Goal: Information Seeking & Learning: Check status

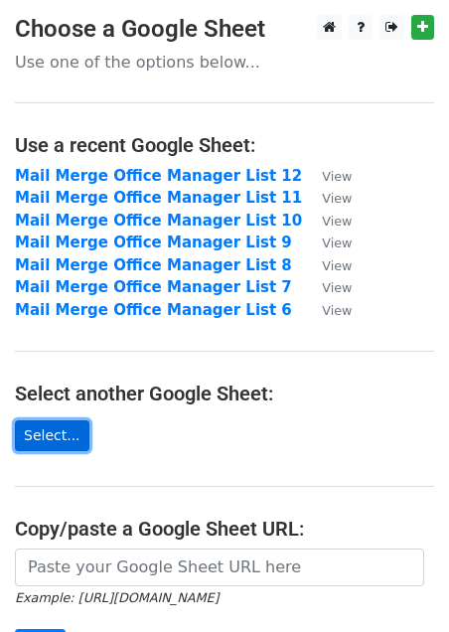
click at [40, 449] on link "Select..." at bounding box center [52, 435] width 75 height 31
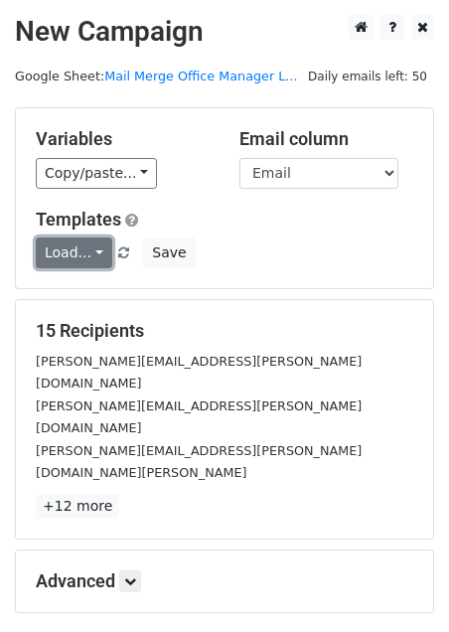
click at [99, 254] on link "Load..." at bounding box center [74, 252] width 77 height 31
click at [99, 299] on link "Free sushi" at bounding box center [115, 296] width 157 height 32
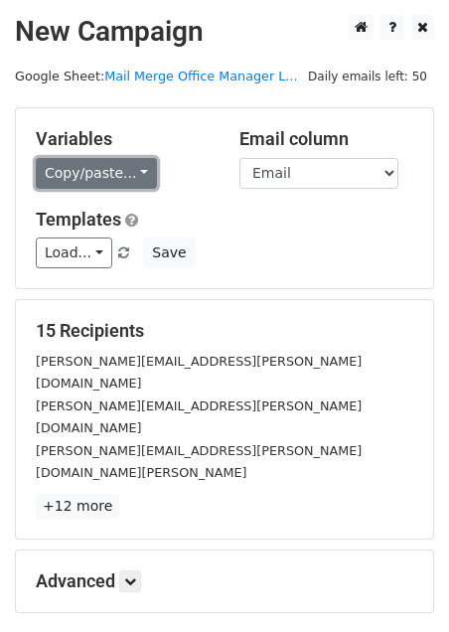
click at [138, 171] on link "Copy/paste..." at bounding box center [96, 173] width 121 height 31
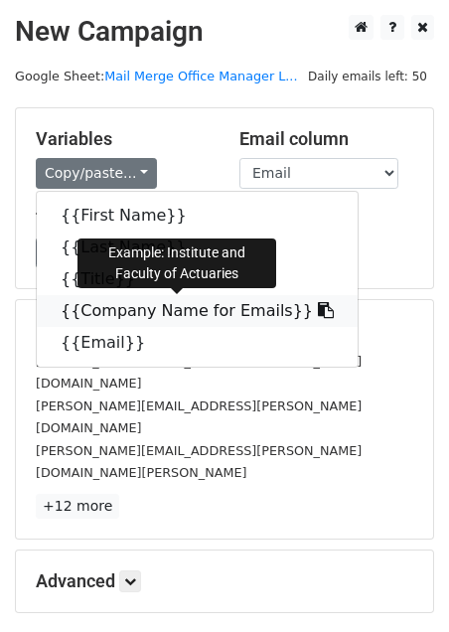
click at [111, 308] on link "{{Company Name for Emails}}" at bounding box center [197, 311] width 321 height 32
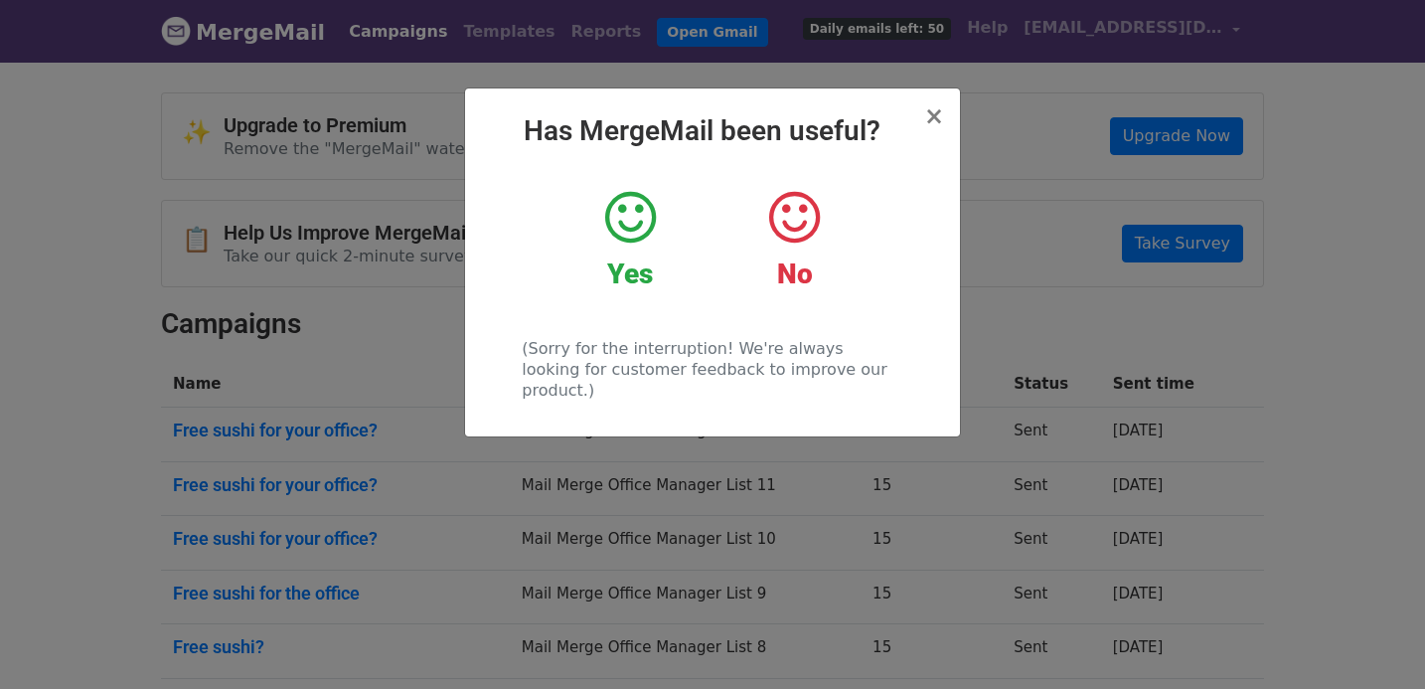
click at [642, 213] on icon at bounding box center [630, 218] width 51 height 60
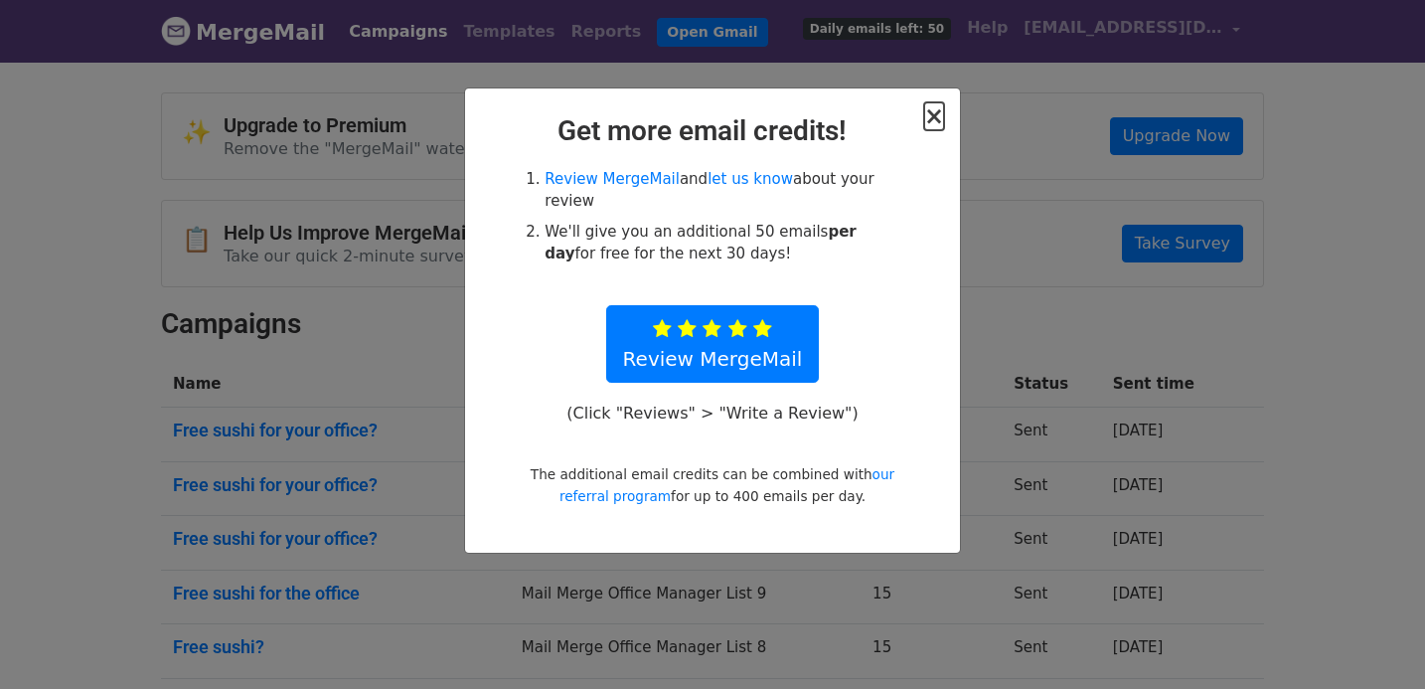
click at [936, 117] on span "×" at bounding box center [934, 116] width 20 height 28
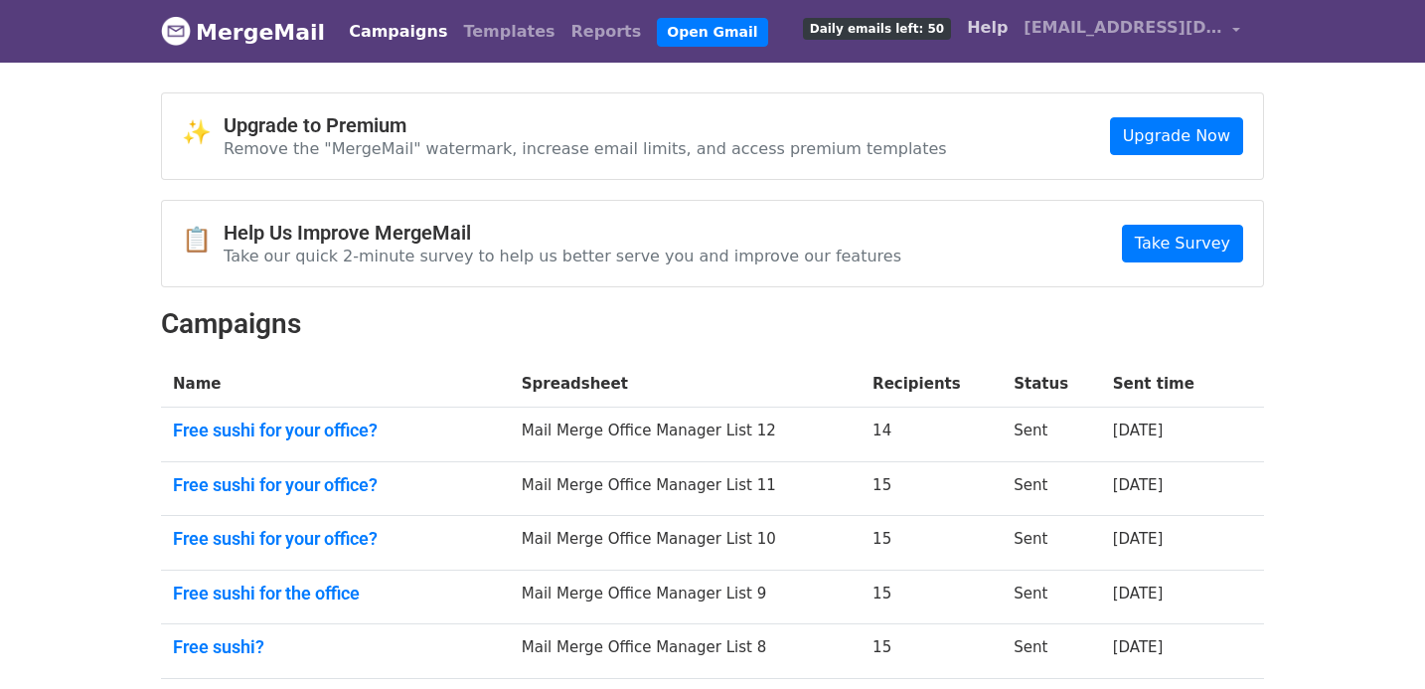
click at [1015, 27] on link "Help" at bounding box center [987, 28] width 57 height 40
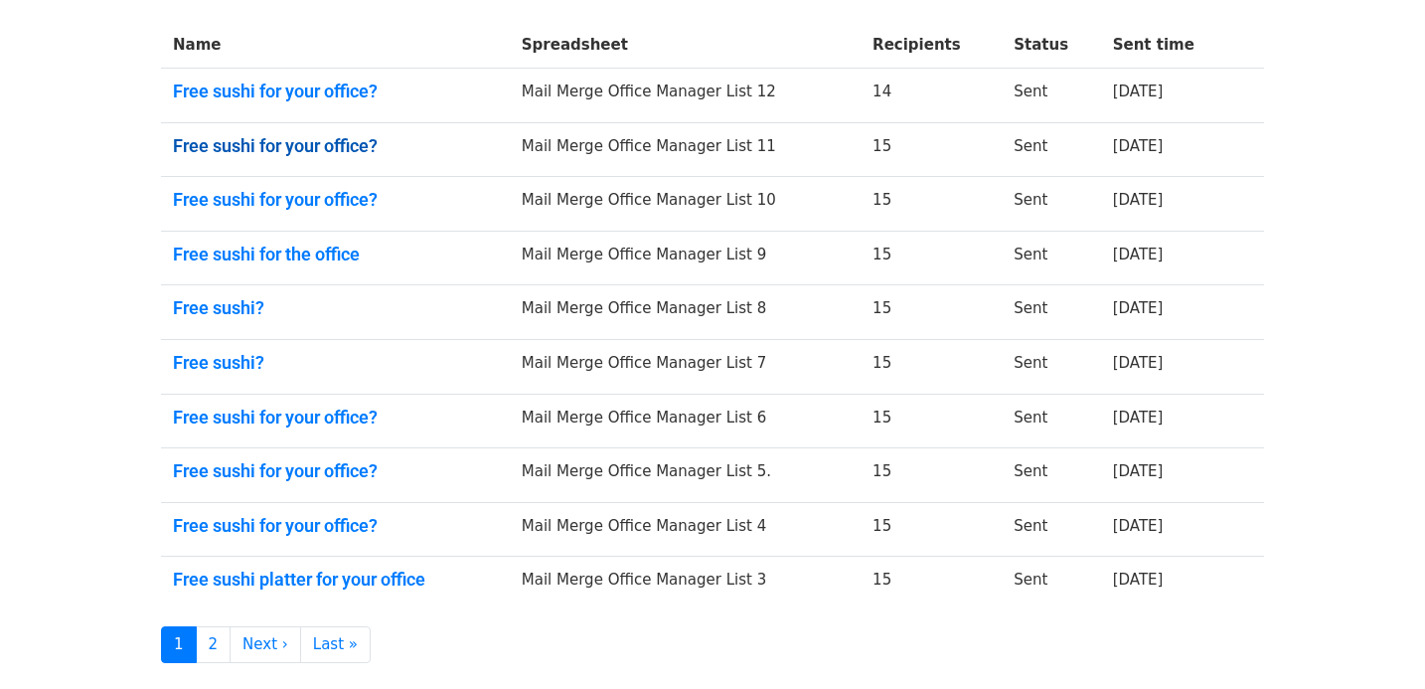
scroll to position [340, 0]
click at [255, 249] on link "Free sushi for the office" at bounding box center [335, 253] width 325 height 22
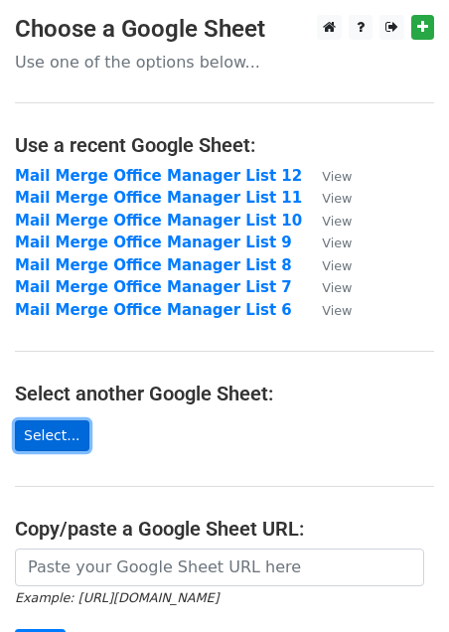
click at [60, 436] on link "Select..." at bounding box center [52, 435] width 75 height 31
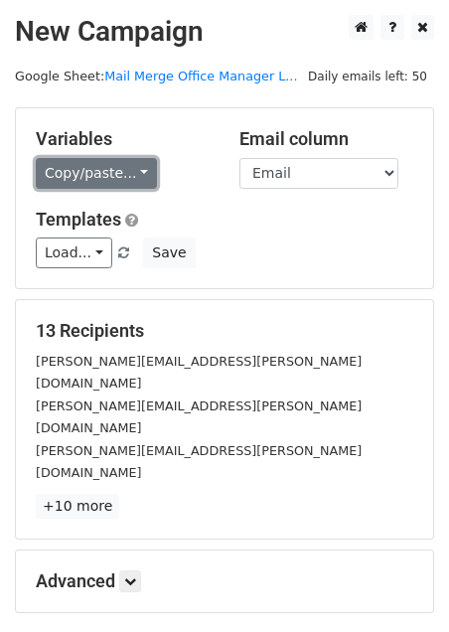
click at [110, 172] on link "Copy/paste..." at bounding box center [96, 173] width 121 height 31
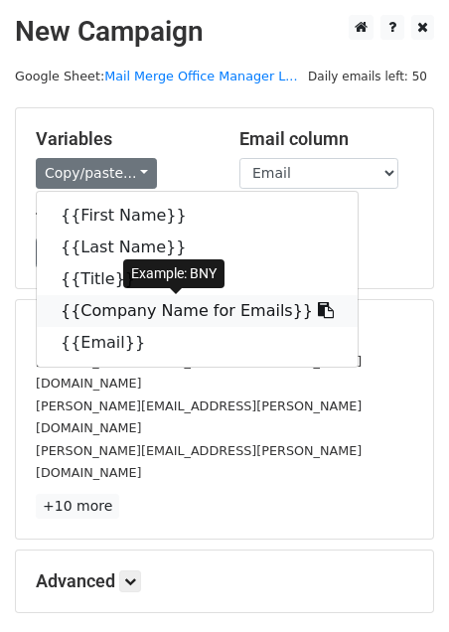
click at [119, 303] on link "{{Company Name for Emails}}" at bounding box center [197, 311] width 321 height 32
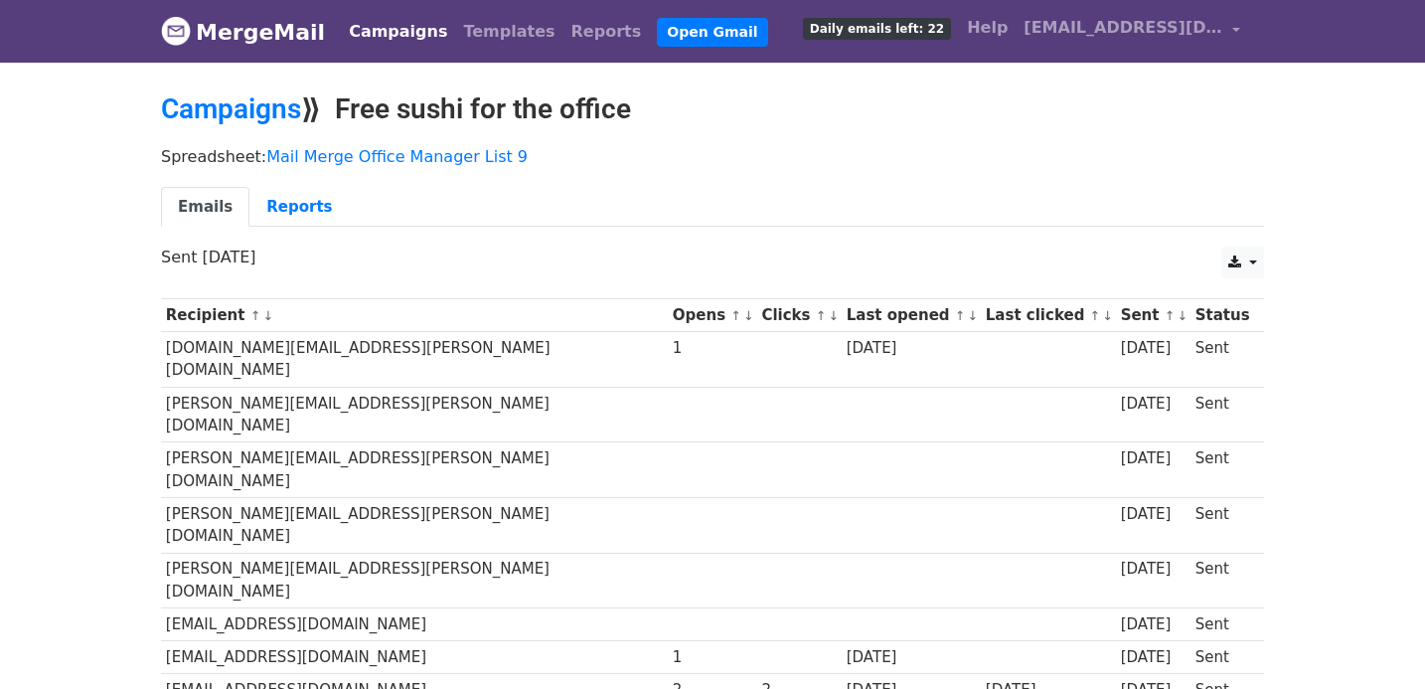
click at [285, 228] on div "Emails Reports" at bounding box center [712, 212] width 1133 height 51
click at [285, 209] on link "Reports" at bounding box center [298, 207] width 99 height 41
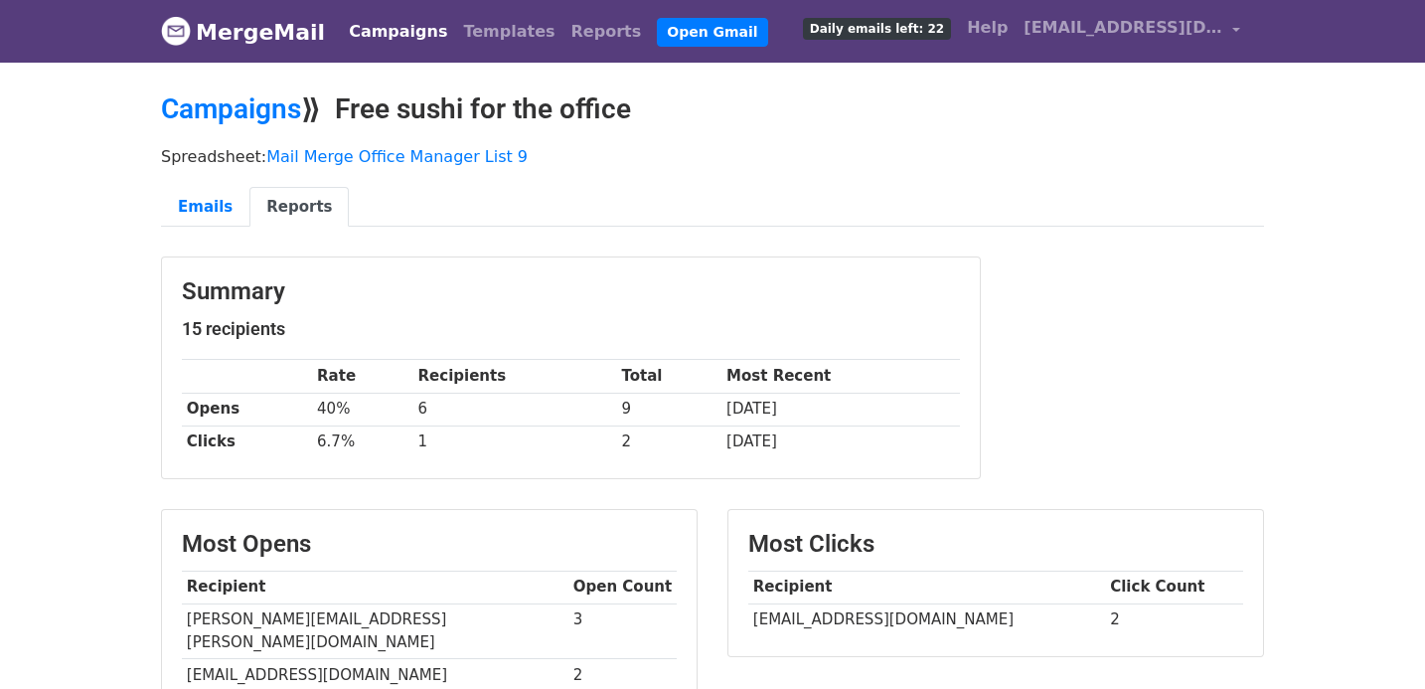
drag, startPoint x: 648, startPoint y: 108, endPoint x: 350, endPoint y: 96, distance: 298.3
click at [350, 96] on h2 "Campaigns ⟫ Free sushi for the office" at bounding box center [712, 109] width 1103 height 34
copy h2 "Free sushi for the office"
drag, startPoint x: 189, startPoint y: 406, endPoint x: 349, endPoint y: 408, distance: 160.0
click at [349, 408] on tr "Opens 40% 6 9 3 days ago" at bounding box center [571, 408] width 778 height 33
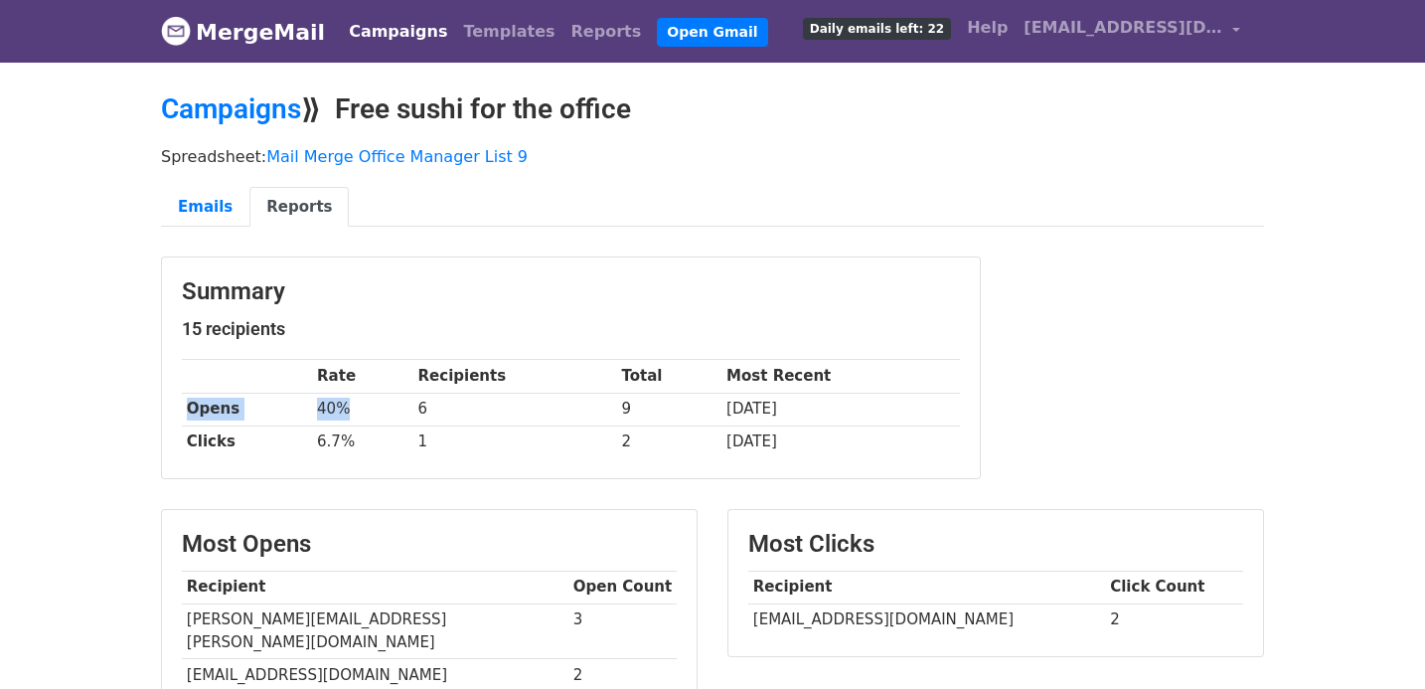
copy tr "Opens 40%"
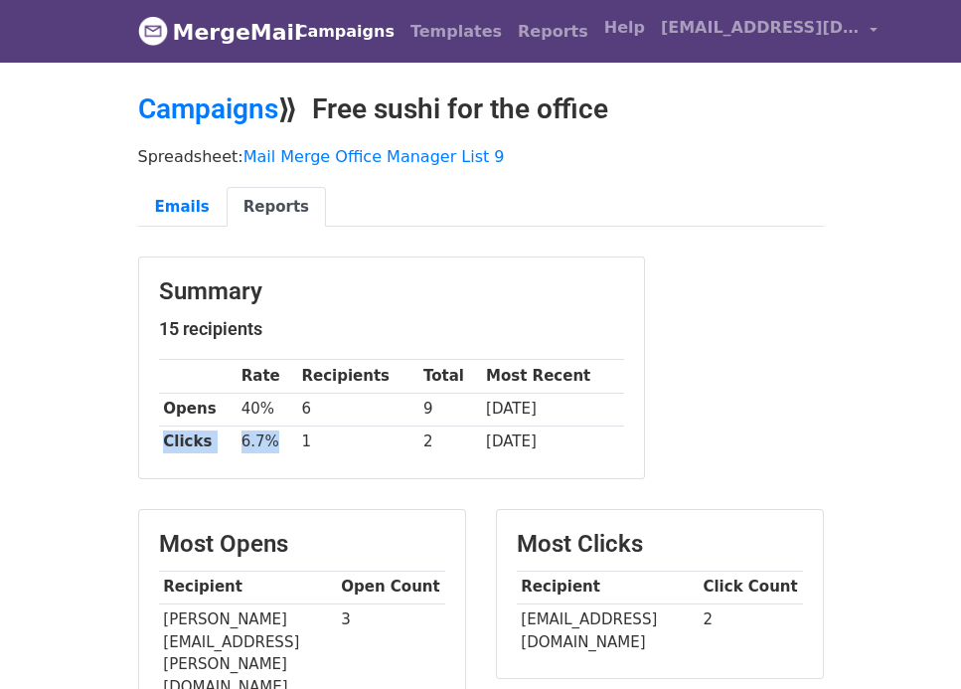
drag, startPoint x: 276, startPoint y: 441, endPoint x: 158, endPoint y: 438, distance: 118.3
click at [159, 438] on tr "Clicks 6.7% 1 2 6 days ago" at bounding box center [391, 441] width 465 height 33
copy tr "Clicks 6.7%"
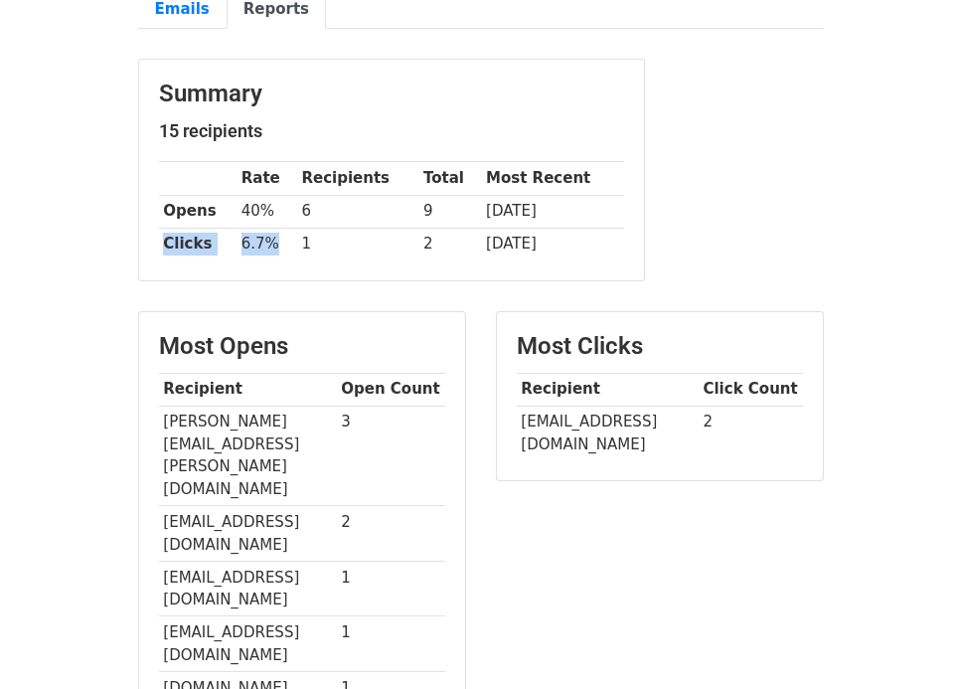
scroll to position [204, 0]
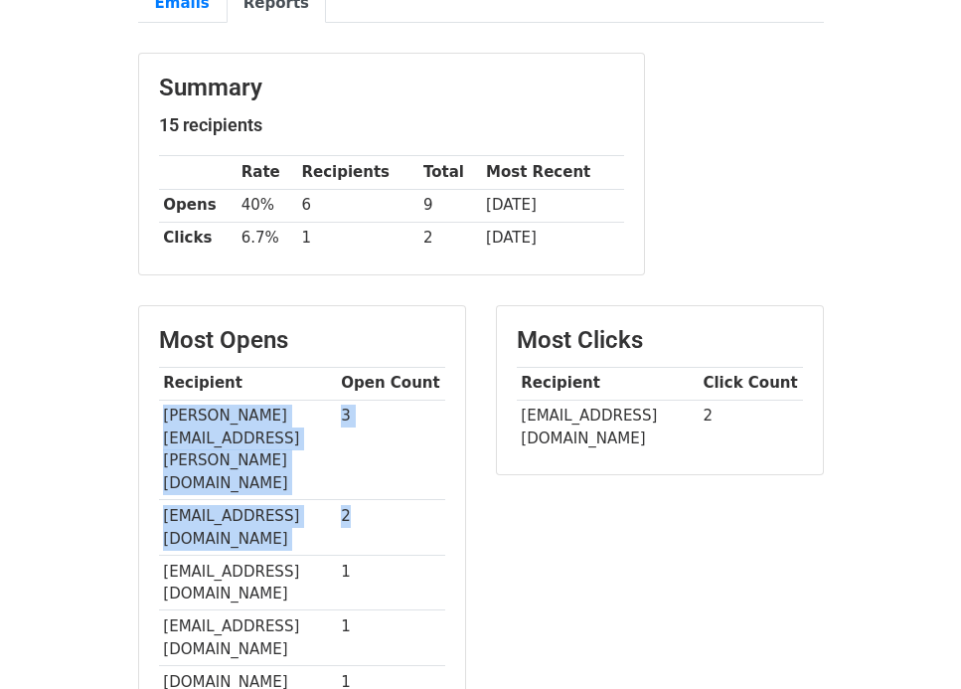
drag, startPoint x: 371, startPoint y: 453, endPoint x: 161, endPoint y: 414, distance: 213.2
click at [161, 414] on tbody "Recipient Open Count patricia.snuggs@sc.com 3 kodwo.andah@zynga.com 2 chharriso…" at bounding box center [302, 605] width 286 height 476
copy tbody "patricia.snuggs@sc.com 3 kodwo.andah@zynga.com 2"
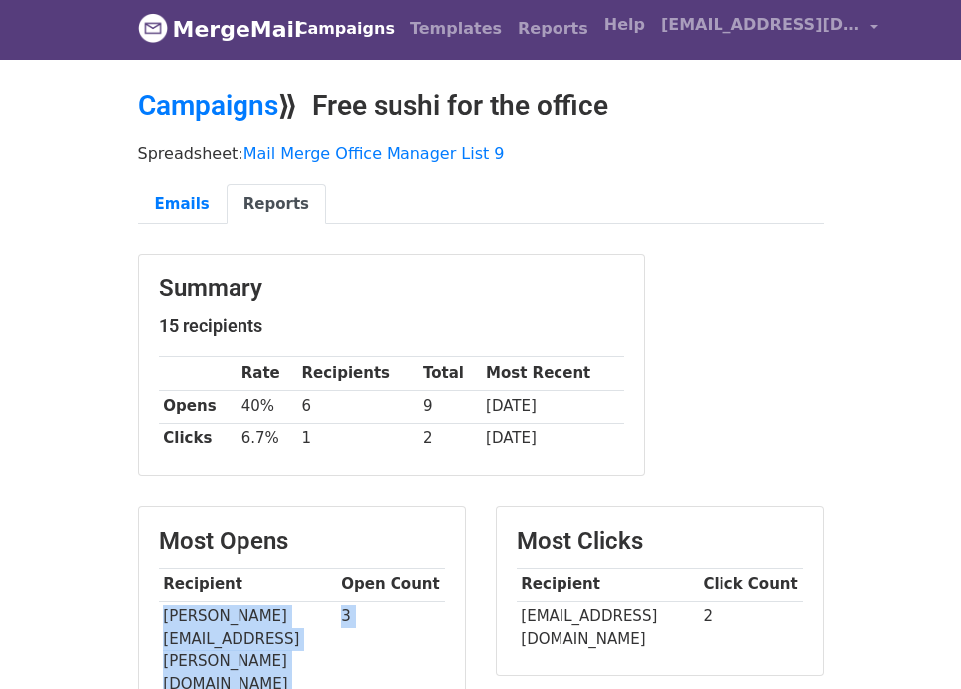
scroll to position [0, 0]
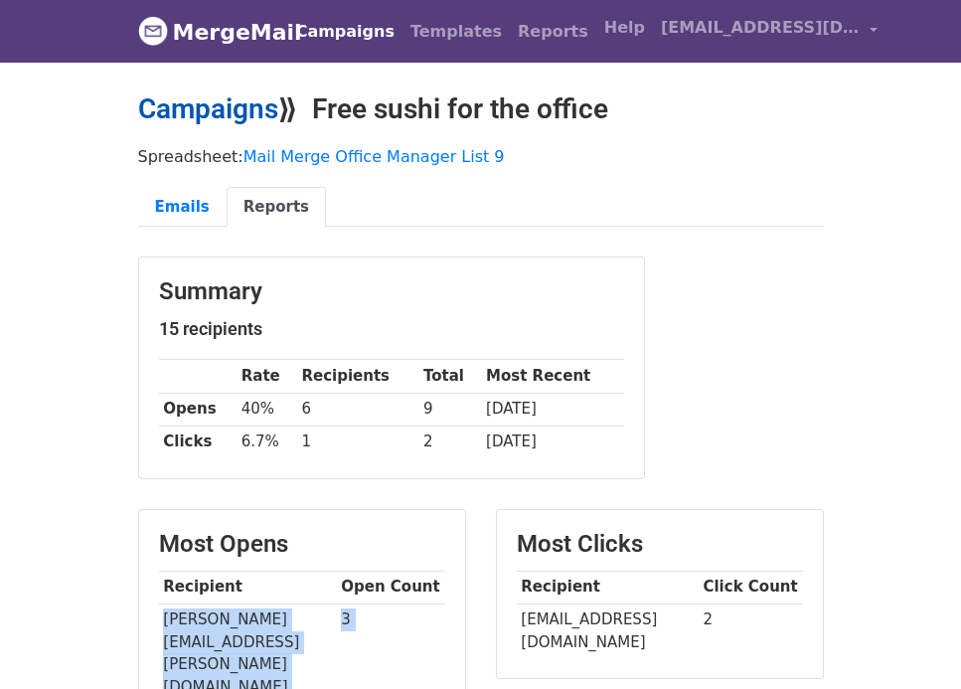
click at [257, 110] on link "Campaigns" at bounding box center [208, 108] width 140 height 33
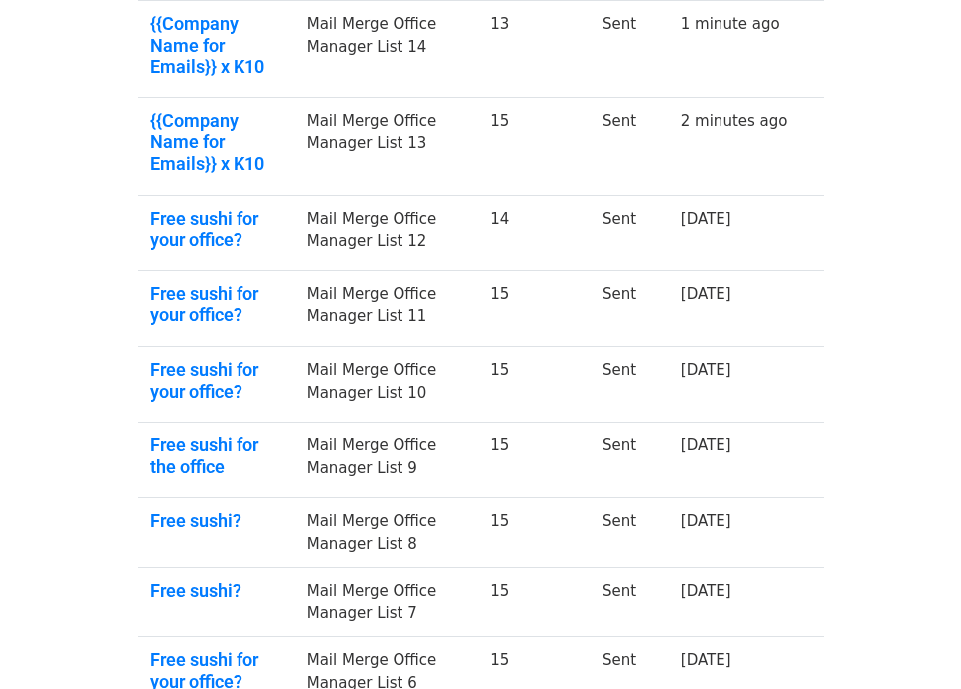
scroll to position [717, 0]
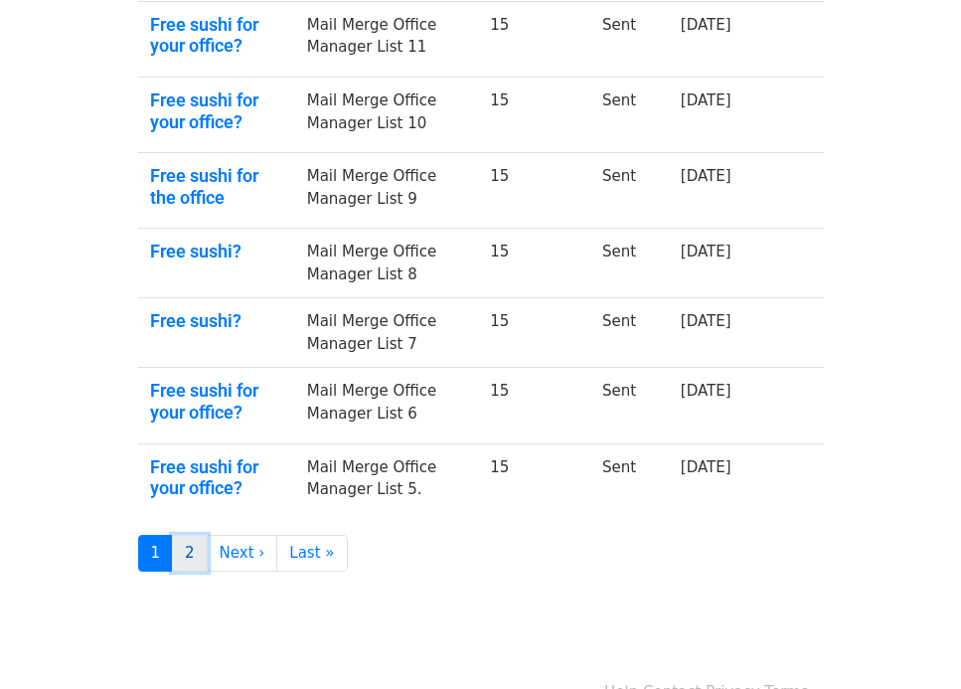
click at [186, 535] on link "2" at bounding box center [190, 553] width 36 height 37
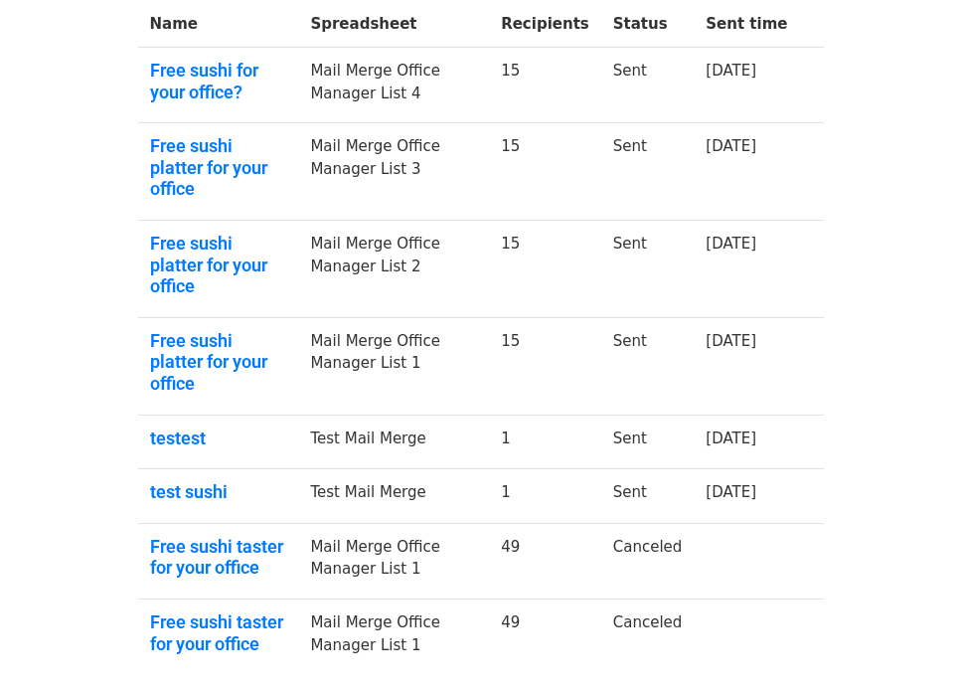
scroll to position [398, 0]
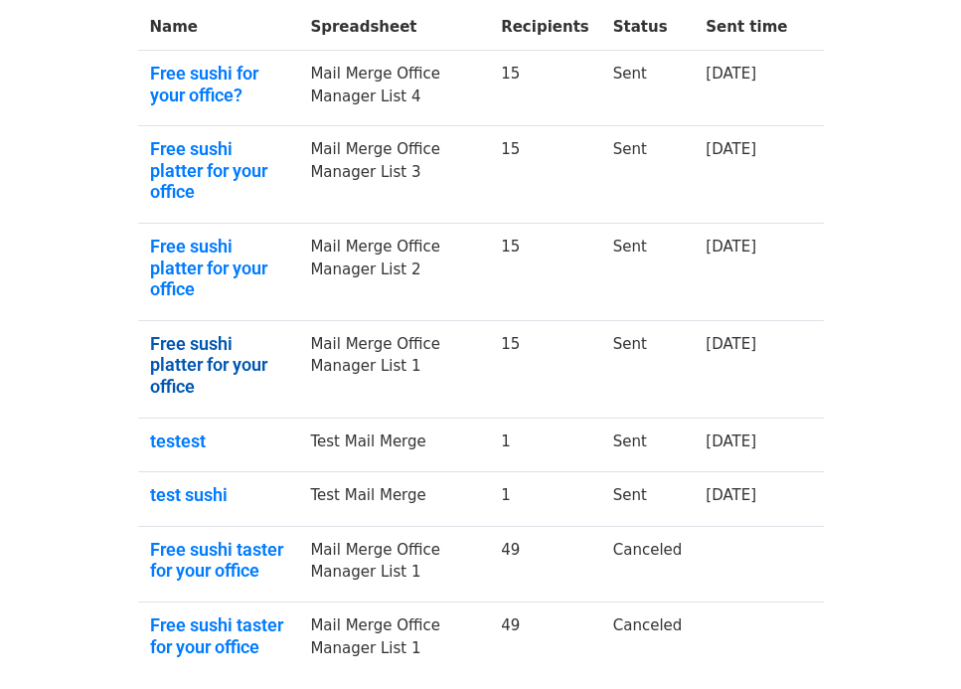
click at [206, 333] on link "Free sushi platter for your office" at bounding box center [218, 365] width 137 height 65
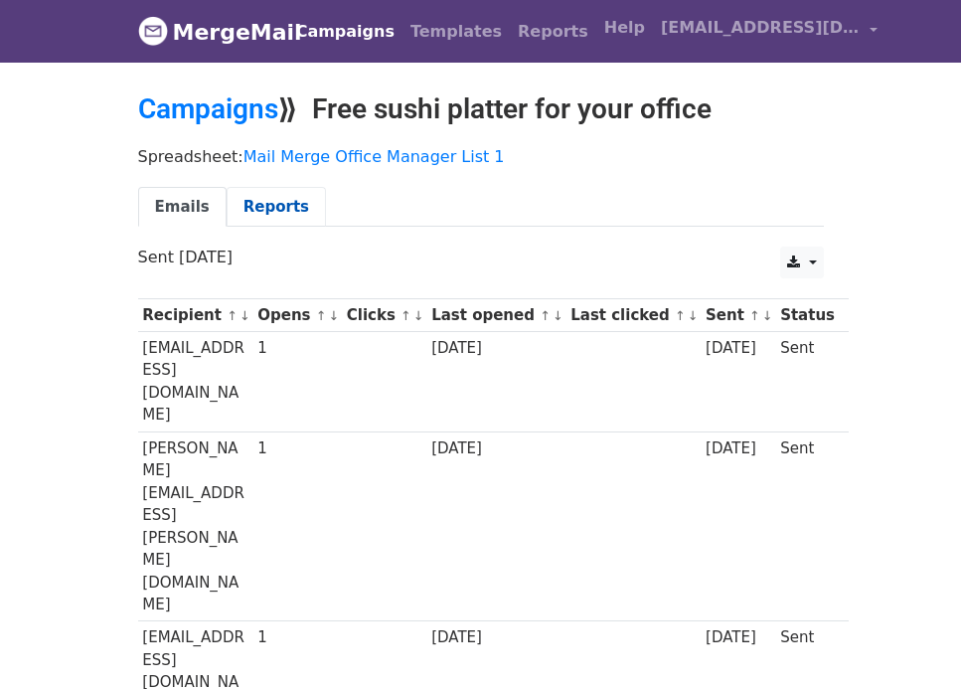
click at [245, 195] on link "Reports" at bounding box center [276, 207] width 99 height 41
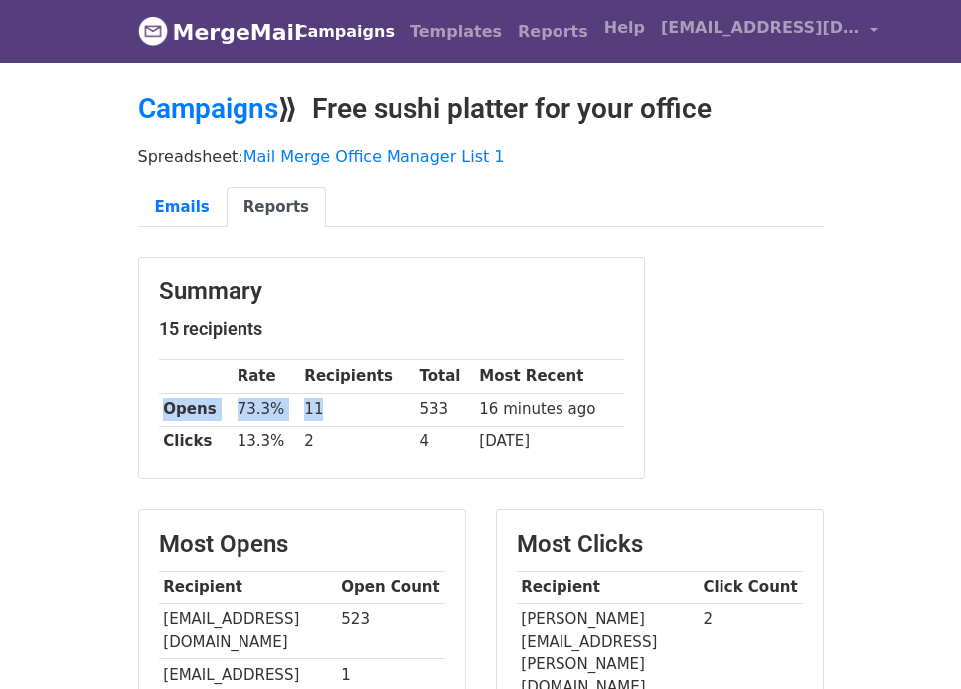
drag, startPoint x: 321, startPoint y: 406, endPoint x: 160, endPoint y: 406, distance: 161.0
click at [160, 406] on tr "Opens 73.3% 11 533 16 minutes ago" at bounding box center [391, 408] width 465 height 33
click at [261, 409] on td "73.3%" at bounding box center [266, 408] width 68 height 33
drag, startPoint x: 279, startPoint y: 409, endPoint x: 166, endPoint y: 408, distance: 113.3
click at [166, 408] on tr "Opens 73.3% 11 533 16 minutes ago" at bounding box center [391, 408] width 465 height 33
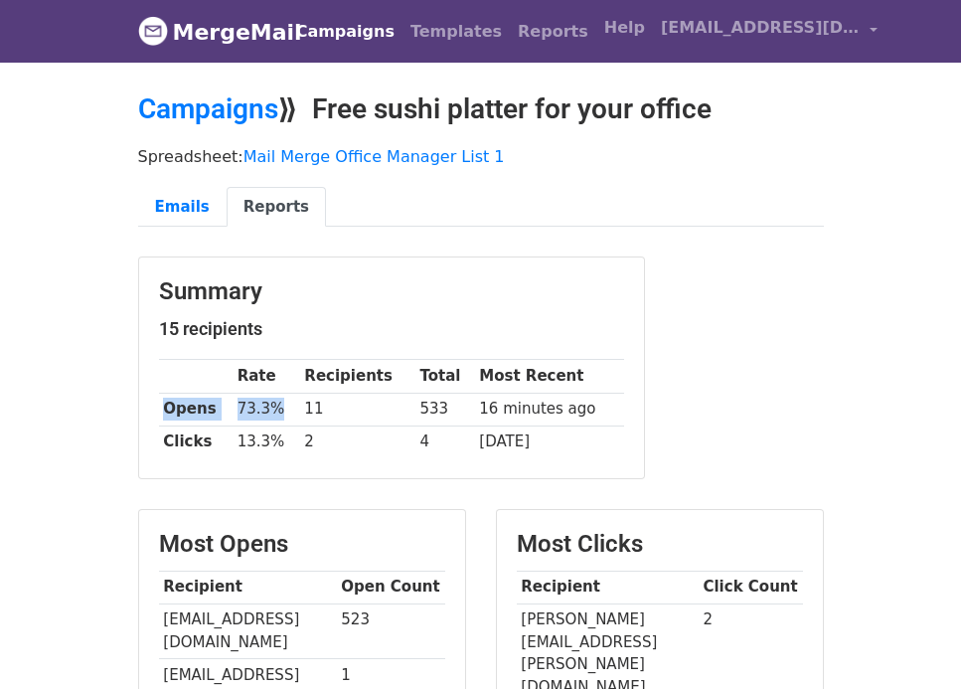
drag, startPoint x: 725, startPoint y: 114, endPoint x: 323, endPoint y: 116, distance: 402.4
click at [323, 116] on h2 "Campaigns ⟫ Free sushi platter for your office" at bounding box center [481, 109] width 686 height 34
copy h2 "Free sushi platter for your office"
drag, startPoint x: 280, startPoint y: 406, endPoint x: 155, endPoint y: 405, distance: 125.2
click at [155, 405] on div "Summary 15 recipients Rate Recipients Total Most Recent Opens 73.3% 11 533 16 m…" at bounding box center [391, 367] width 505 height 221
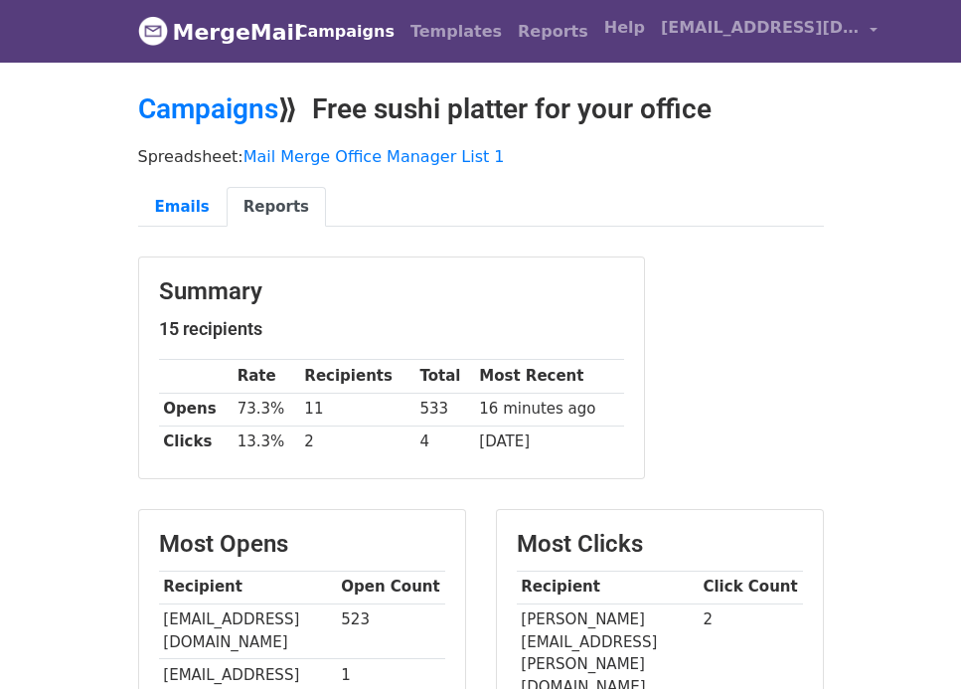
click at [209, 405] on th "Opens" at bounding box center [196, 408] width 74 height 33
drag, startPoint x: 282, startPoint y: 409, endPoint x: 164, endPoint y: 411, distance: 118.3
click at [164, 411] on tr "Opens 73.3% 11 533 16 minutes ago" at bounding box center [391, 408] width 465 height 33
copy tr "Opens 73.3%"
drag, startPoint x: 280, startPoint y: 443, endPoint x: 161, endPoint y: 443, distance: 119.2
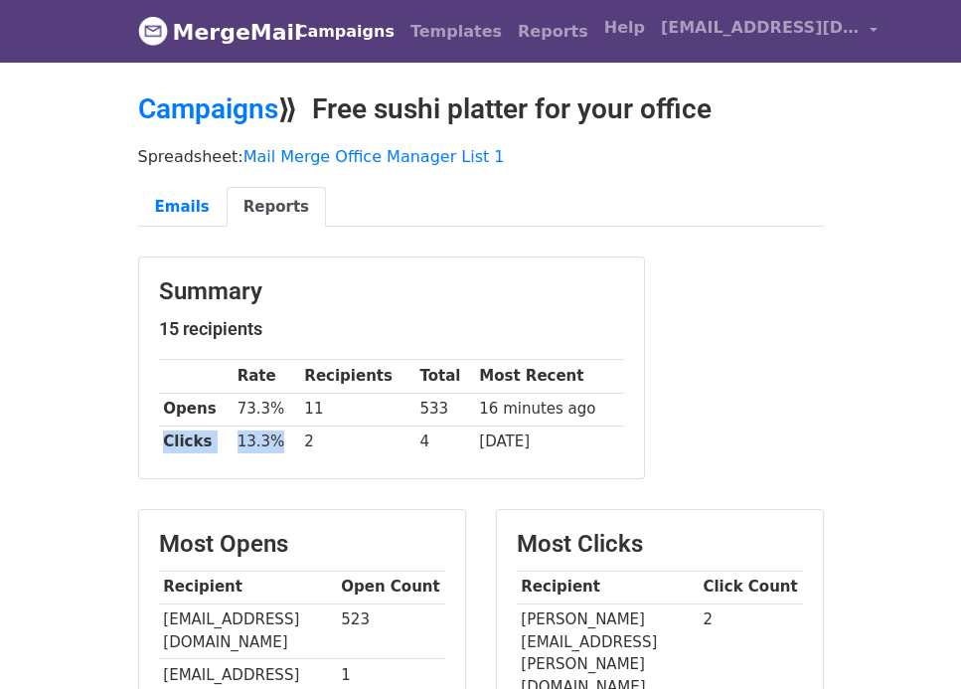
click at [161, 443] on tr "Clicks 13.3% 2 4 8 days ago" at bounding box center [391, 441] width 465 height 33
copy tr "Clicks 13.3%"
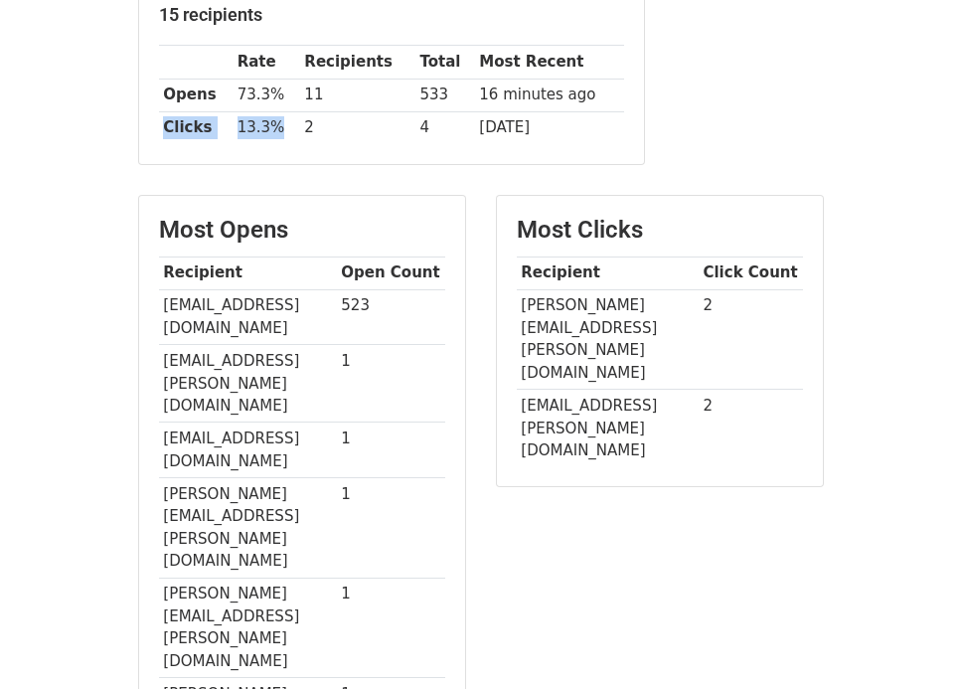
scroll to position [317, 0]
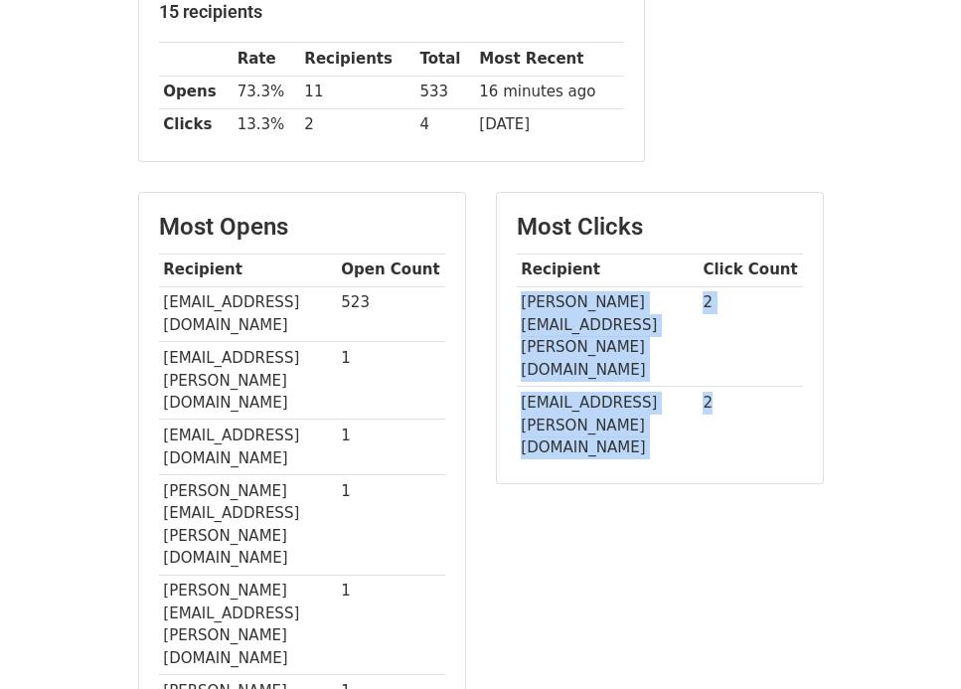
drag, startPoint x: 746, startPoint y: 351, endPoint x: 520, endPoint y: 300, distance: 232.1
click at [520, 300] on tbody "Recipient Click Count sarah.beale@vanguard.co.uk 2 vany.alayo@icicibank.com 2" at bounding box center [660, 358] width 286 height 210
copy tbody "sarah.beale@vanguard.co.uk 2 vany.alayo@icicibank.com 2"
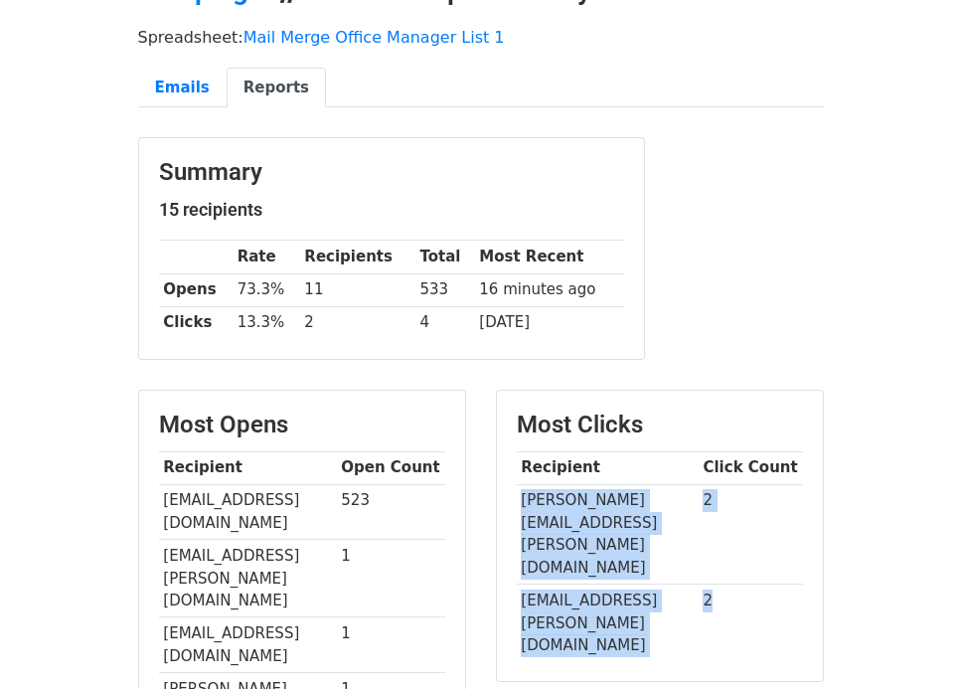
scroll to position [0, 0]
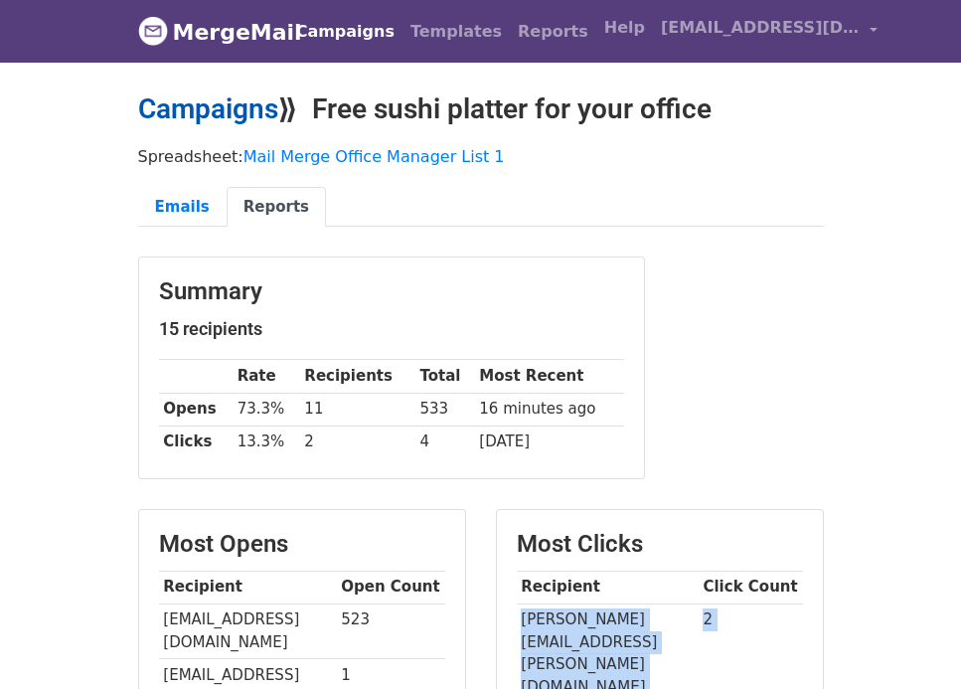
click at [258, 115] on link "Campaigns" at bounding box center [208, 108] width 140 height 33
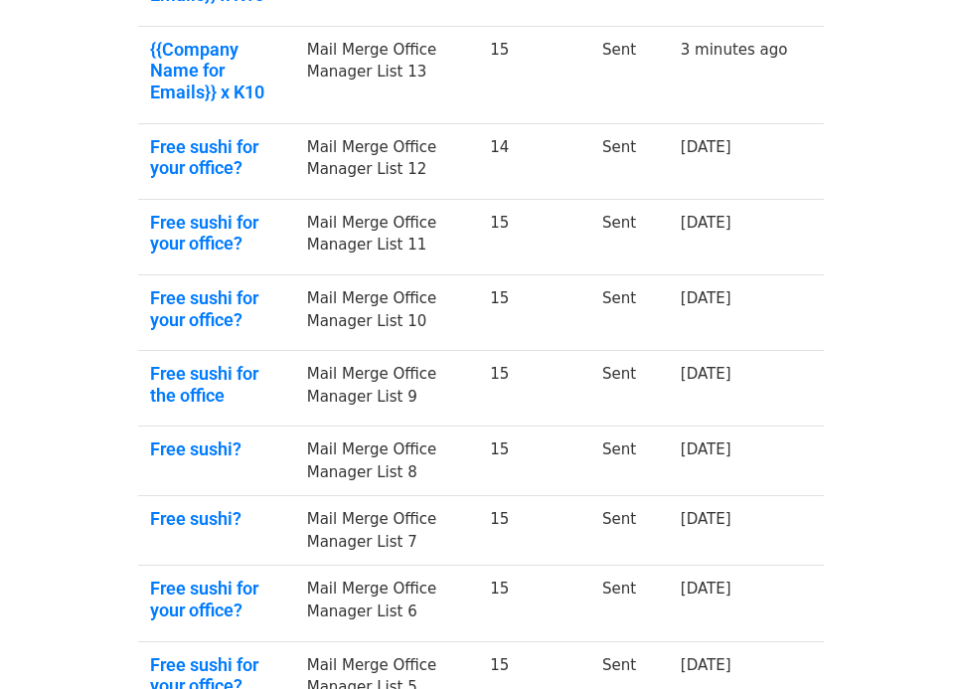
scroll to position [717, 0]
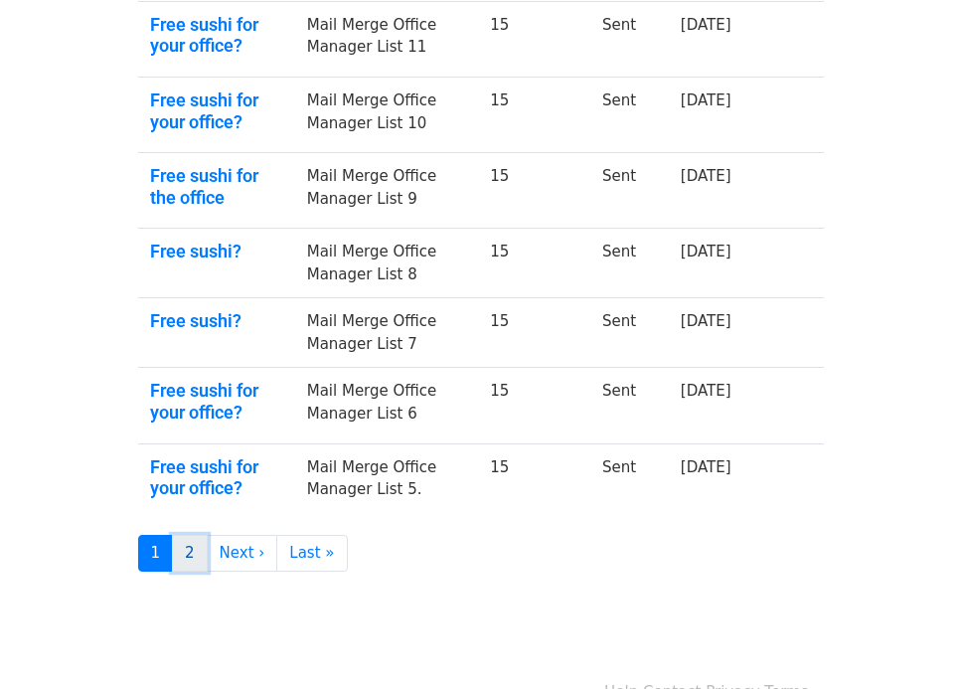
click at [187, 535] on link "2" at bounding box center [190, 553] width 36 height 37
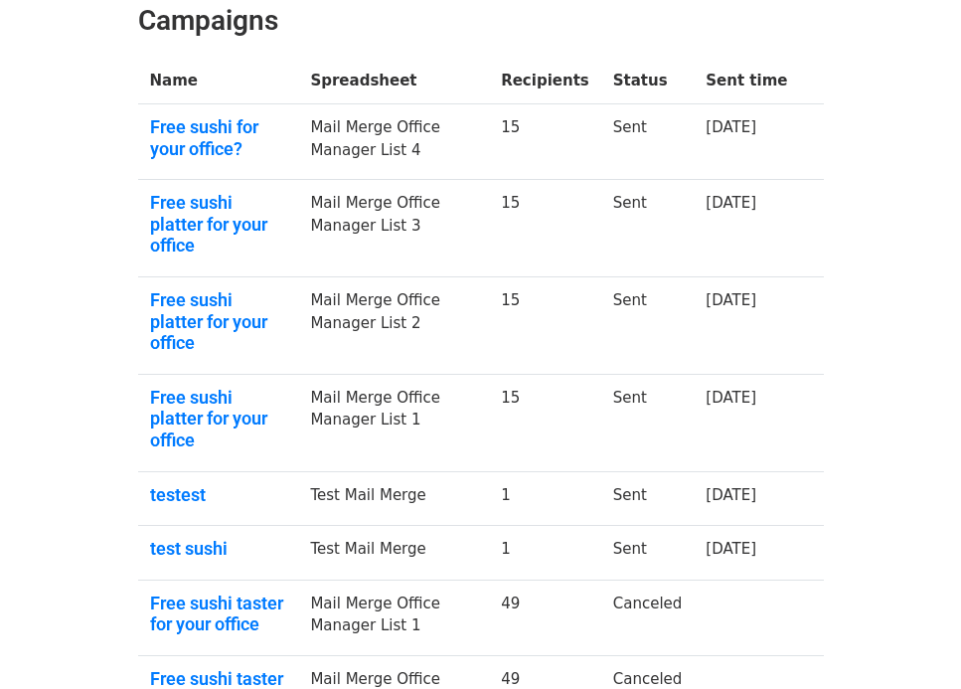
scroll to position [321, 0]
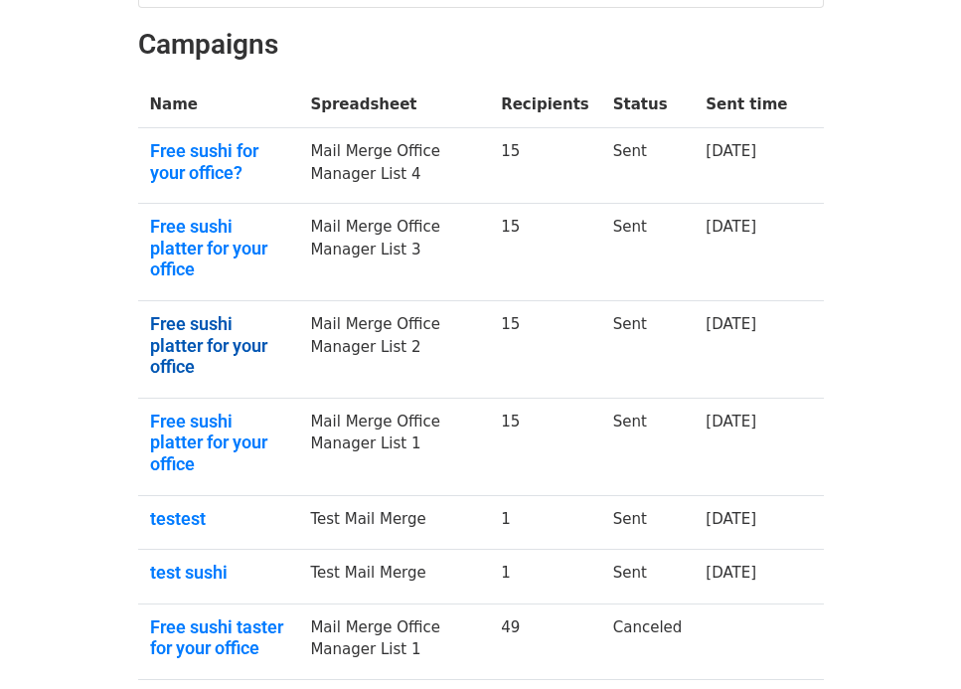
click at [222, 325] on link "Free sushi platter for your office" at bounding box center [218, 345] width 137 height 65
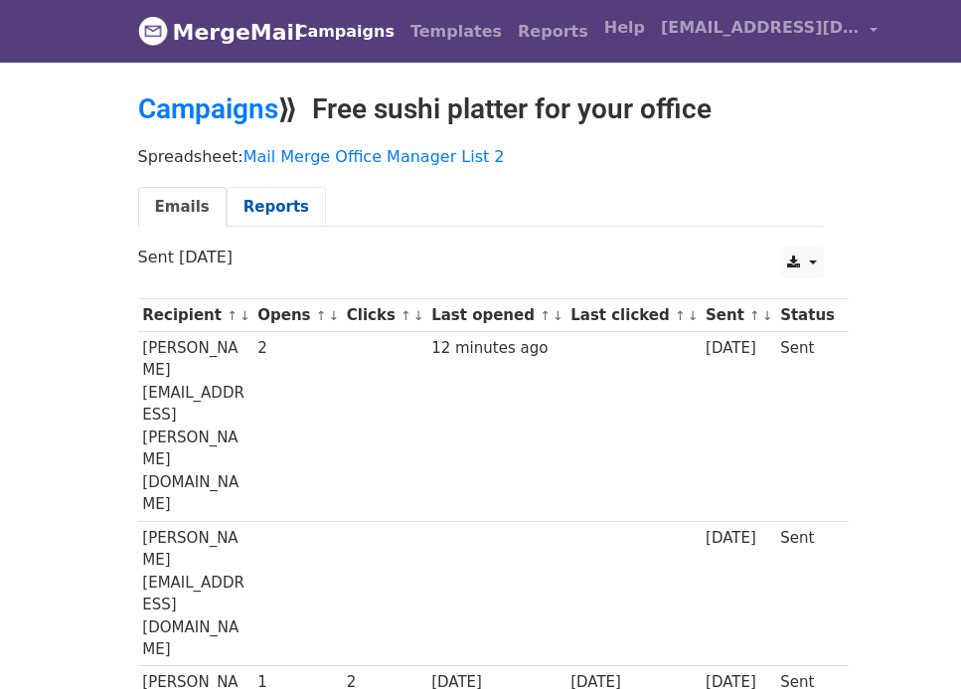
click at [276, 197] on link "Reports" at bounding box center [276, 207] width 99 height 41
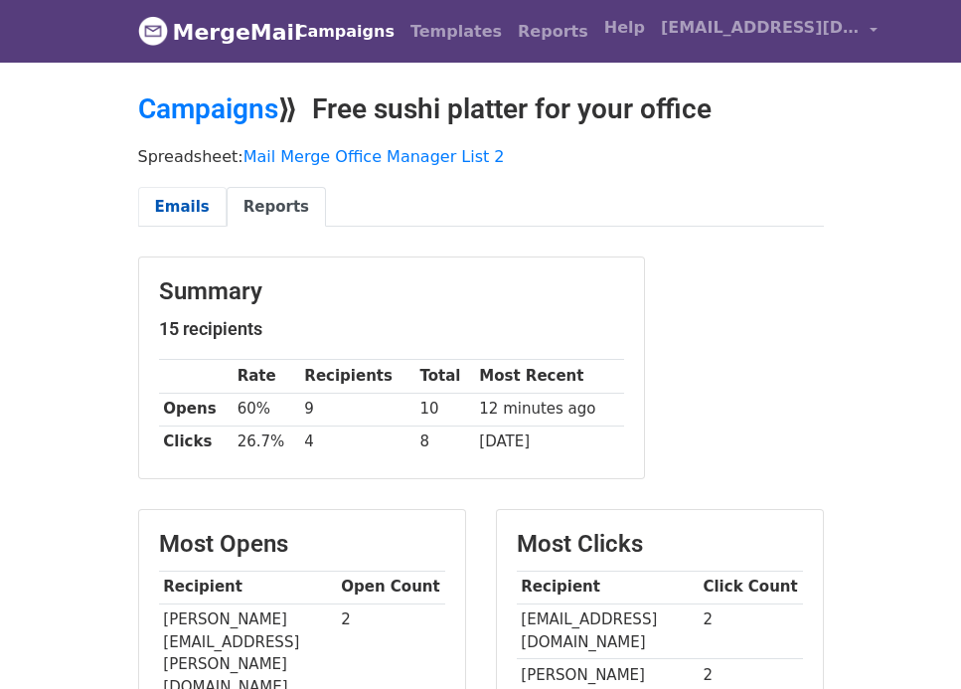
click at [178, 223] on link "Emails" at bounding box center [182, 207] width 88 height 41
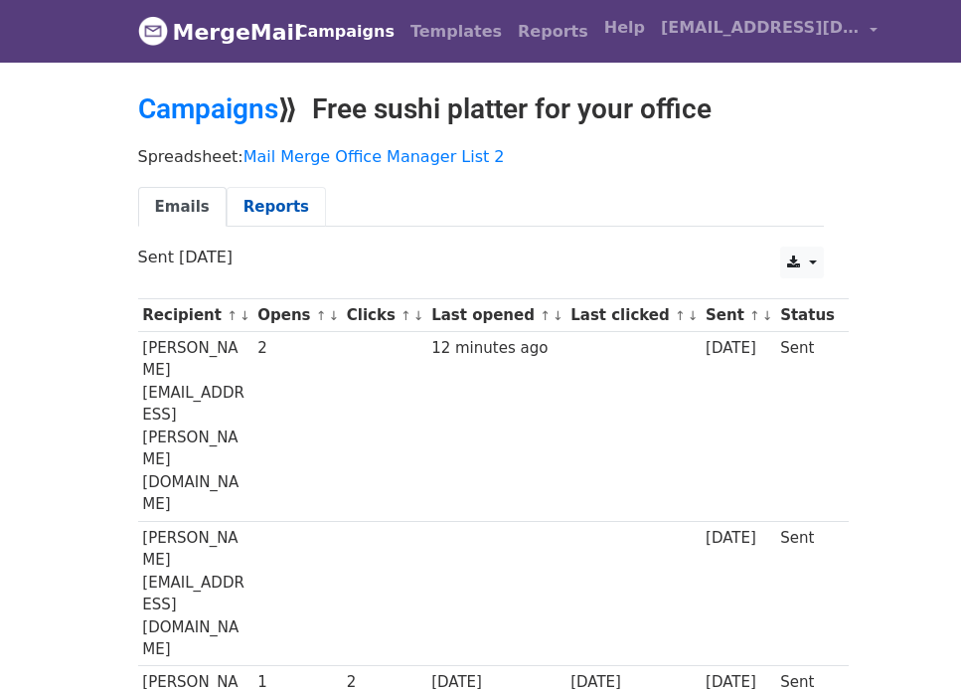
click at [283, 211] on link "Reports" at bounding box center [276, 207] width 99 height 41
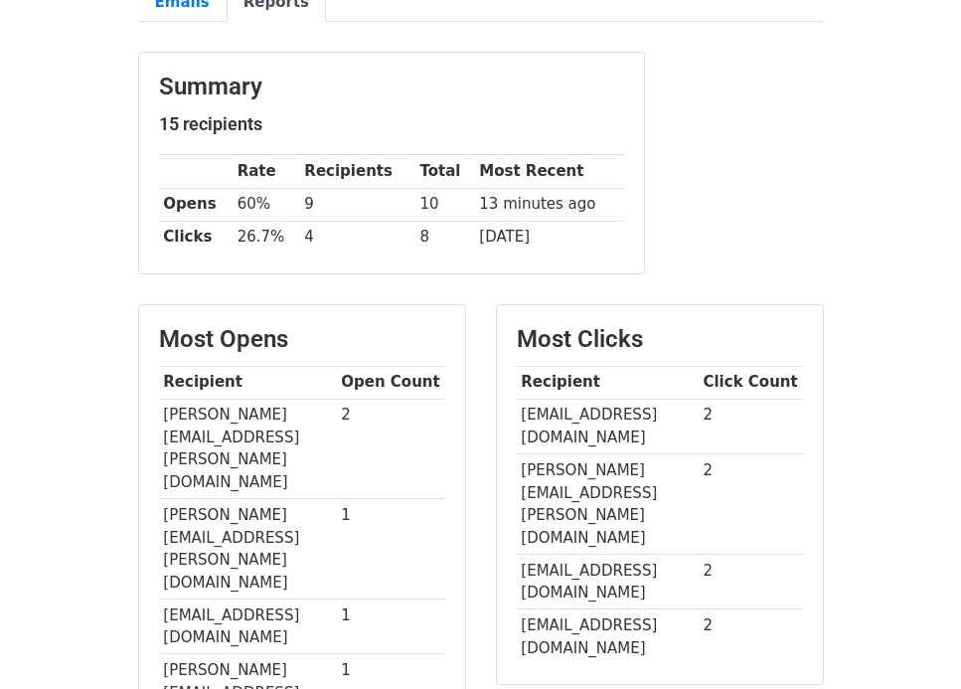
scroll to position [208, 0]
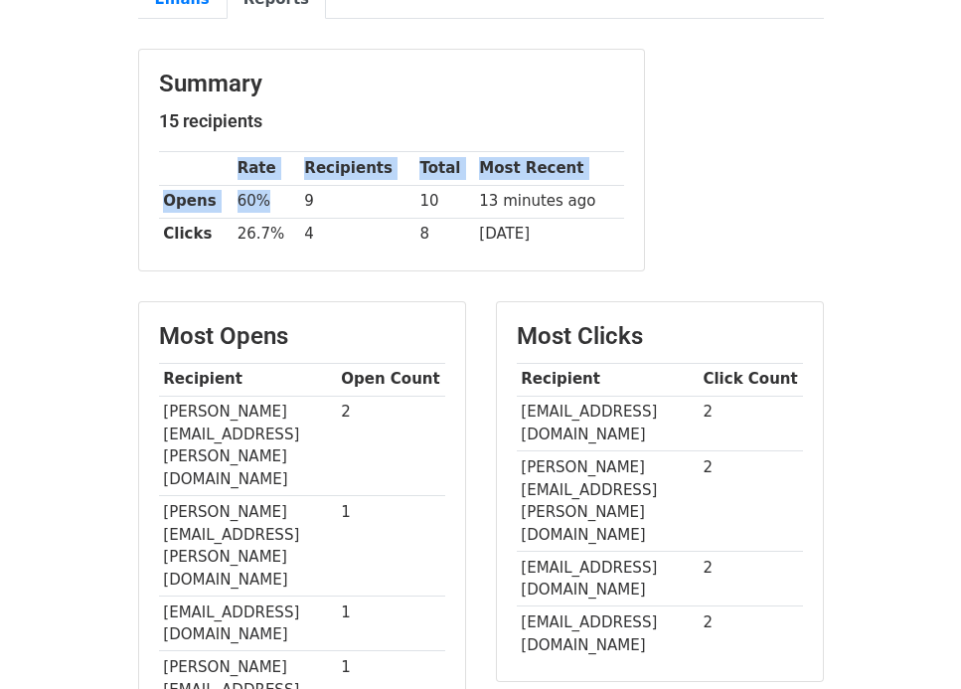
drag, startPoint x: 268, startPoint y: 203, endPoint x: 154, endPoint y: 206, distance: 114.3
click at [154, 206] on div "Summary 15 recipients Rate Recipients Total Most Recent Opens 60% 9 10 13 minut…" at bounding box center [391, 160] width 505 height 221
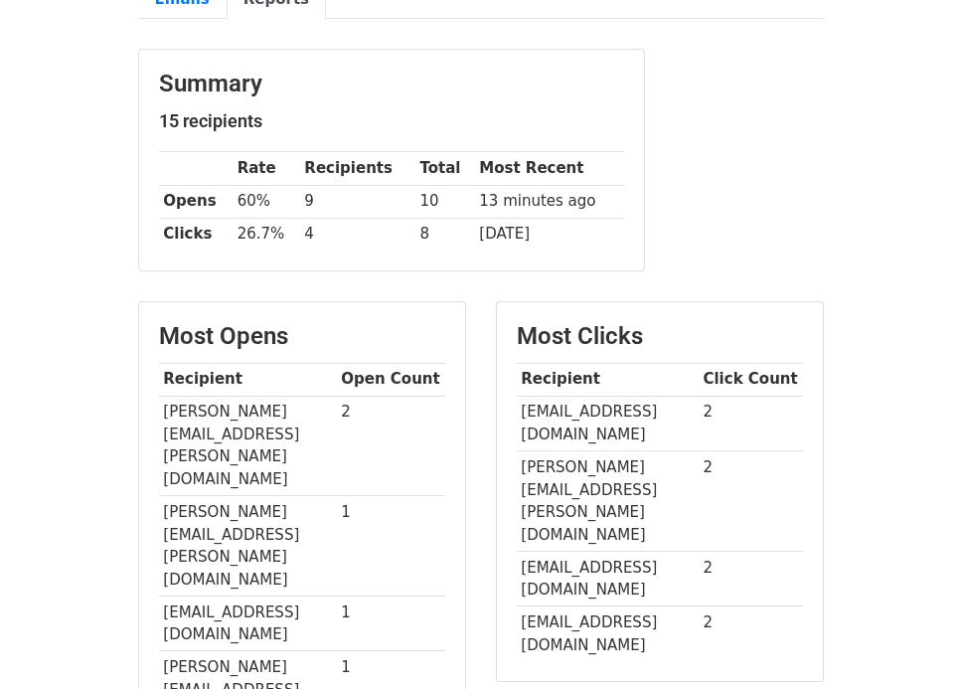
click at [213, 194] on th "Opens" at bounding box center [196, 201] width 74 height 33
drag, startPoint x: 266, startPoint y: 206, endPoint x: 164, endPoint y: 201, distance: 102.5
click at [164, 201] on tr "Opens 60% 9 10 13 minutes ago" at bounding box center [391, 201] width 465 height 33
copy tr "Opens 60%"
drag, startPoint x: 284, startPoint y: 232, endPoint x: 161, endPoint y: 231, distance: 123.2
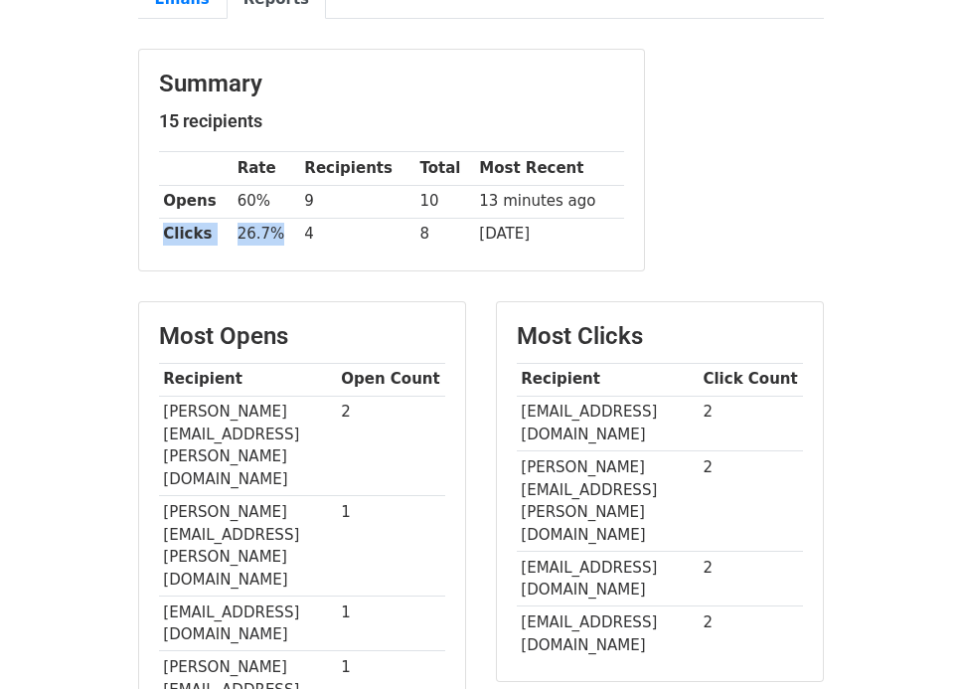
click at [161, 231] on tr "Clicks 26.7% 4 8 8 days ago" at bounding box center [391, 234] width 465 height 33
copy tr "Clicks 26.7%"
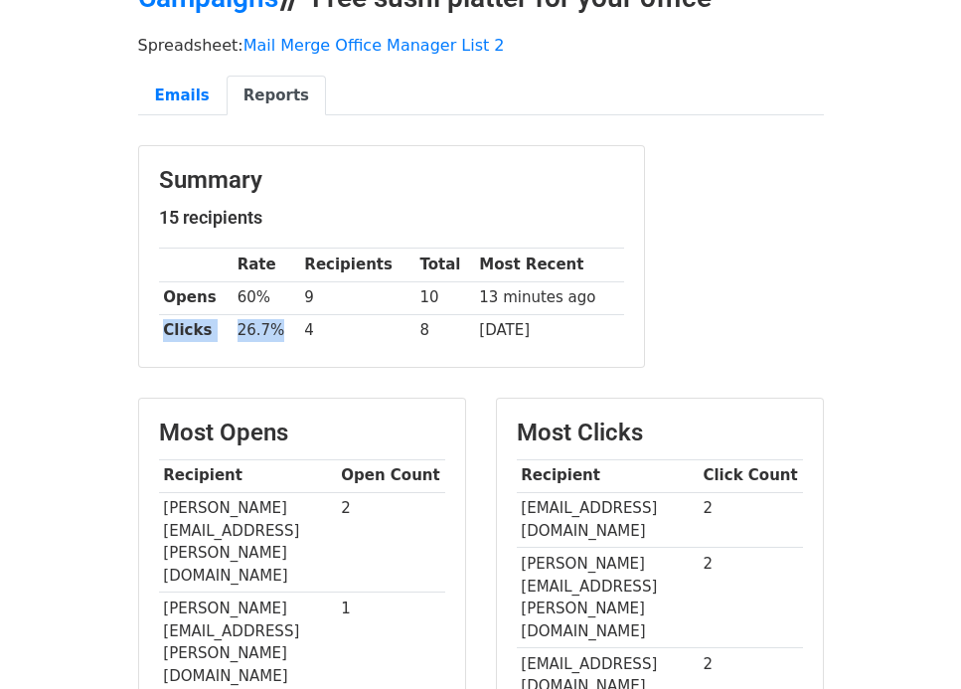
scroll to position [300, 0]
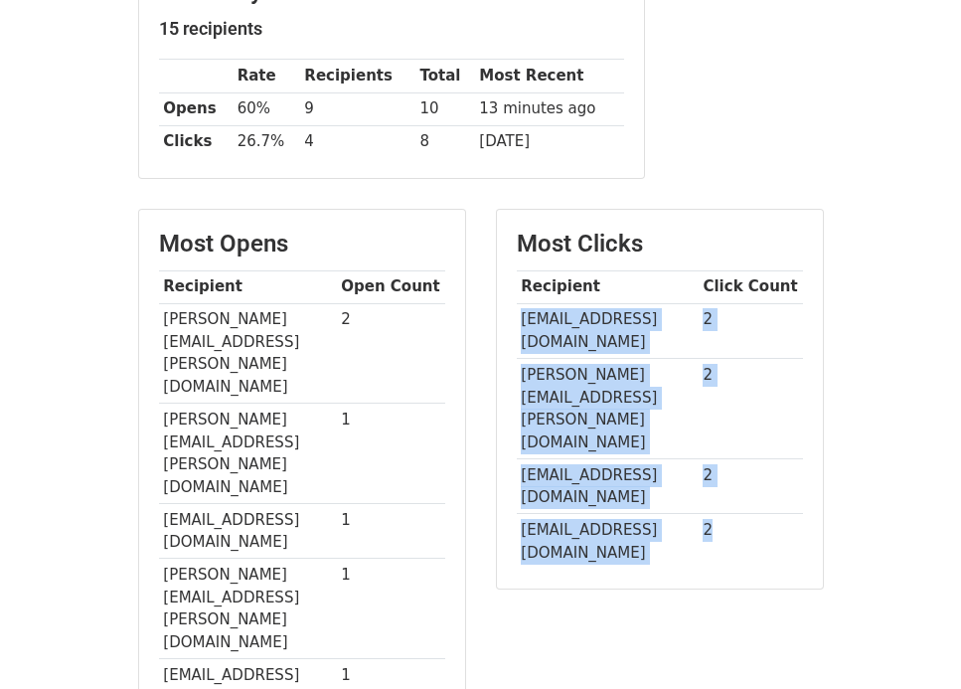
drag, startPoint x: 737, startPoint y: 464, endPoint x: 520, endPoint y: 320, distance: 261.0
click at [520, 320] on tbody "Recipient Click Count hpjones@mwlcapital.com 2 melissa.levine@barclays.com 2 ne…" at bounding box center [660, 419] width 286 height 298
copy tbody "hpjones@mwlcapital.com 2 melissa.levine@barclays.com 2 neesha.houchell@brewin.c…"
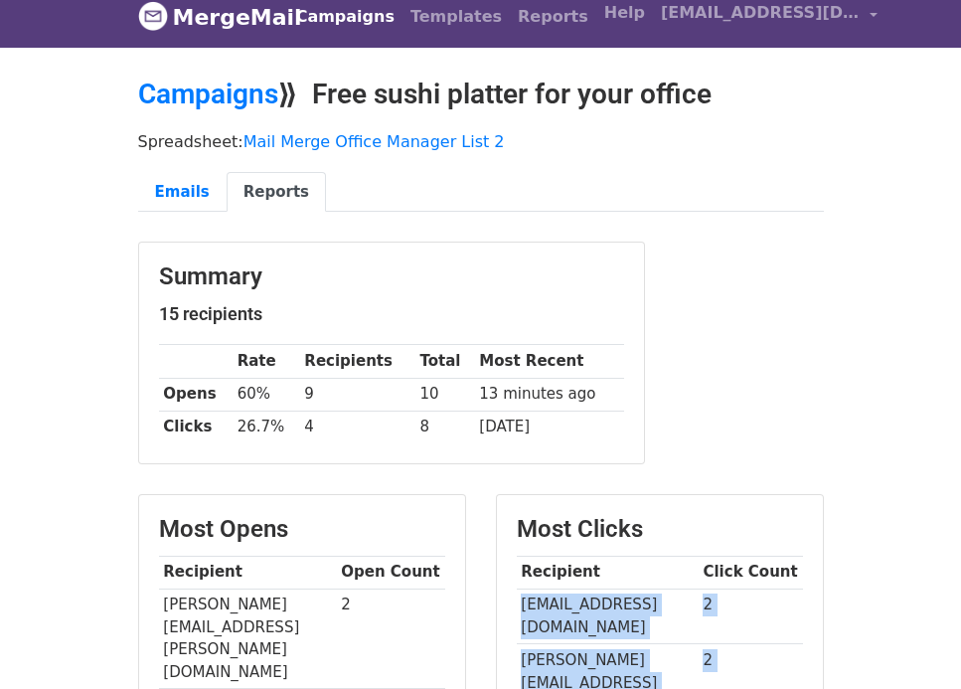
scroll to position [10, 0]
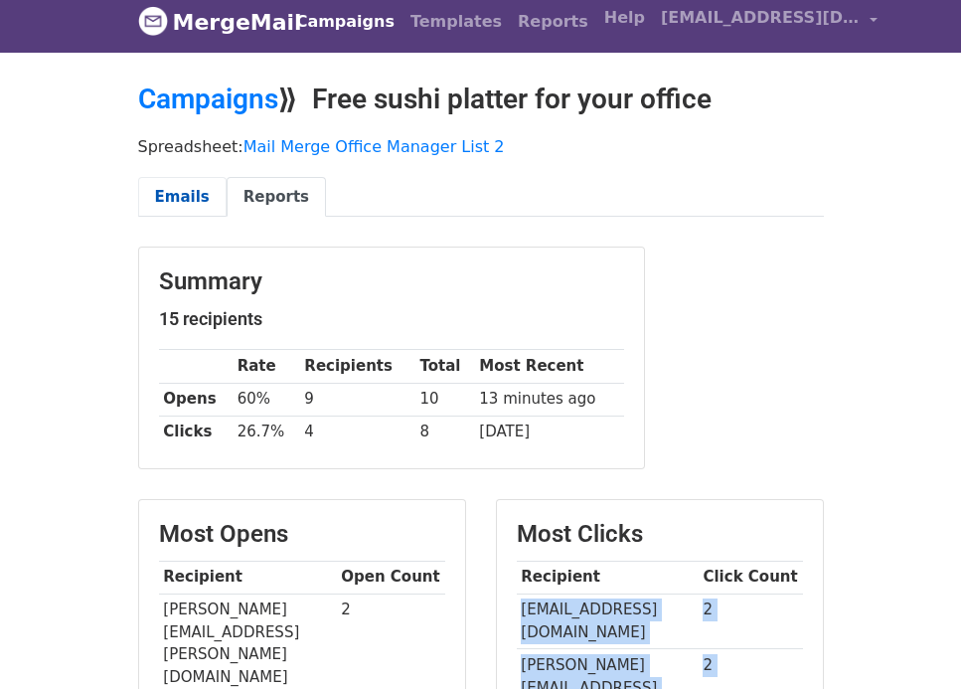
click at [184, 195] on link "Emails" at bounding box center [182, 197] width 88 height 41
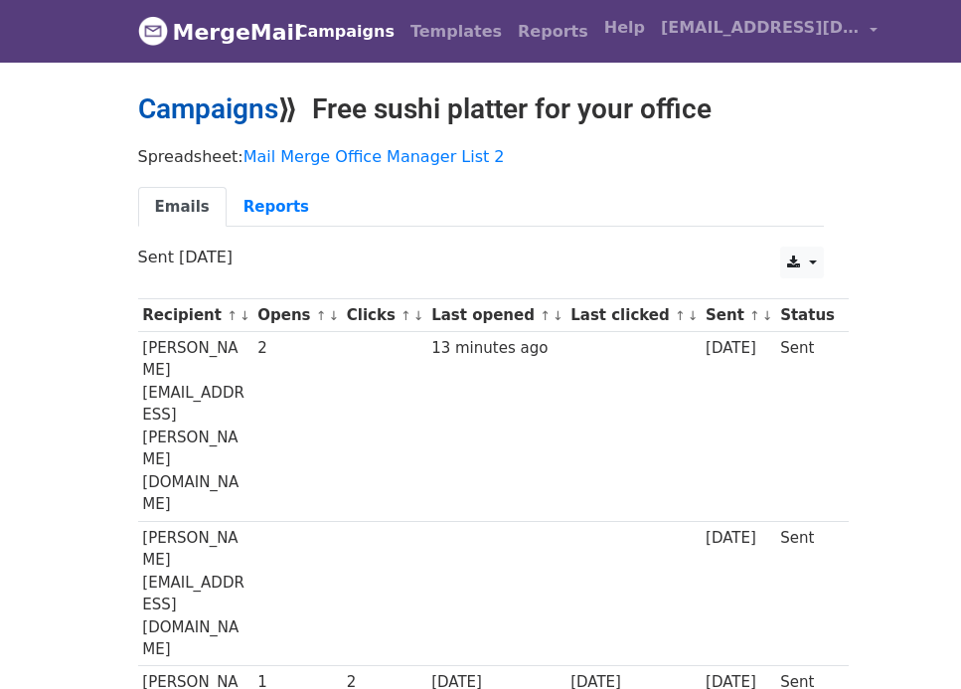
click at [246, 105] on link "Campaigns" at bounding box center [208, 108] width 140 height 33
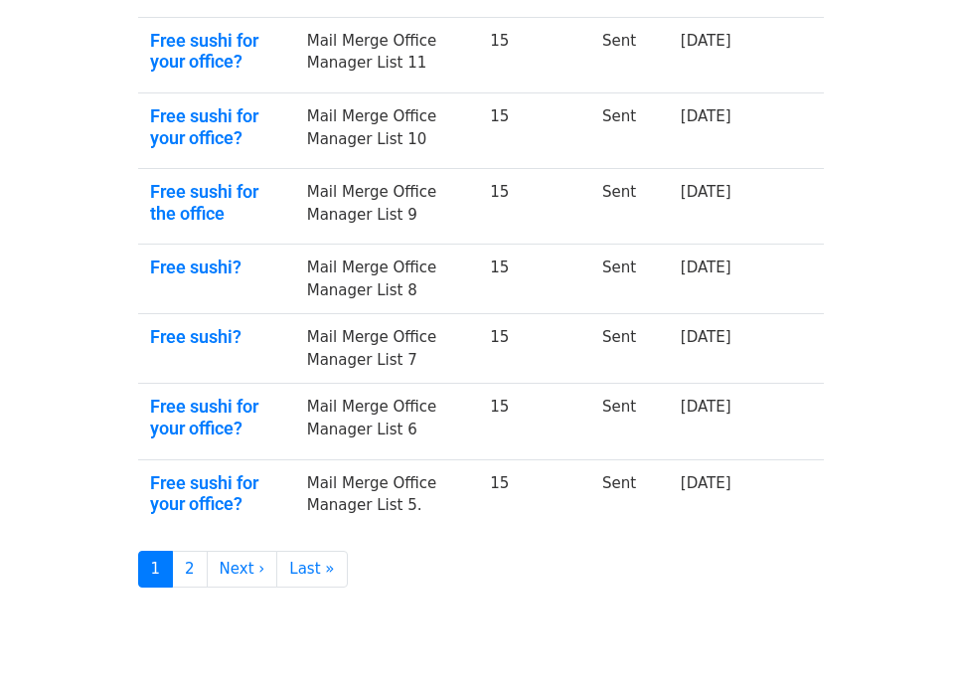
scroll to position [717, 0]
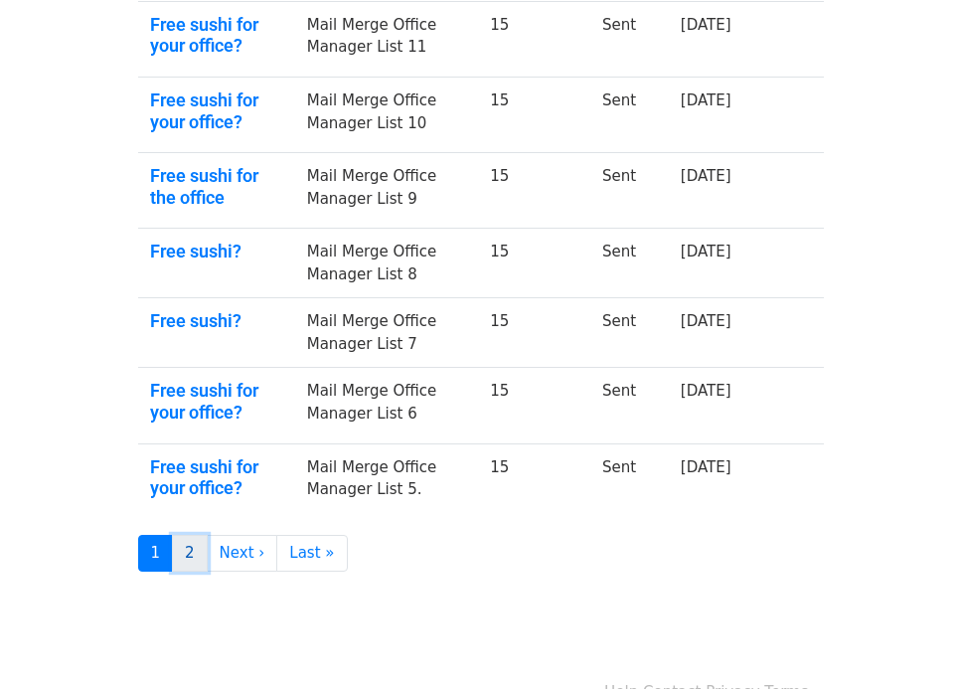
click at [185, 535] on link "2" at bounding box center [190, 553] width 36 height 37
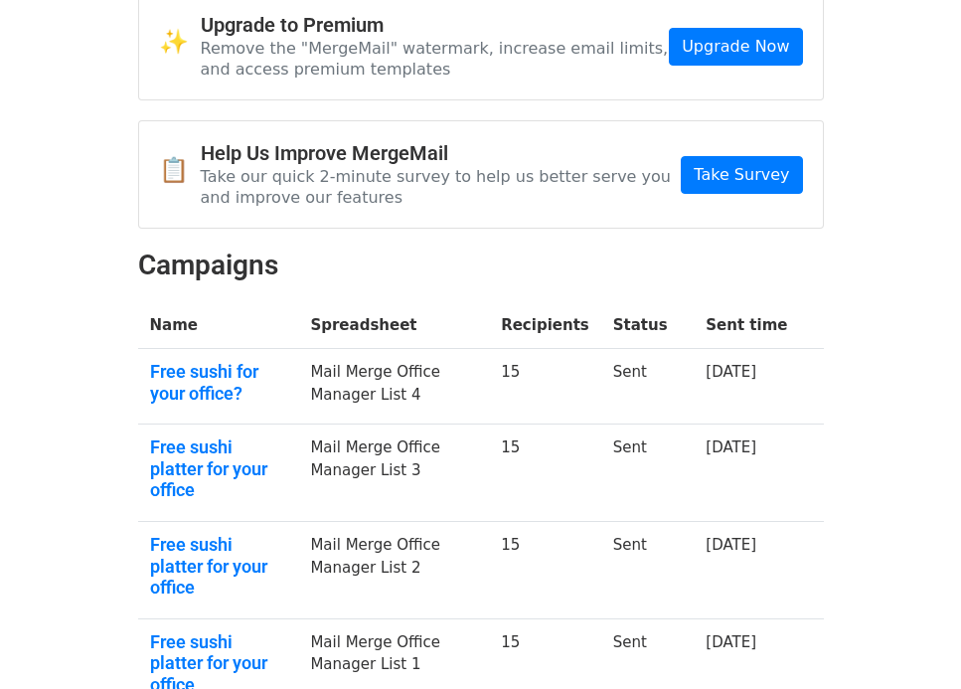
scroll to position [116, 0]
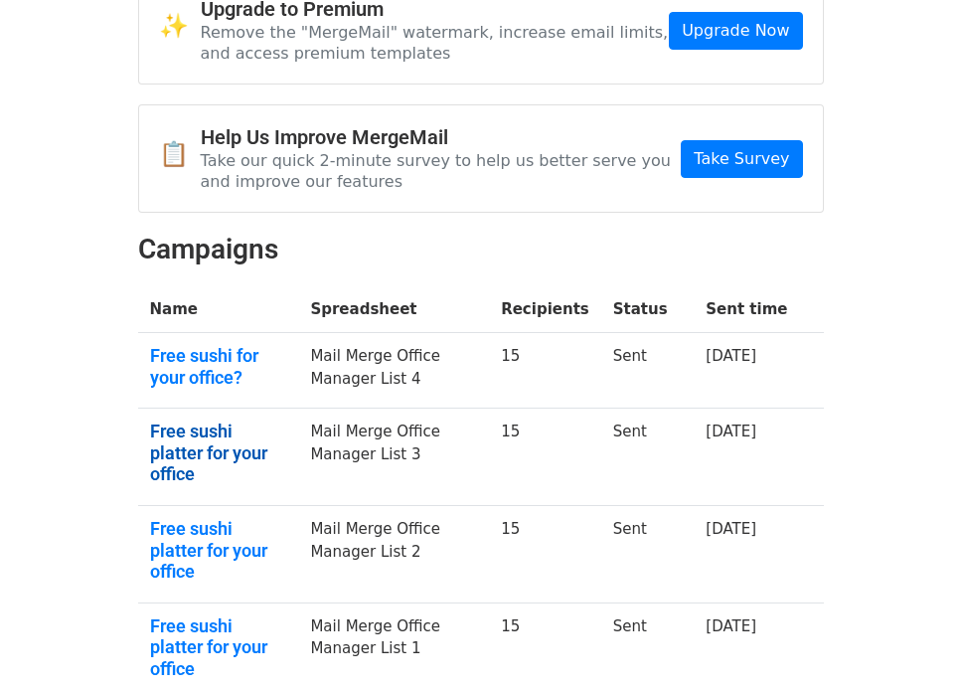
click at [202, 427] on link "Free sushi platter for your office" at bounding box center [218, 452] width 137 height 65
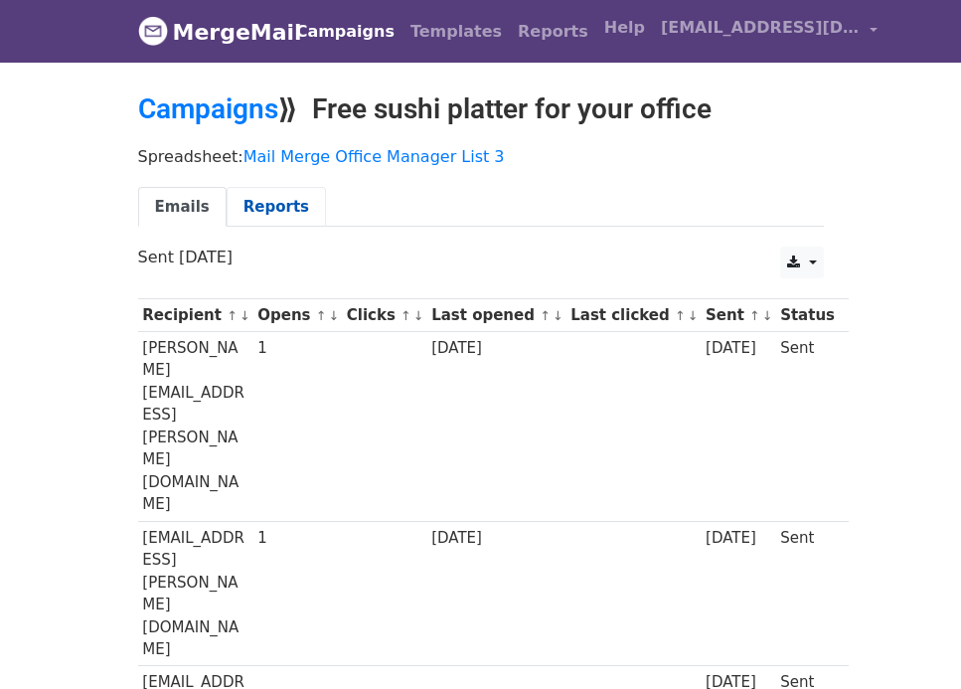
click at [263, 206] on link "Reports" at bounding box center [276, 207] width 99 height 41
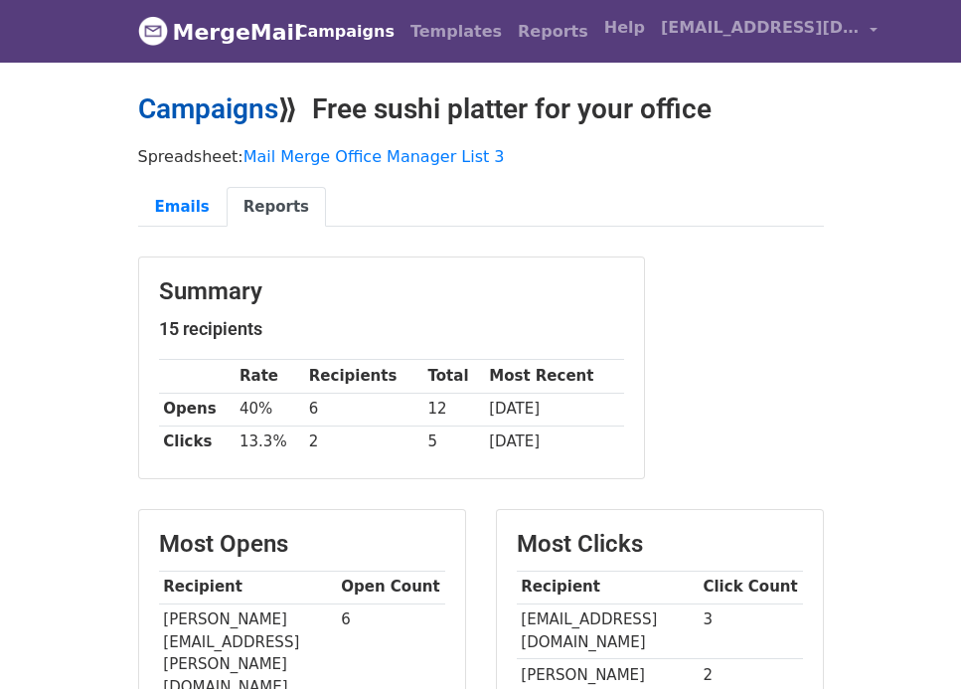
click at [234, 105] on link "Campaigns" at bounding box center [208, 108] width 140 height 33
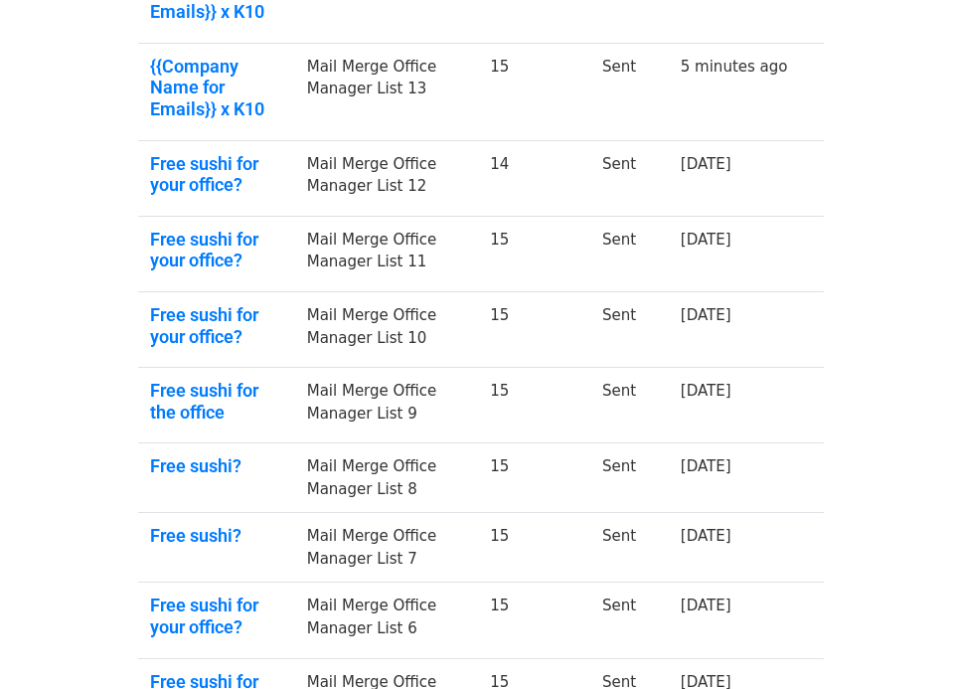
scroll to position [654, 0]
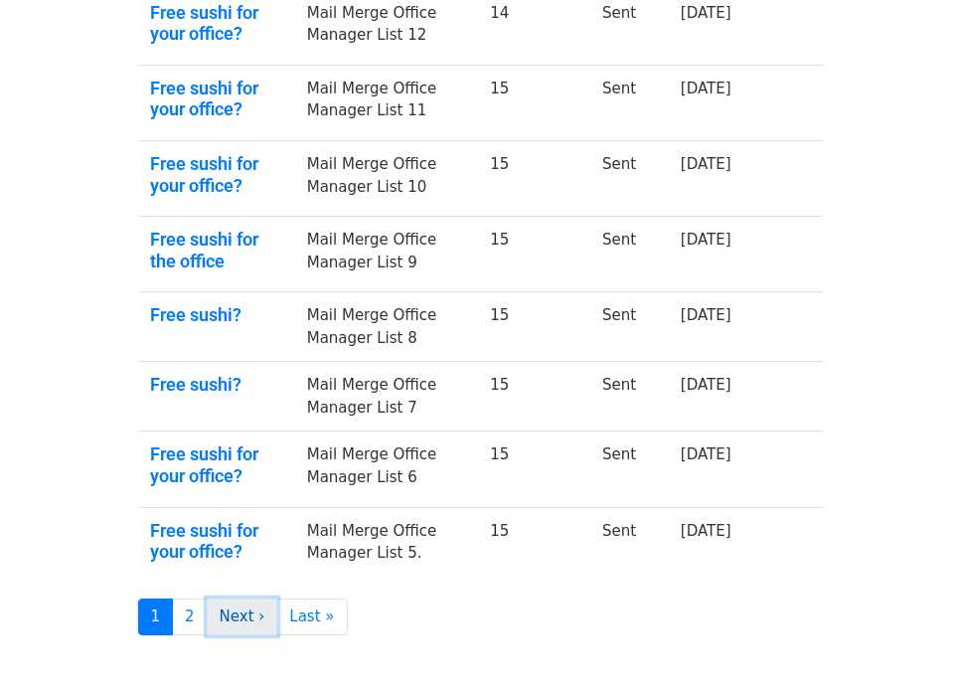
click at [234, 598] on link "Next ›" at bounding box center [243, 616] width 72 height 37
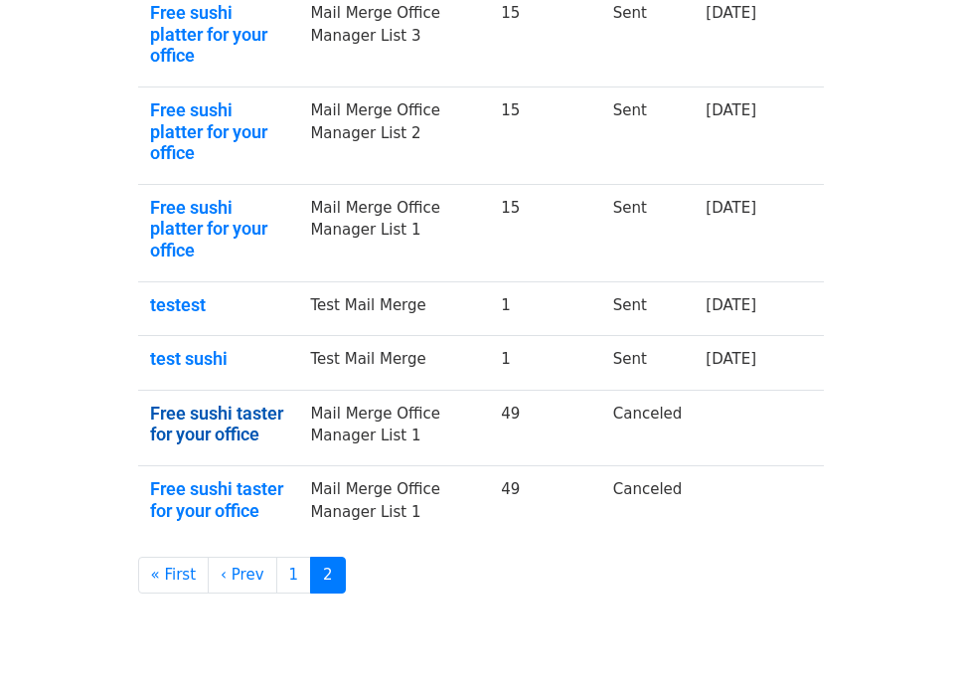
scroll to position [381, 0]
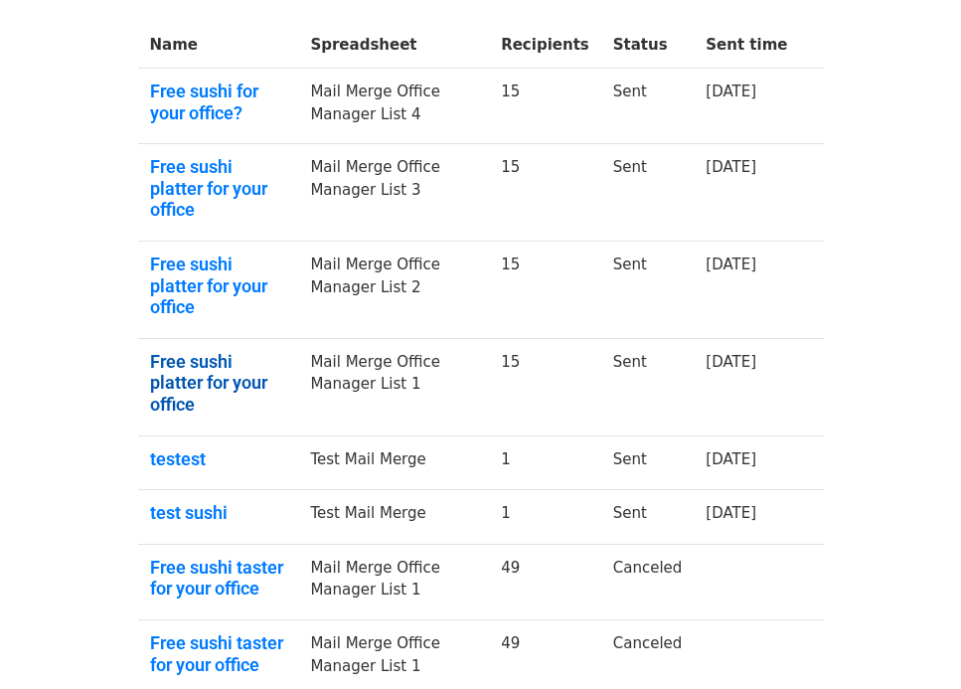
click at [218, 351] on link "Free sushi platter for your office" at bounding box center [218, 383] width 137 height 65
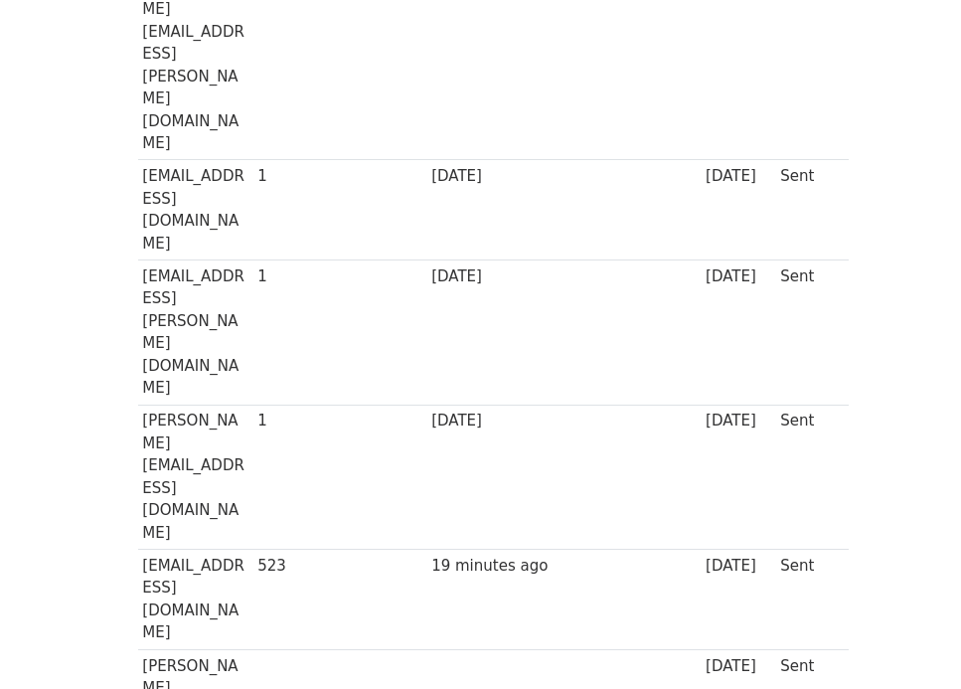
scroll to position [670, 0]
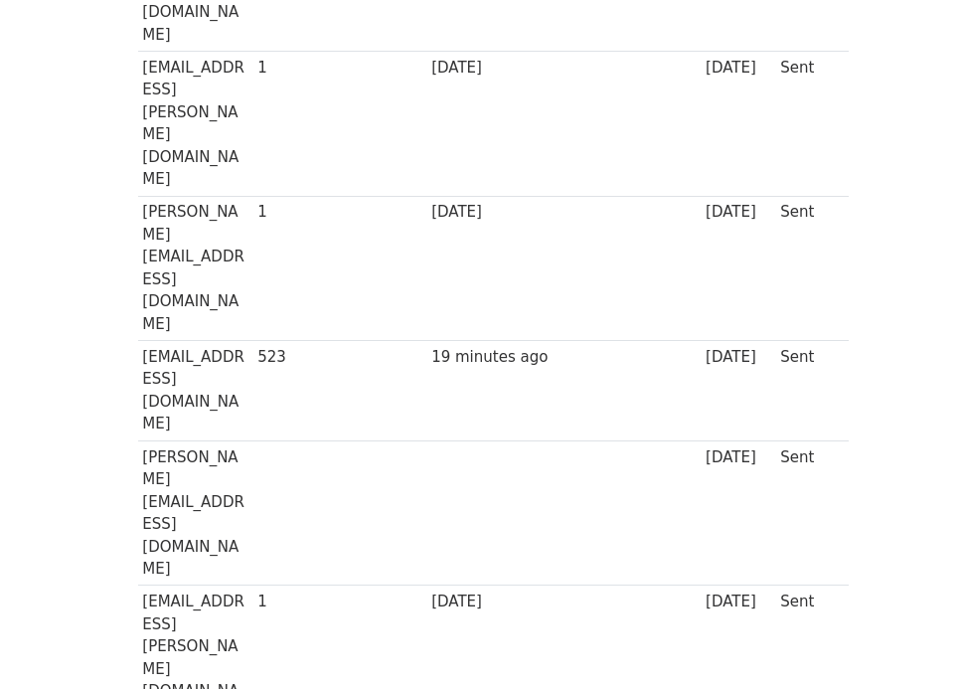
copy tr "[PERSON_NAME][EMAIL_ADDRESS][PERSON_NAME][DOMAIN_NAME]"
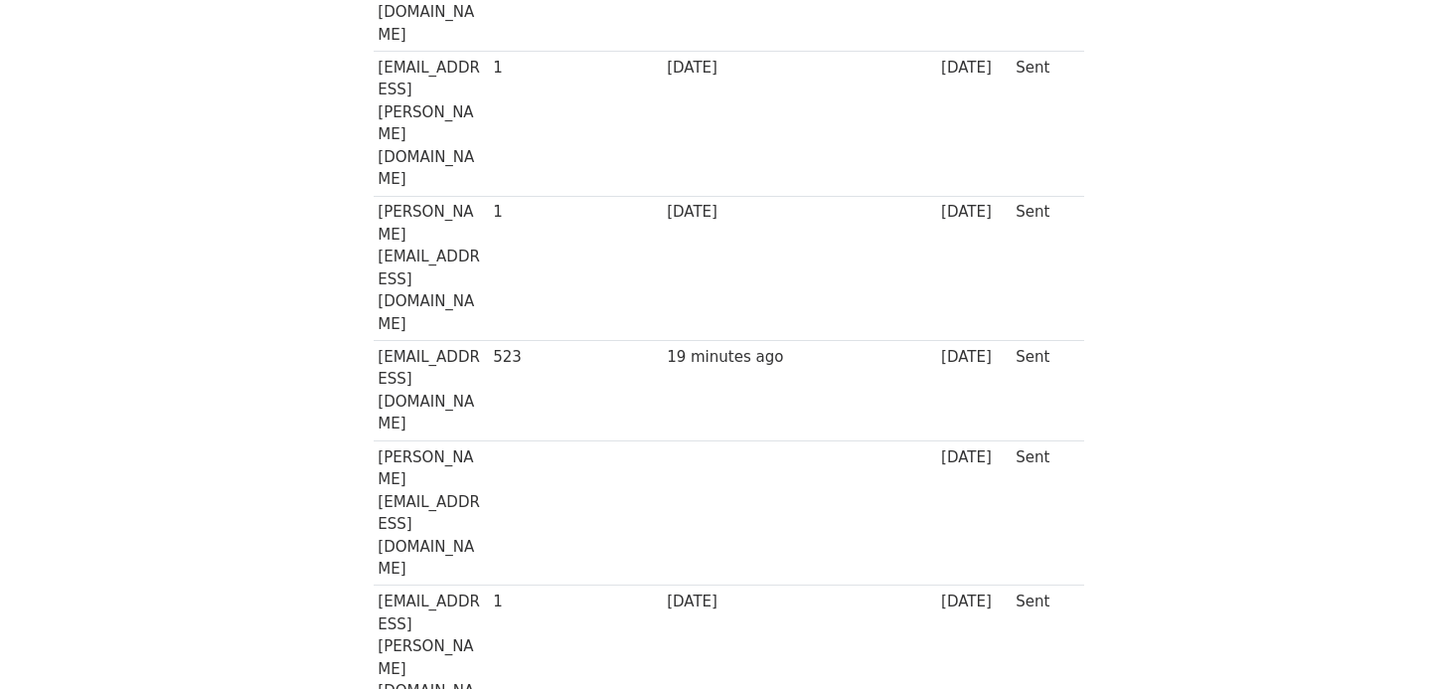
scroll to position [312, 0]
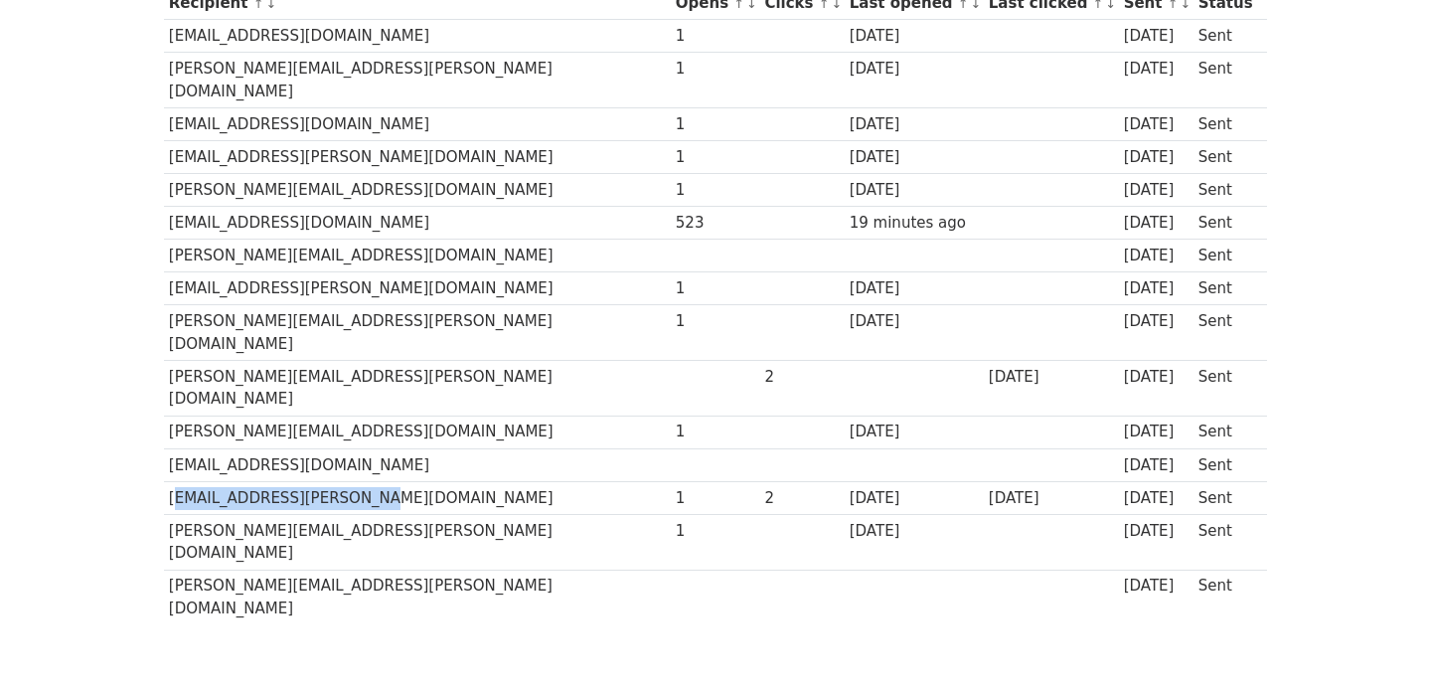
drag, startPoint x: 347, startPoint y: 430, endPoint x: 169, endPoint y: 430, distance: 177.8
click at [169, 481] on td "[EMAIL_ADDRESS][PERSON_NAME][DOMAIN_NAME]" at bounding box center [417, 497] width 507 height 33
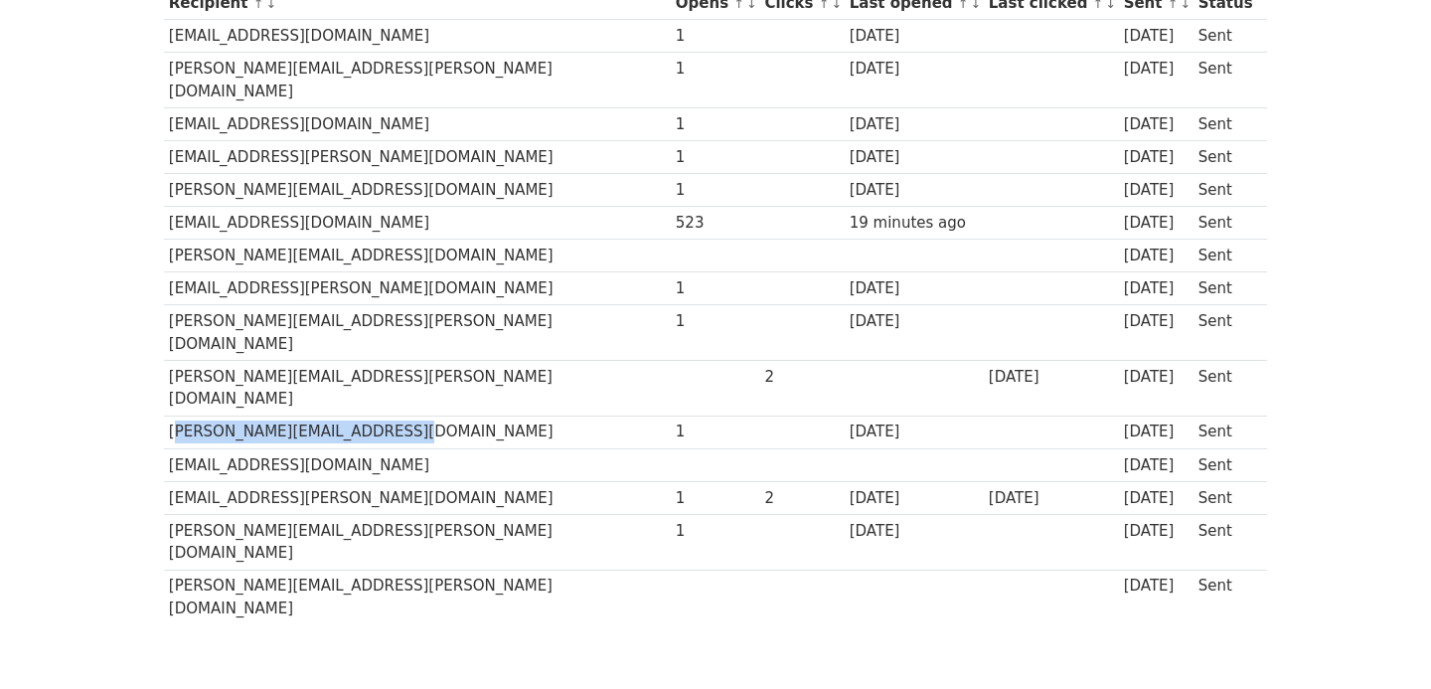
drag, startPoint x: 384, startPoint y: 363, endPoint x: 168, endPoint y: 364, distance: 215.6
click at [168, 415] on td "rosie@notjustcomputers.co.uk" at bounding box center [417, 431] width 507 height 33
copy td "rosie@notjustcomputers.co.uk"
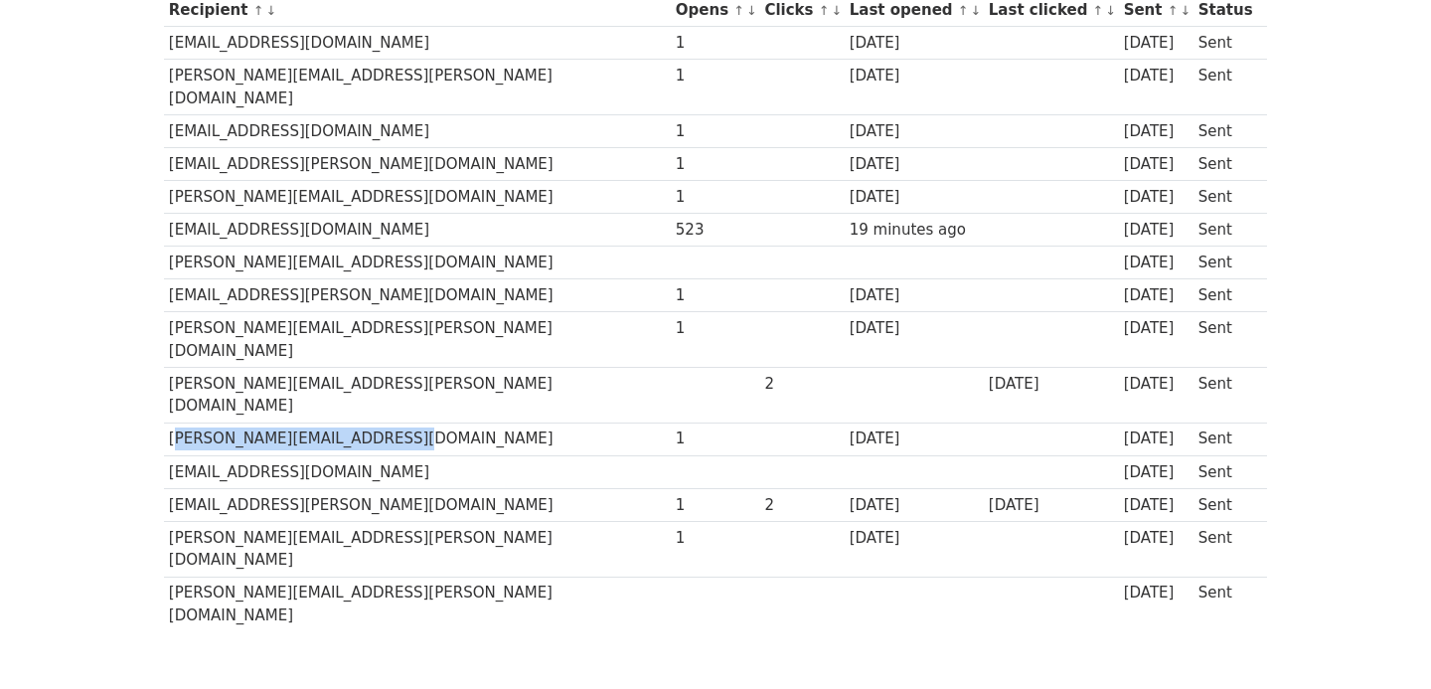
scroll to position [308, 0]
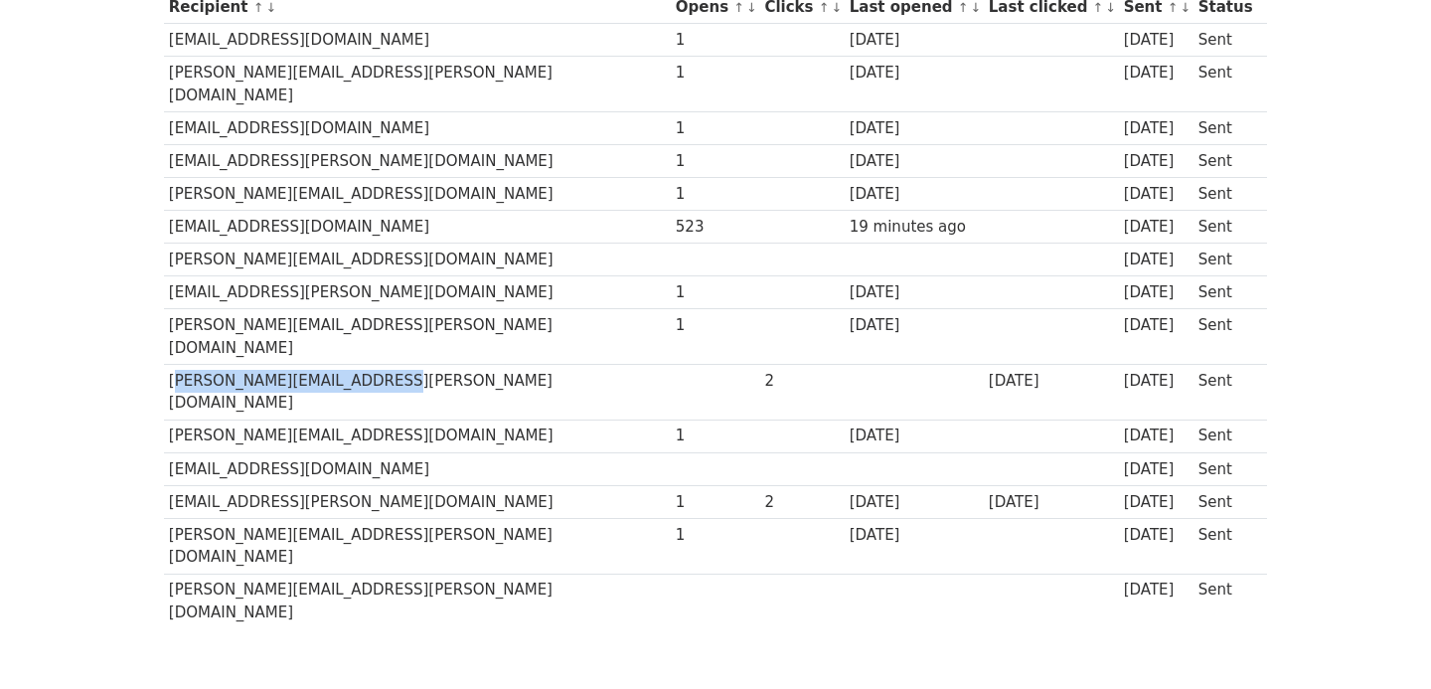
drag, startPoint x: 366, startPoint y: 333, endPoint x: 165, endPoint y: 337, distance: 200.7
click at [165, 365] on td "sarah.beale@vanguard.co.uk" at bounding box center [417, 393] width 507 height 56
copy td "sarah.beale@vanguard.co.uk"
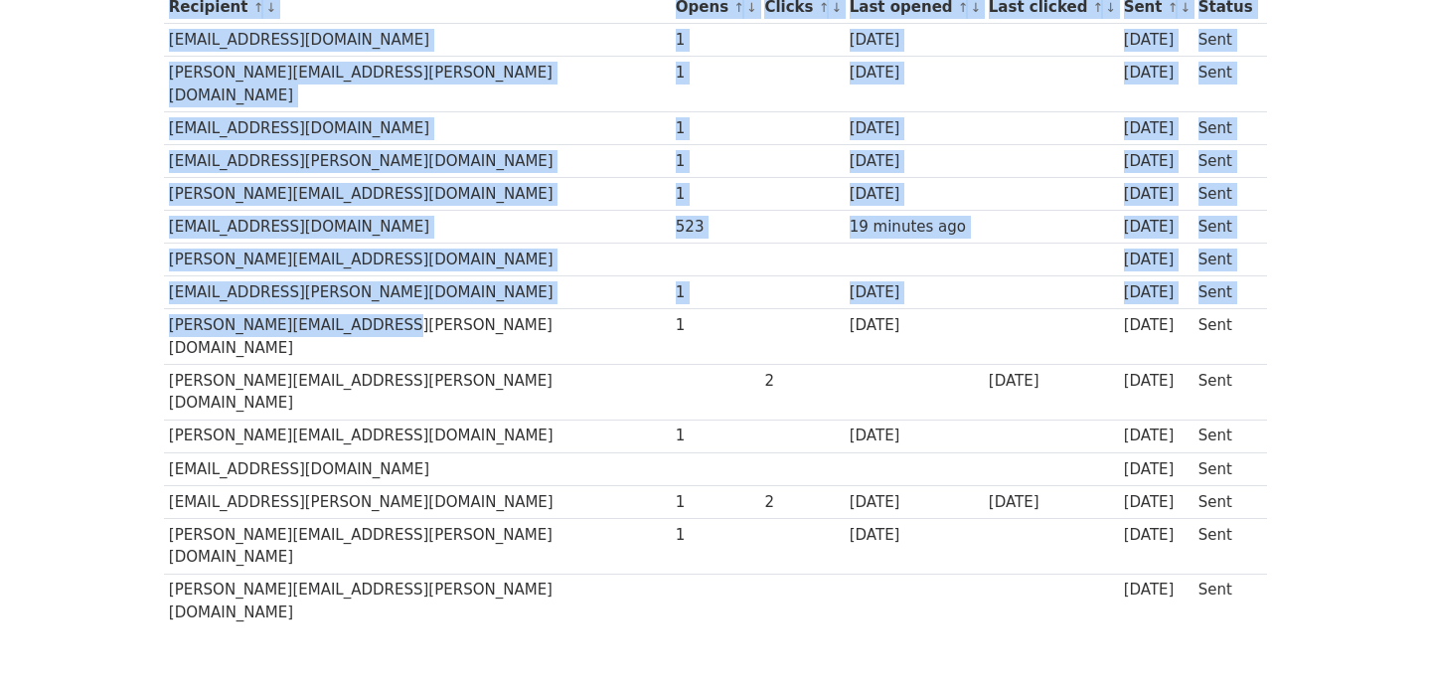
drag, startPoint x: 366, startPoint y: 299, endPoint x: 158, endPoint y: 300, distance: 207.7
click at [158, 300] on div "Recipient ↑ ↓ Opens ↑ ↓ Clicks ↑ ↓ Last opened ↑ ↓ Last clicked ↑ ↓ Sent ↑ ↓ St…" at bounding box center [715, 312] width 1133 height 664
click at [447, 248] on td "andreas.zenkovitch@teya.com" at bounding box center [417, 259] width 507 height 33
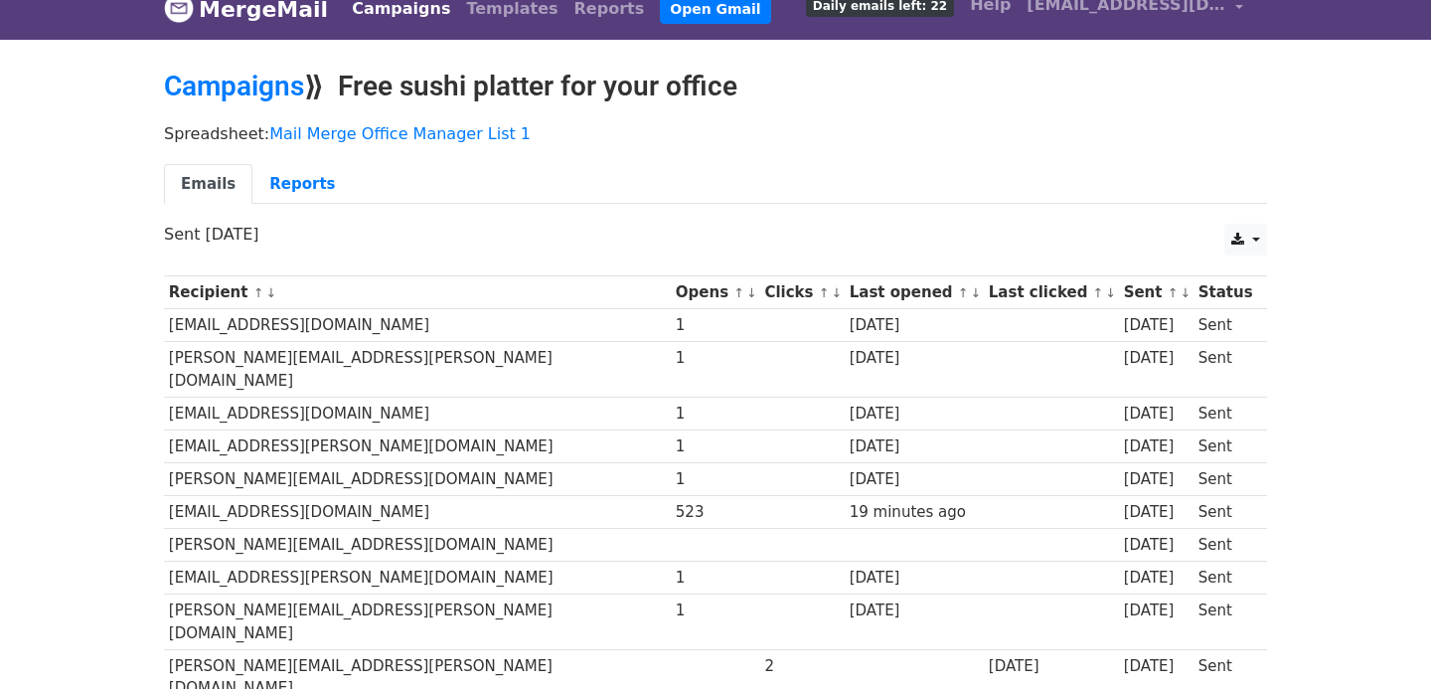
scroll to position [0, 0]
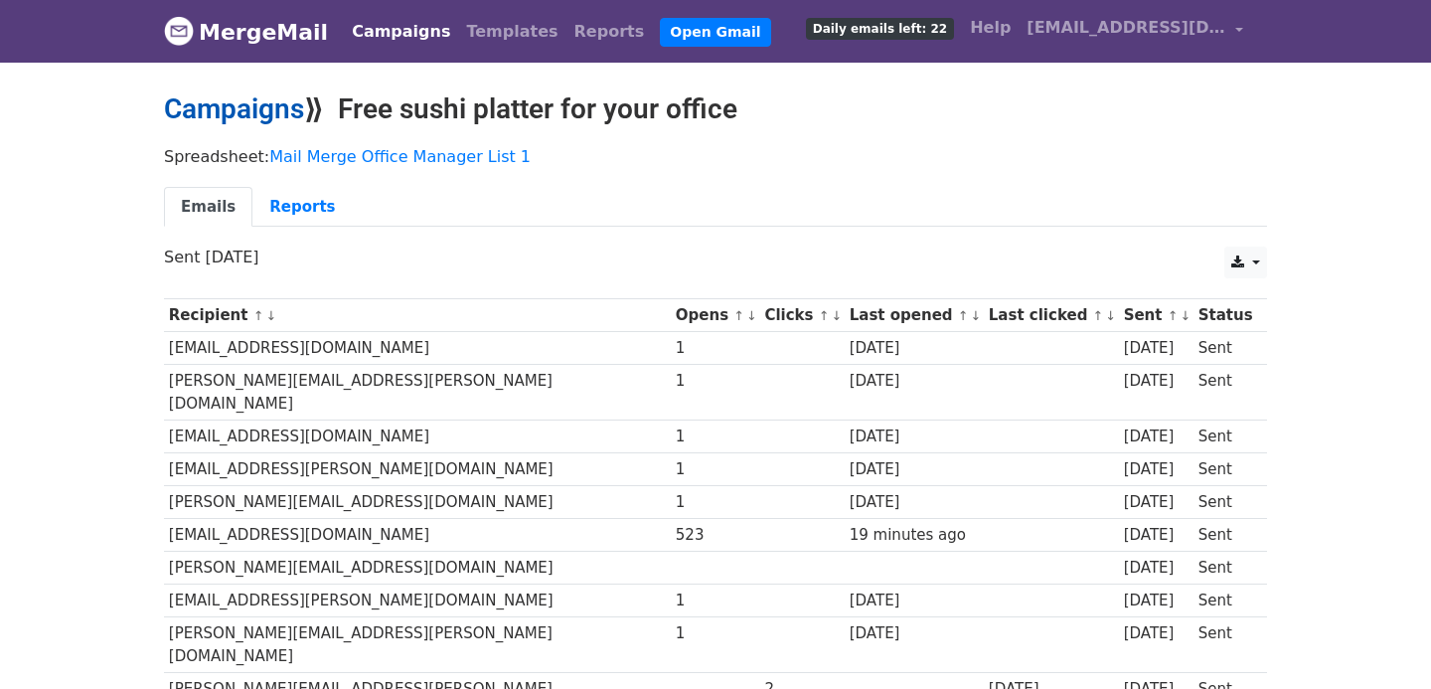
click at [291, 112] on link "Campaigns" at bounding box center [234, 108] width 140 height 33
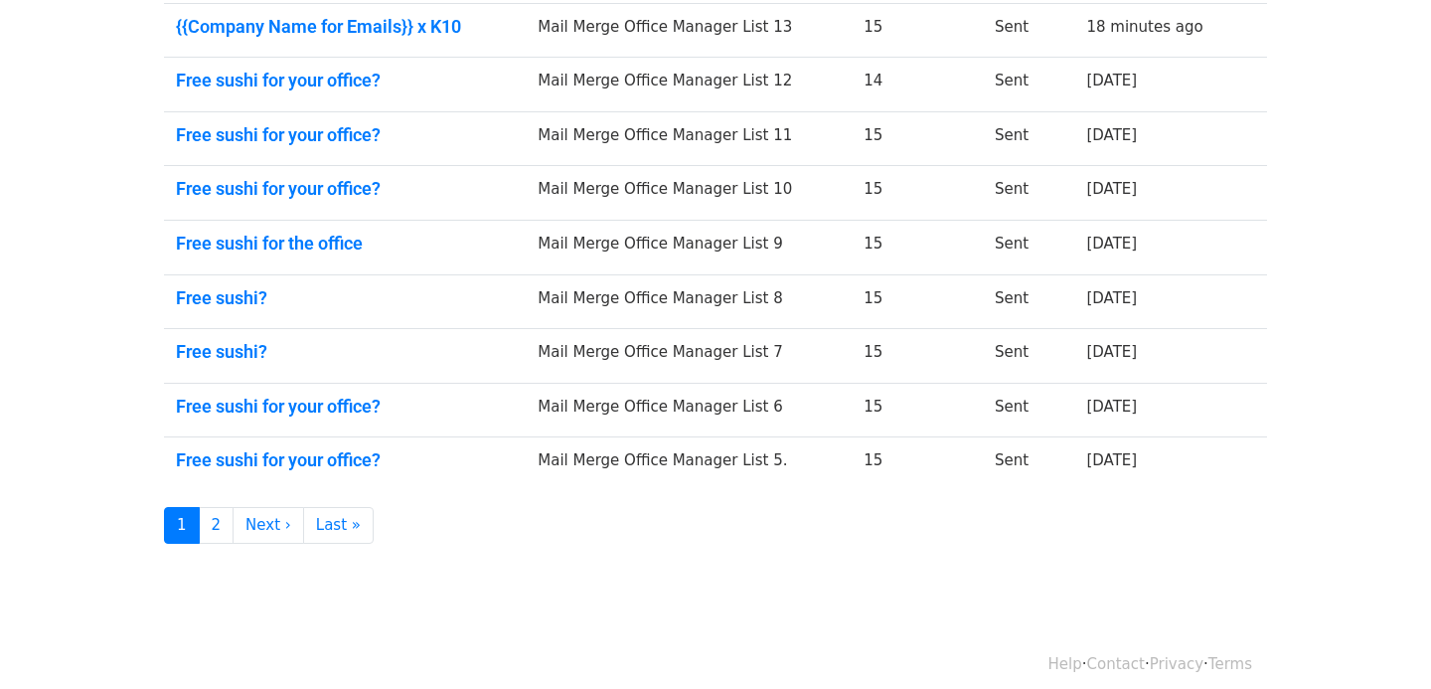
scroll to position [473, 0]
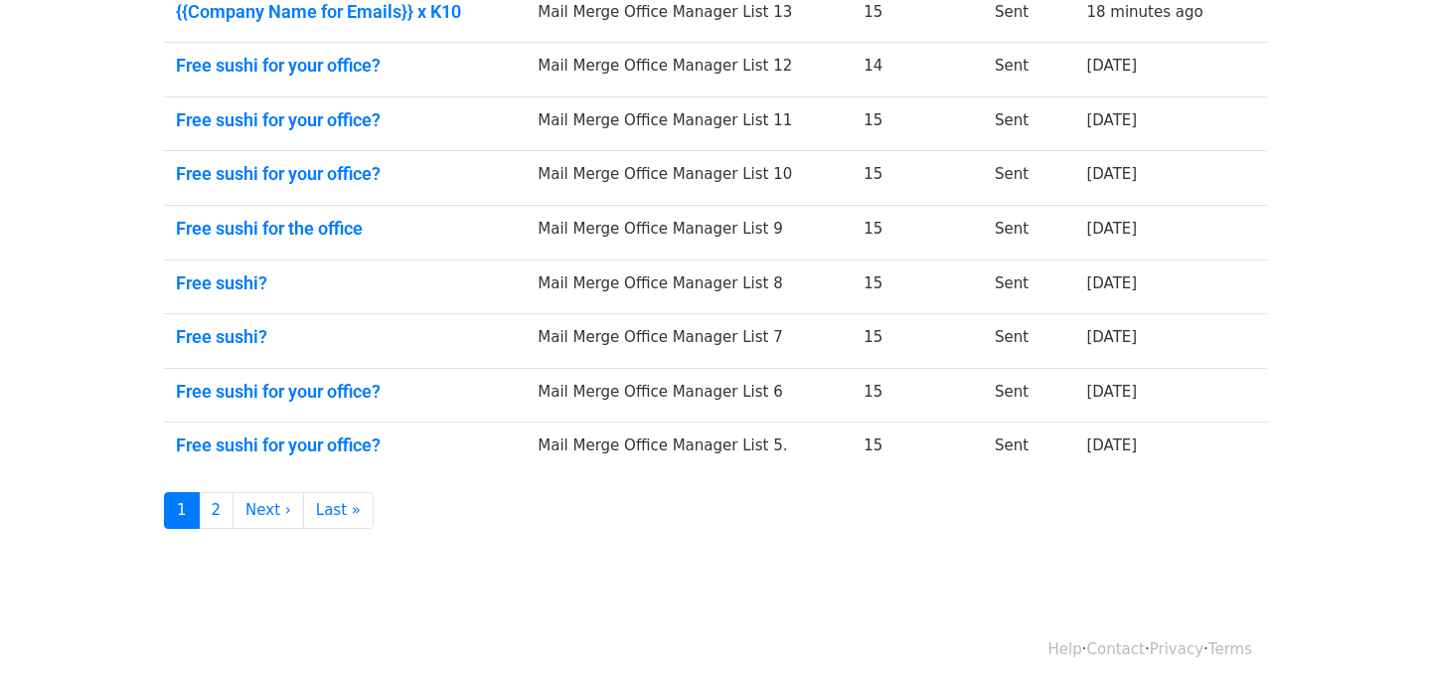
click at [383, 450] on link "Free sushi for your office?" at bounding box center [345, 445] width 338 height 22
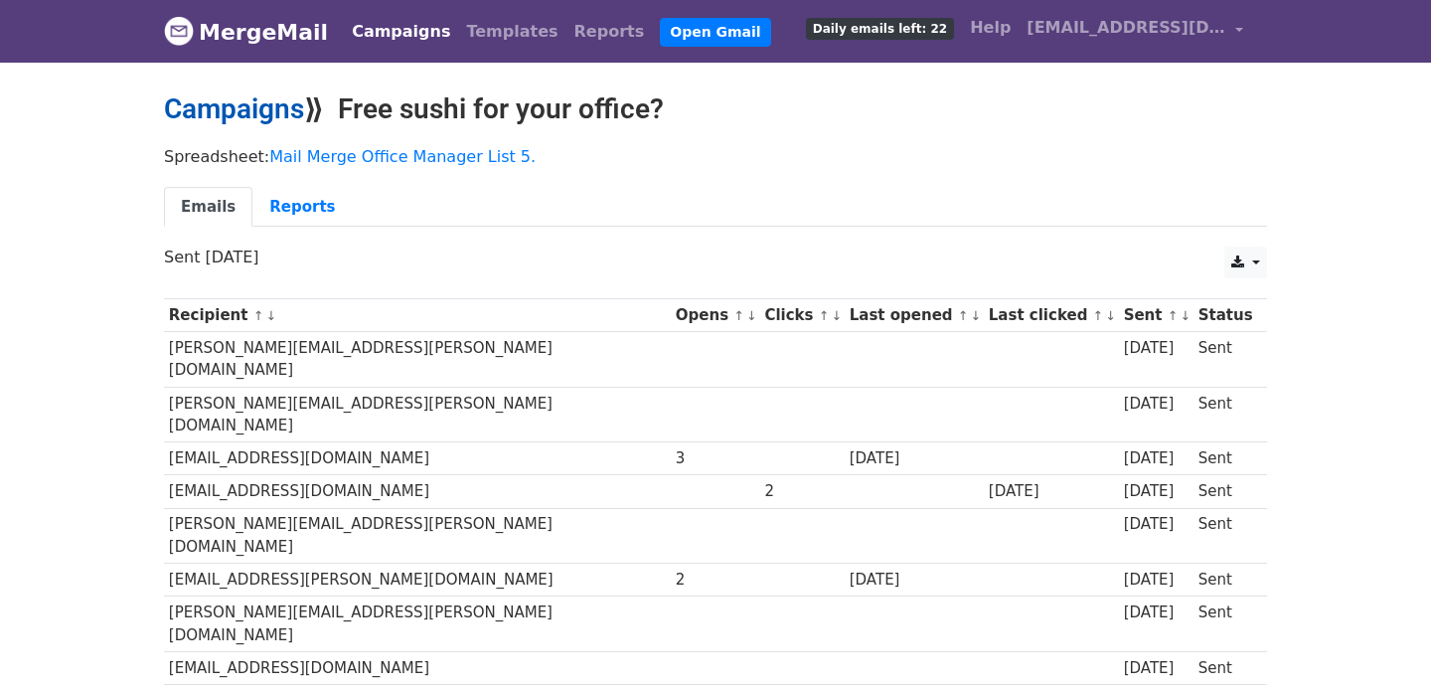
click at [226, 117] on link "Campaigns" at bounding box center [234, 108] width 140 height 33
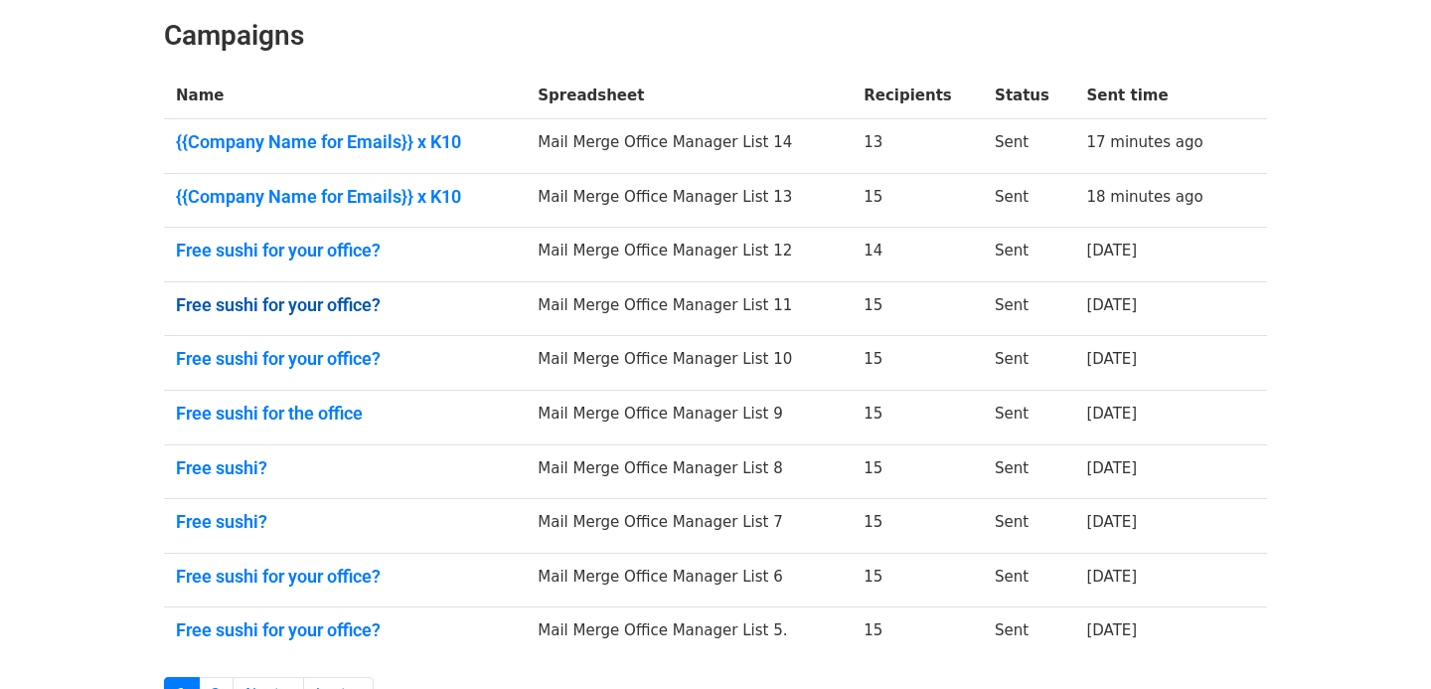
scroll to position [286, 0]
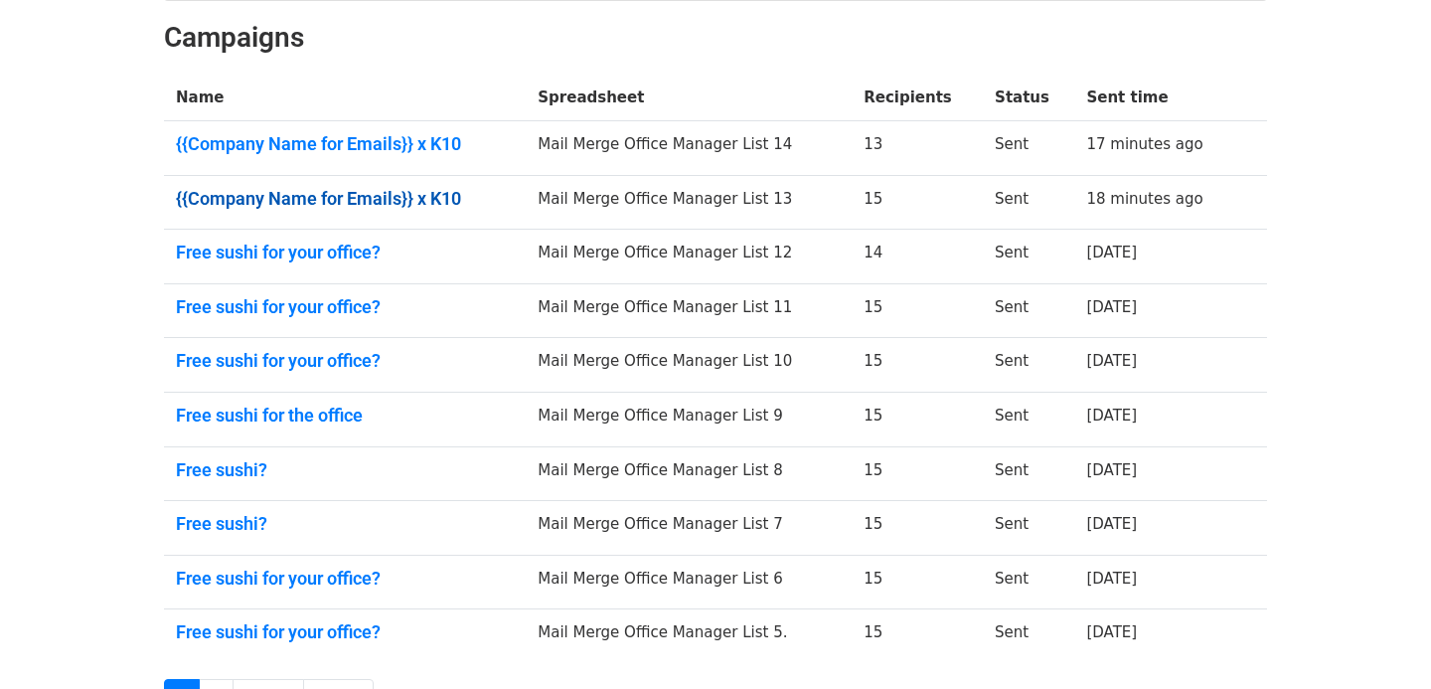
click at [335, 188] on link "{{Company Name for Emails}} x K10" at bounding box center [345, 199] width 338 height 22
click at [308, 137] on link "{{Company Name for Emails}} x K10" at bounding box center [345, 144] width 338 height 22
click at [276, 195] on link "{{Company Name for Emails}} x K10" at bounding box center [345, 199] width 338 height 22
click at [336, 148] on link "{{Company Name for Emails}} x K10" at bounding box center [345, 144] width 338 height 22
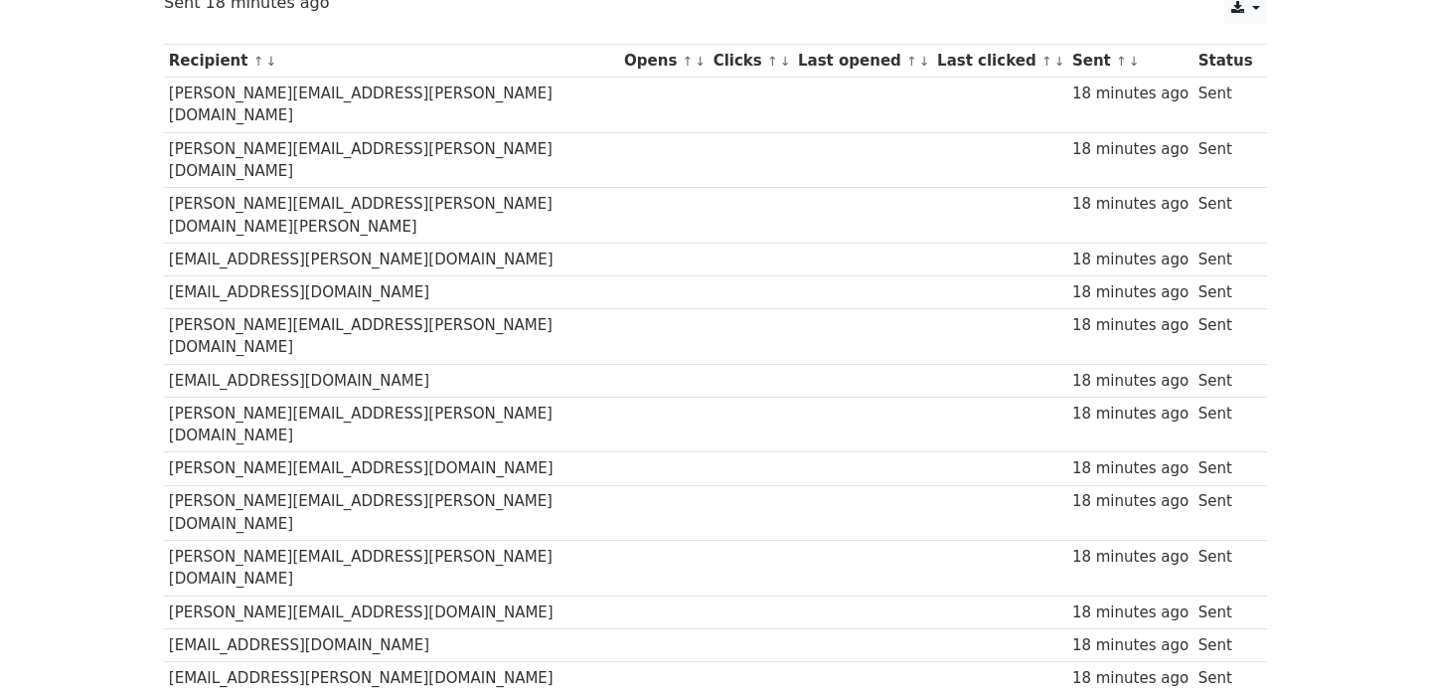
scroll to position [312, 0]
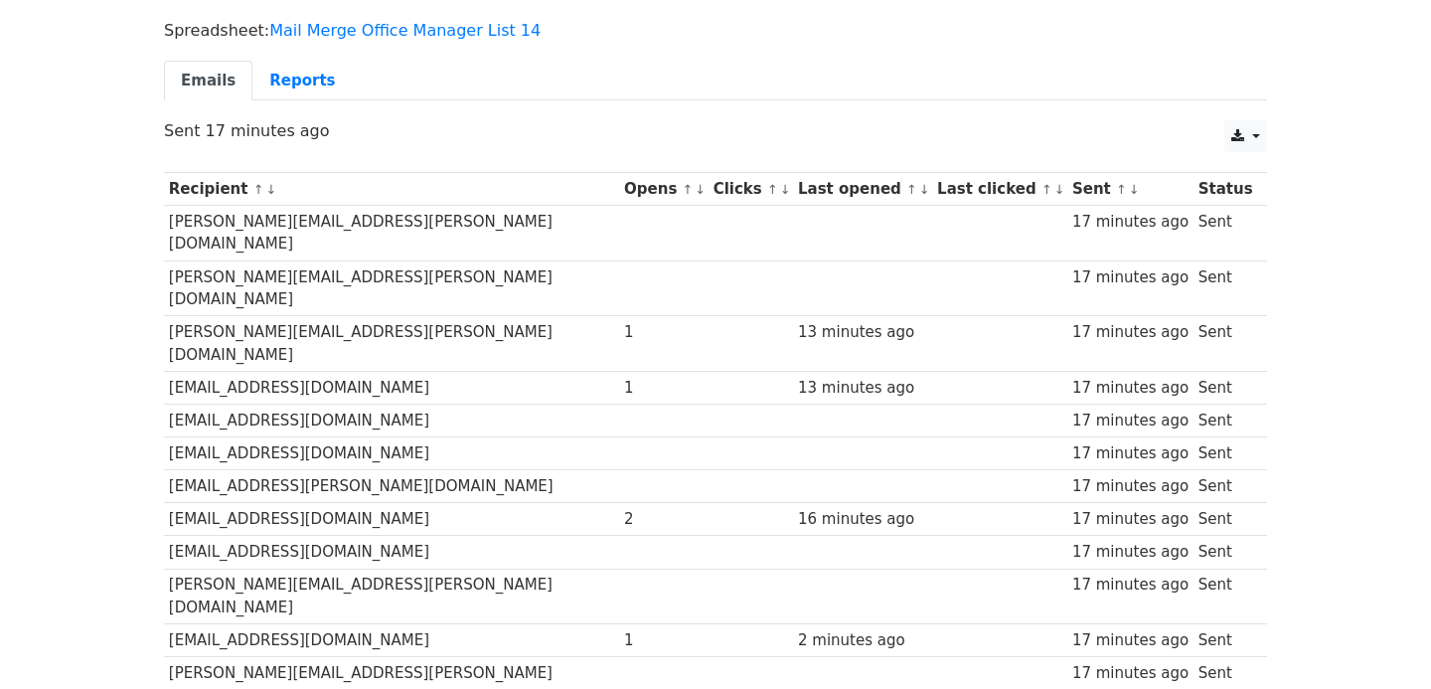
scroll to position [142, 0]
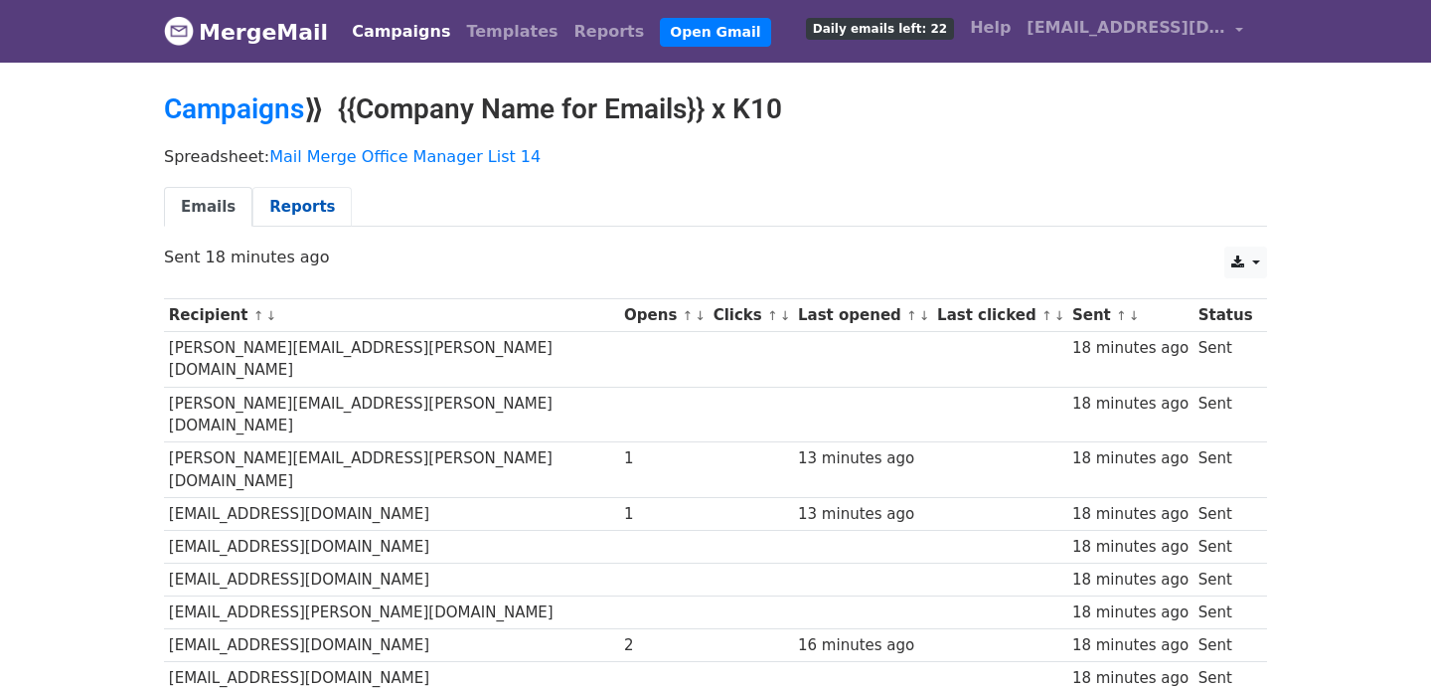
click at [296, 204] on link "Reports" at bounding box center [301, 207] width 99 height 41
click at [268, 109] on link "Campaigns" at bounding box center [234, 108] width 140 height 33
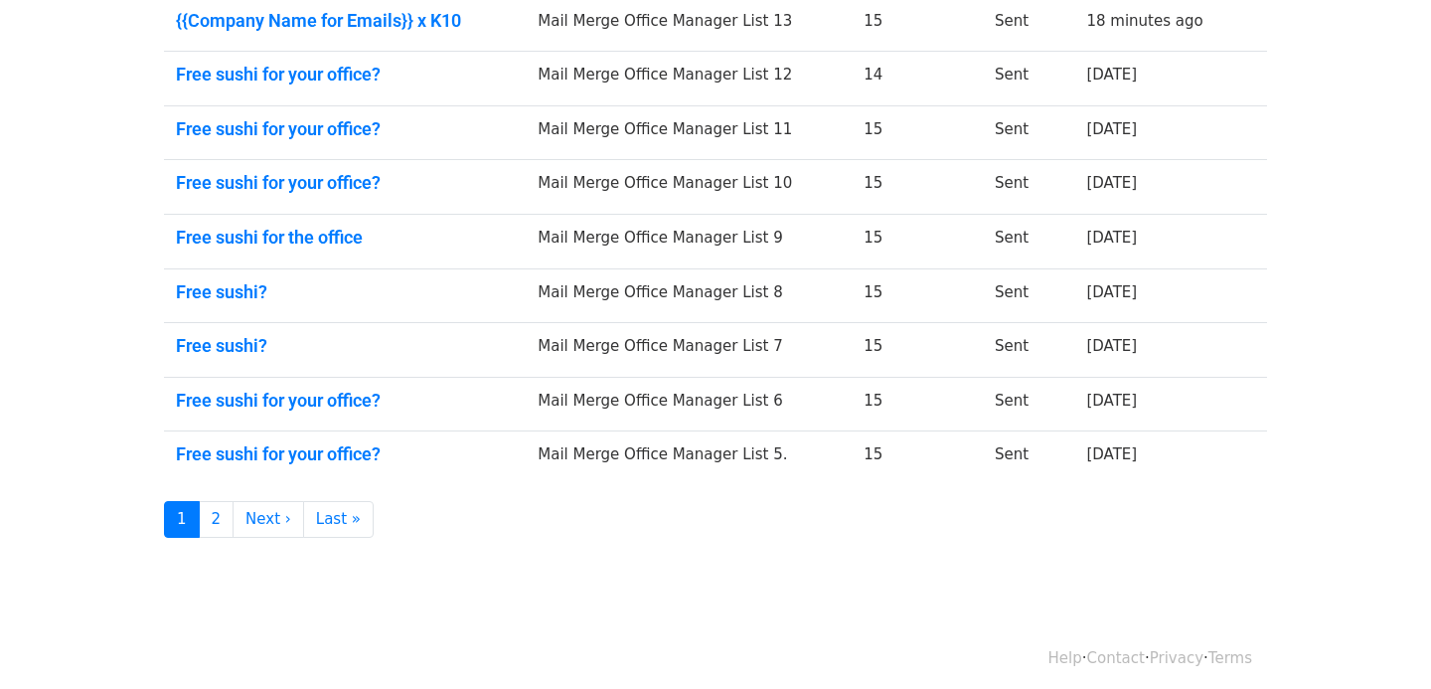
scroll to position [473, 0]
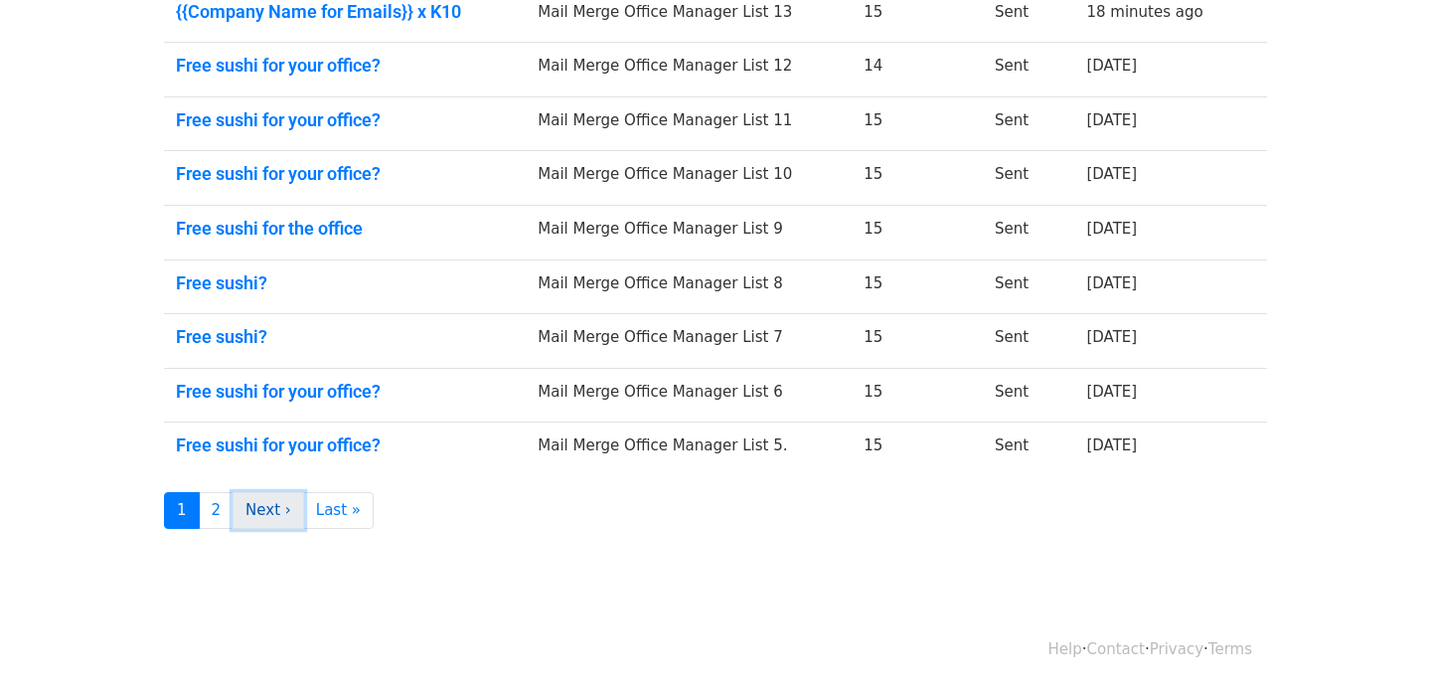
click at [254, 495] on link "Next ›" at bounding box center [268, 510] width 72 height 37
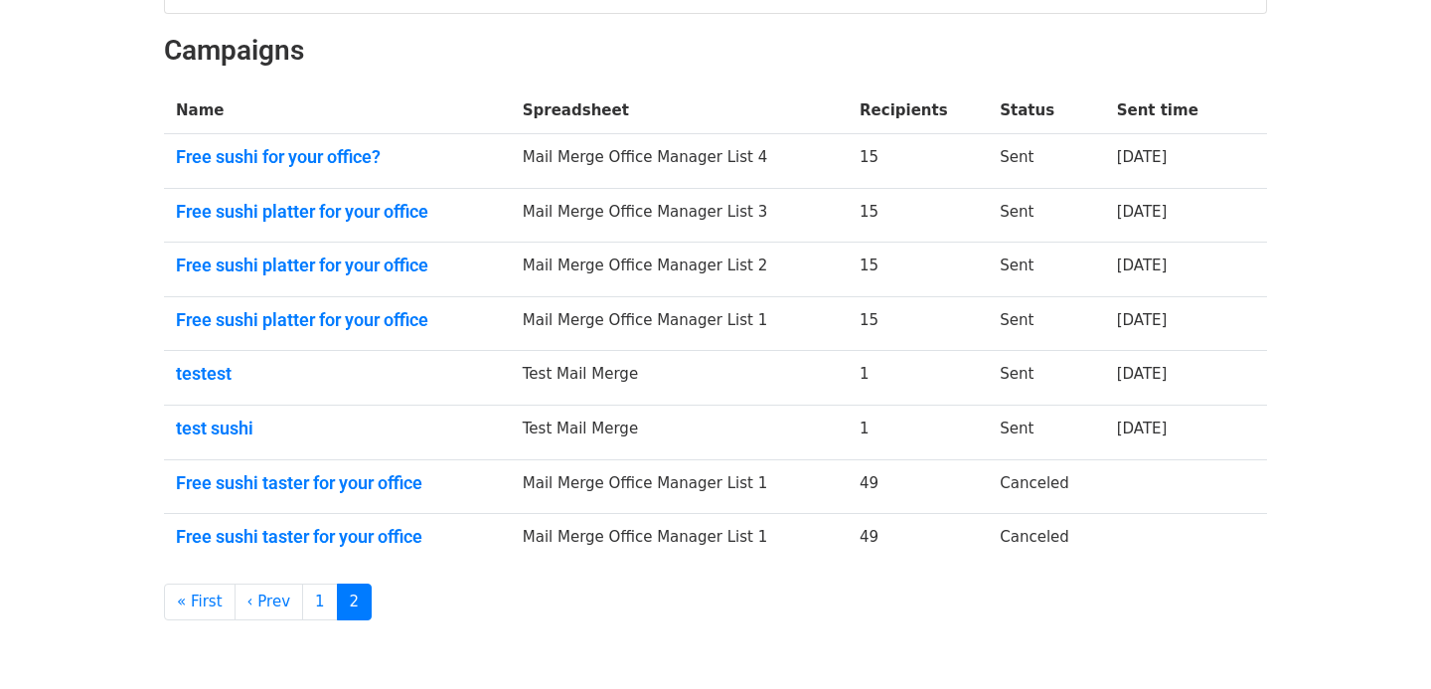
scroll to position [272, 0]
click at [289, 312] on link "Free sushi platter for your office" at bounding box center [337, 321] width 323 height 22
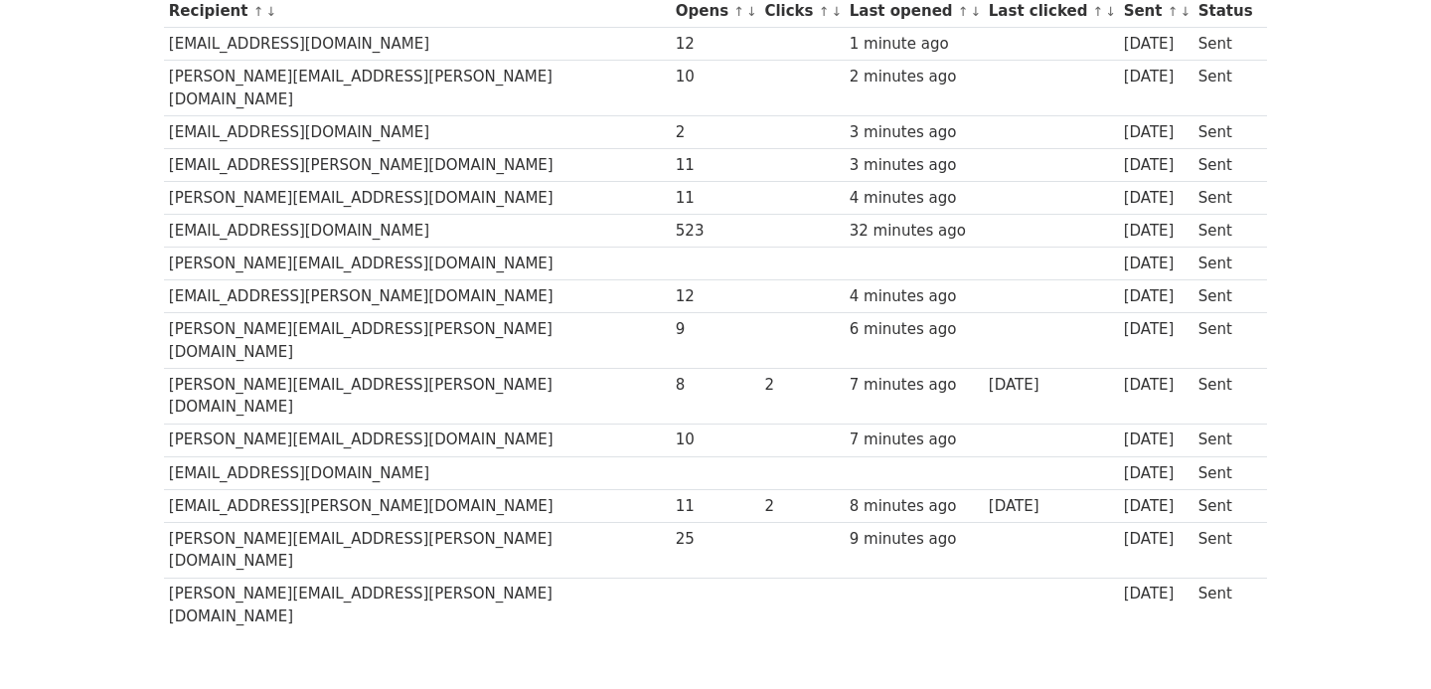
scroll to position [312, 0]
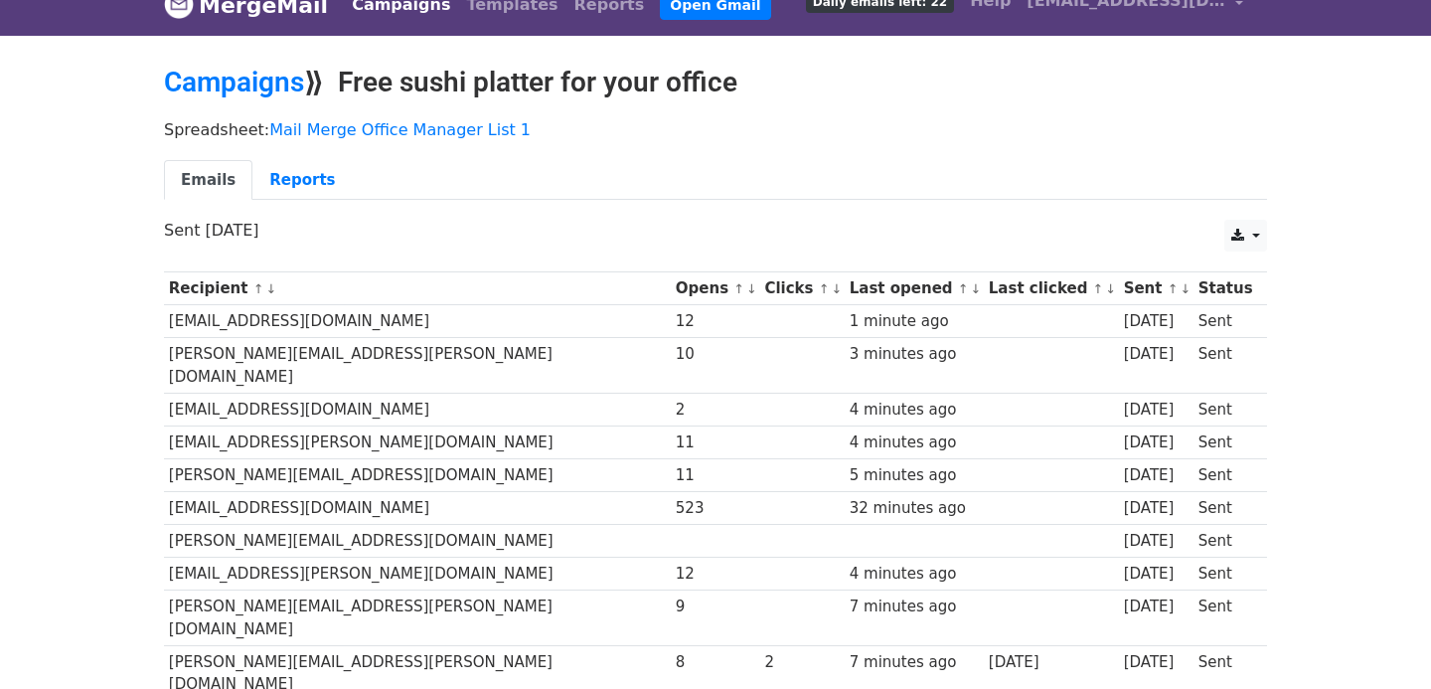
scroll to position [22, 0]
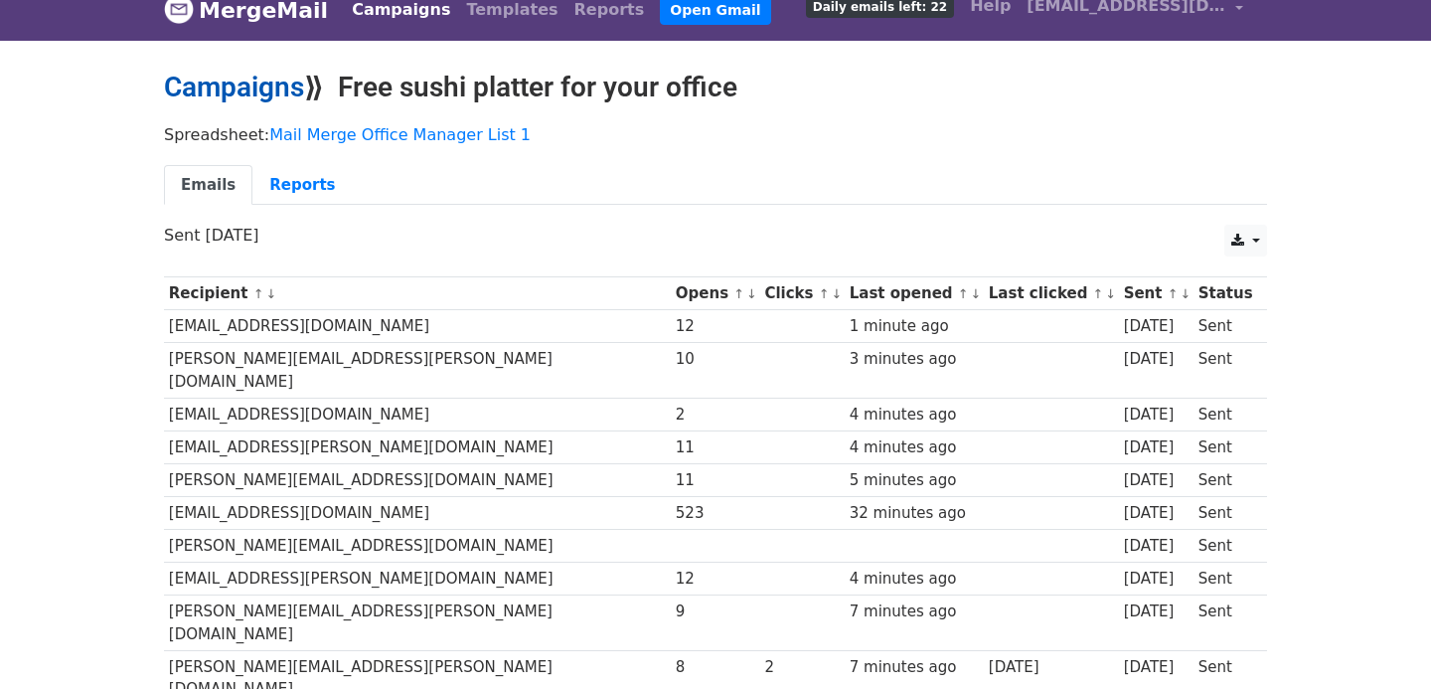
click at [243, 90] on link "Campaigns" at bounding box center [234, 87] width 140 height 33
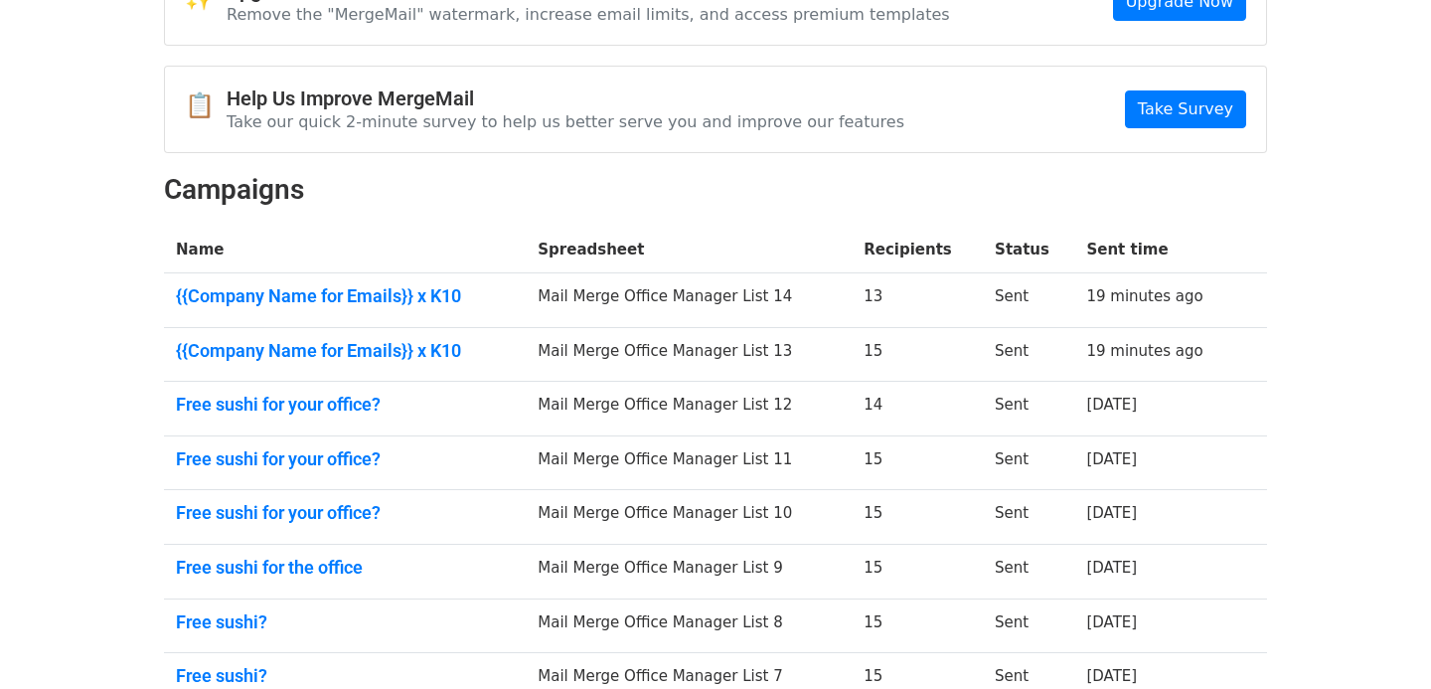
scroll to position [473, 0]
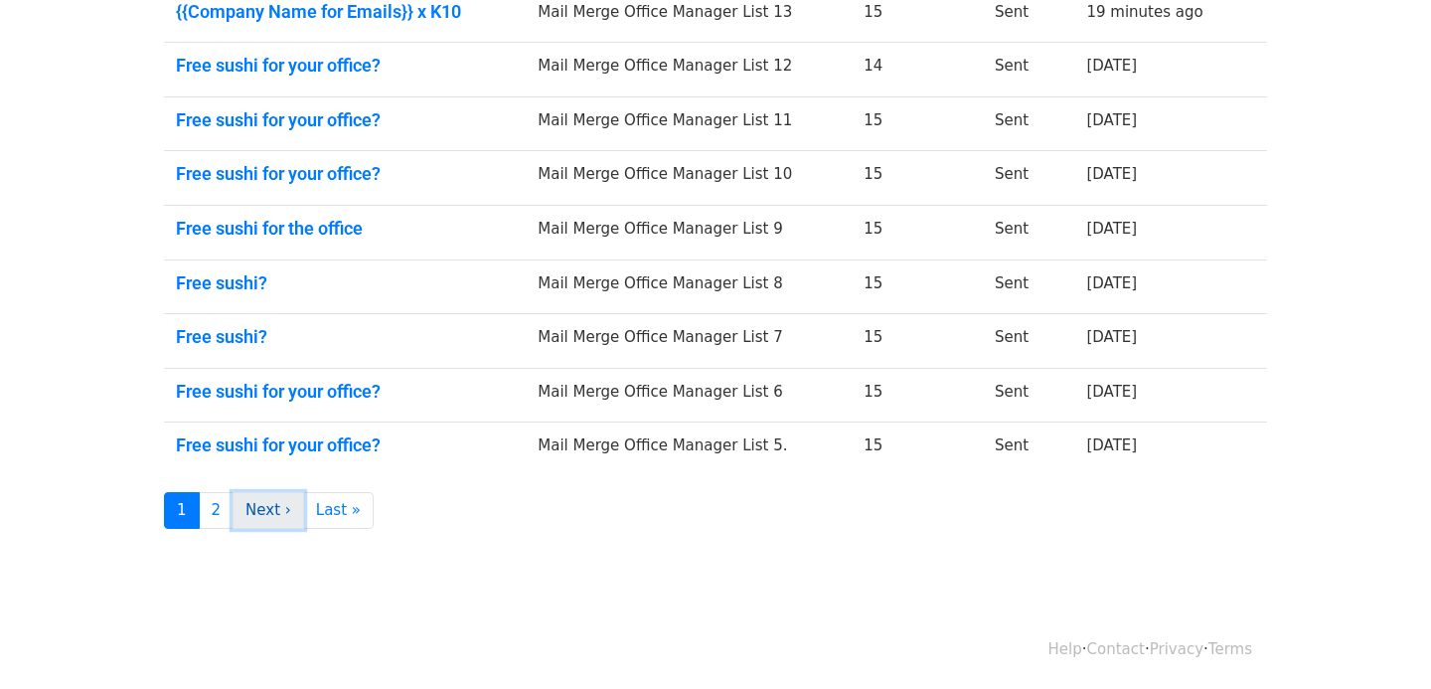
click at [243, 508] on link "Next ›" at bounding box center [268, 510] width 72 height 37
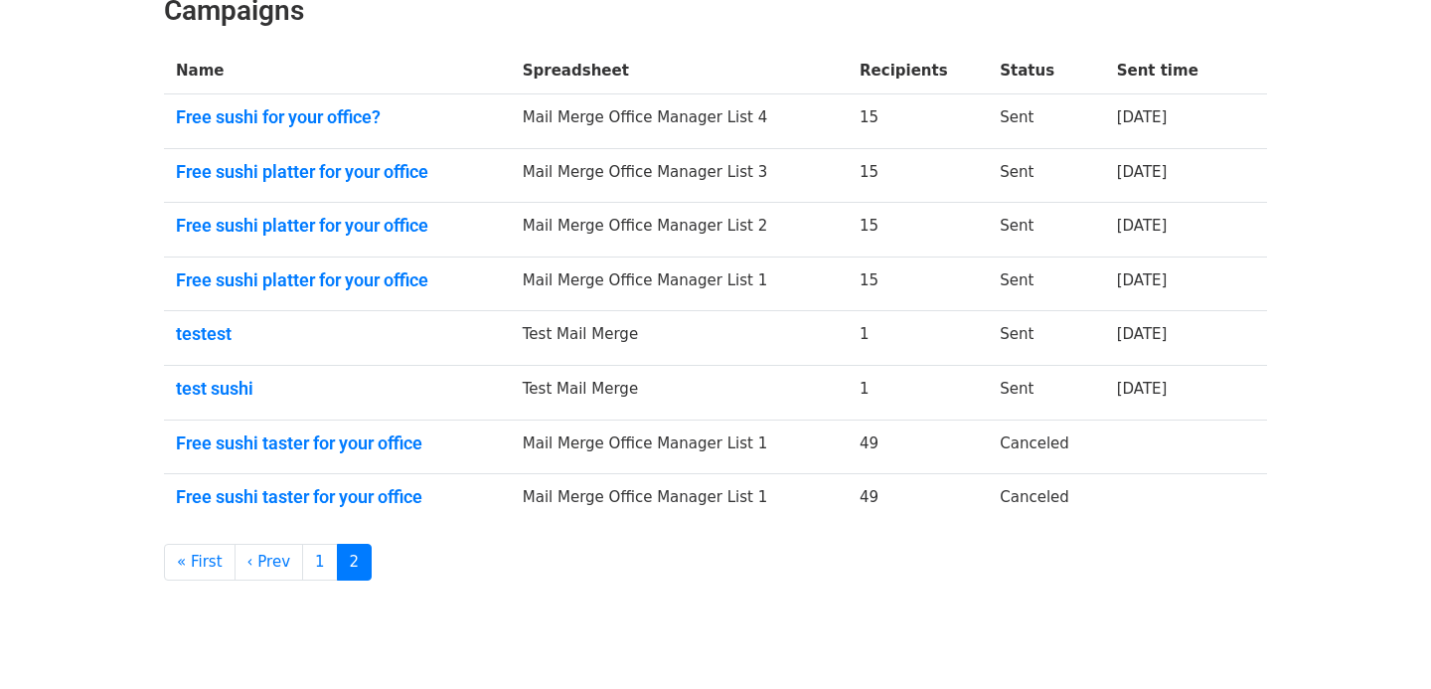
scroll to position [365, 0]
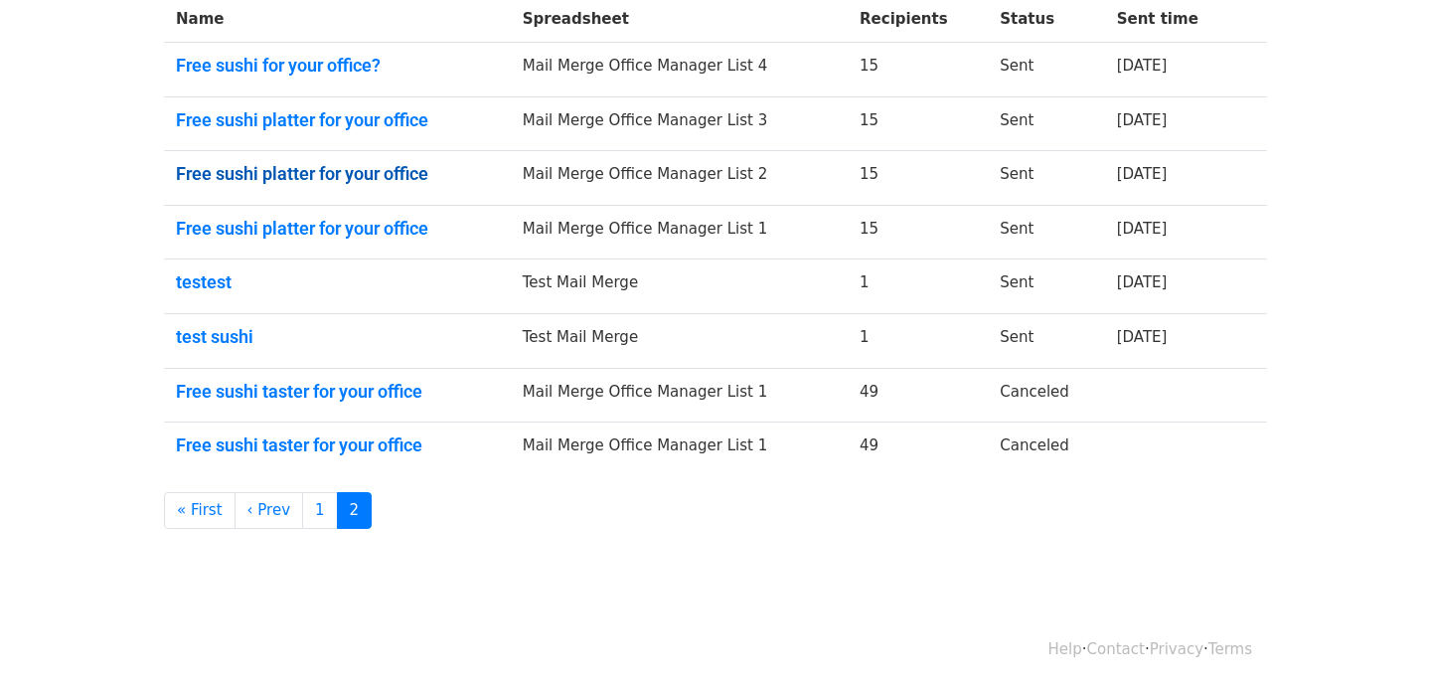
click at [309, 171] on link "Free sushi platter for your office" at bounding box center [337, 174] width 323 height 22
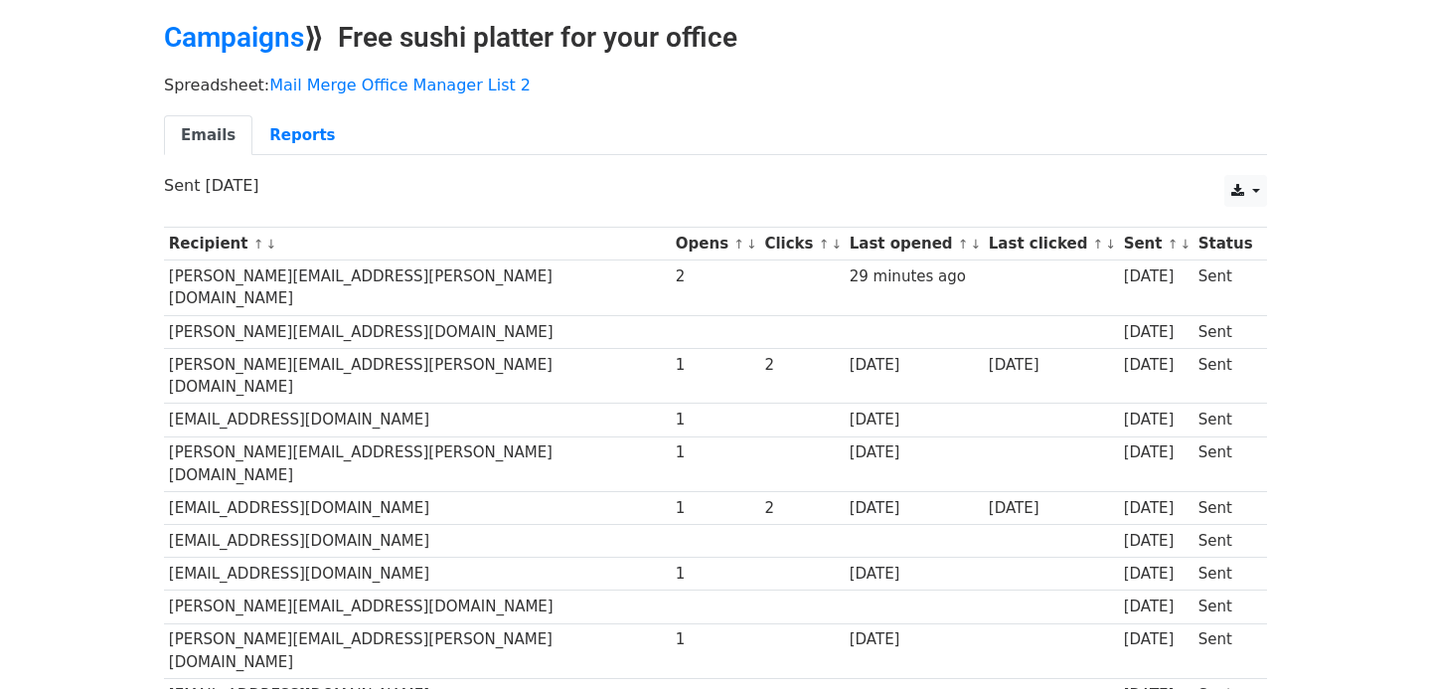
scroll to position [47, 0]
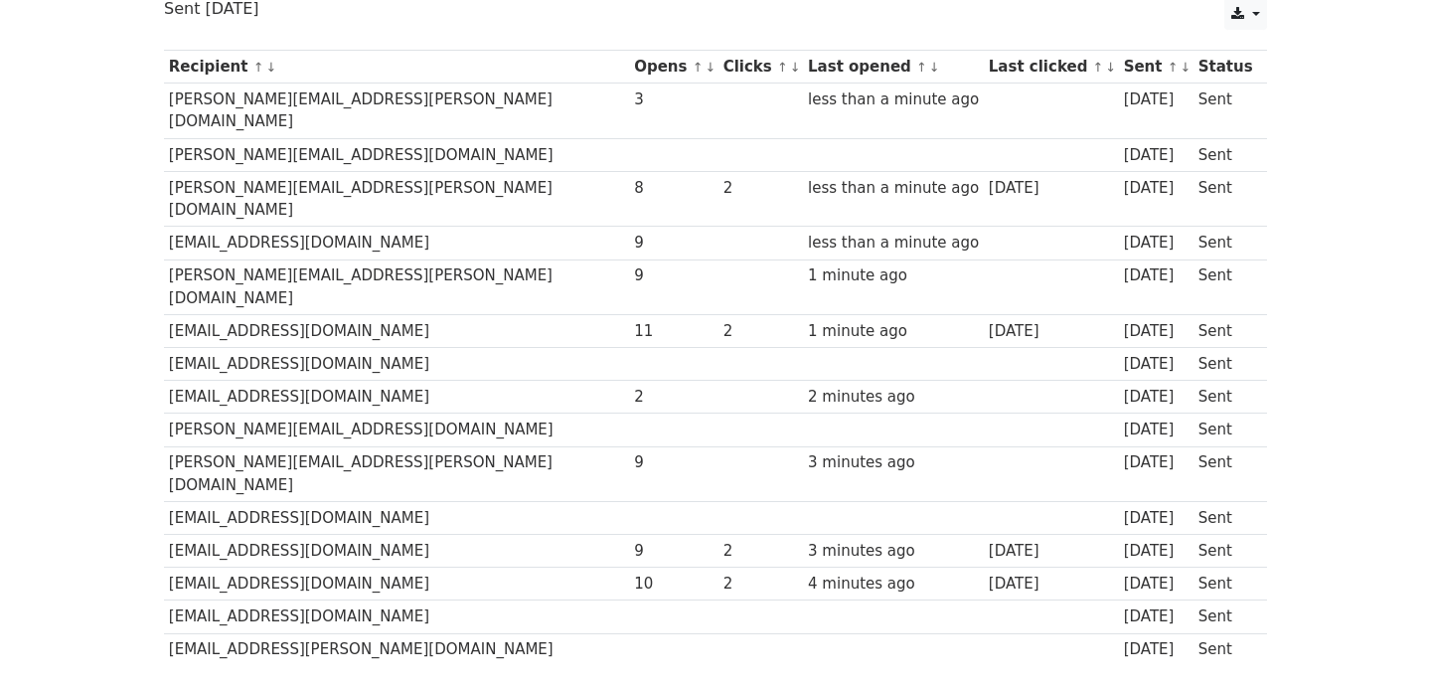
scroll to position [251, 0]
